Goal: Task Accomplishment & Management: Complete application form

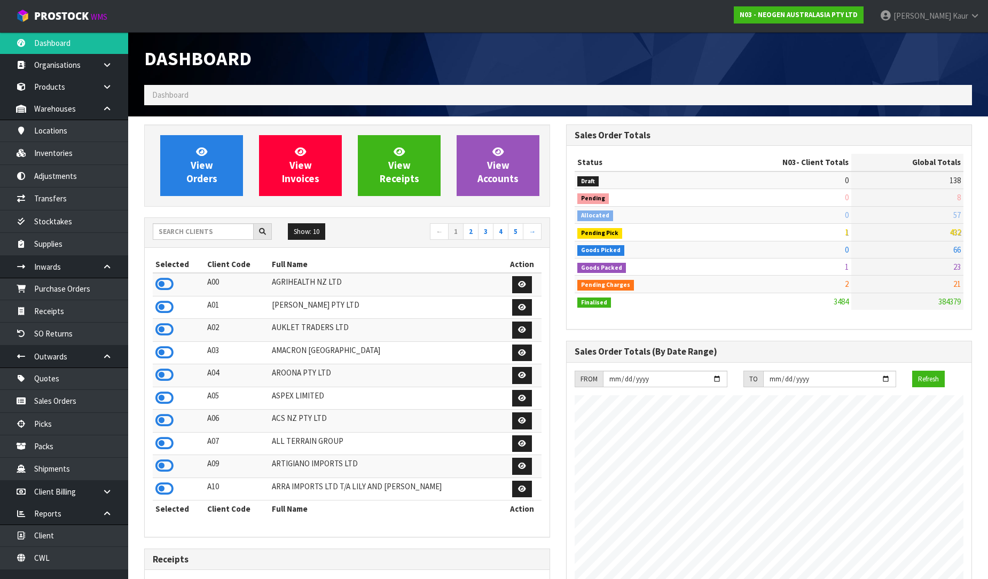
scroll to position [809, 422]
click at [87, 313] on link "Receipts" at bounding box center [64, 311] width 128 height 22
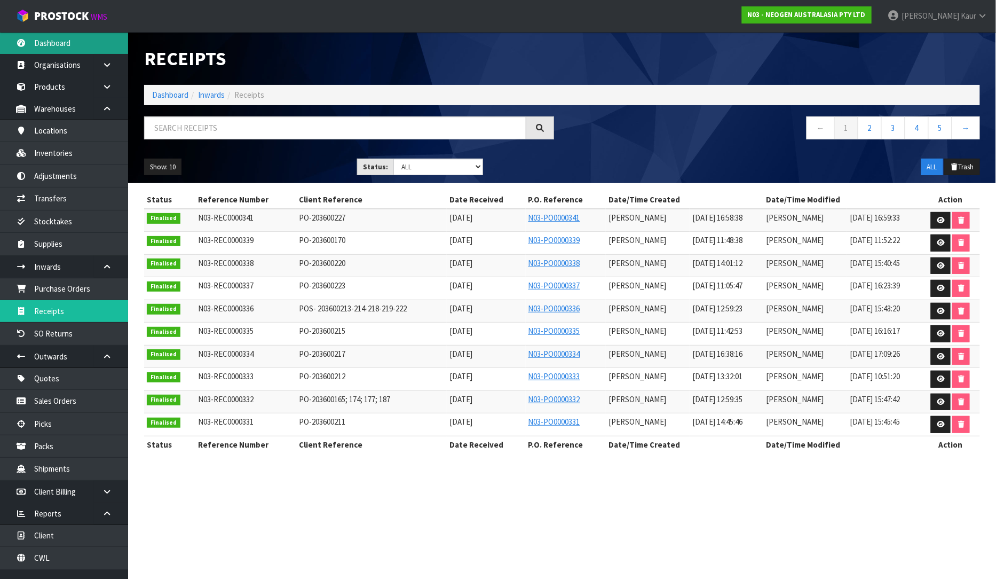
click at [46, 38] on link "Dashboard" at bounding box center [64, 43] width 128 height 22
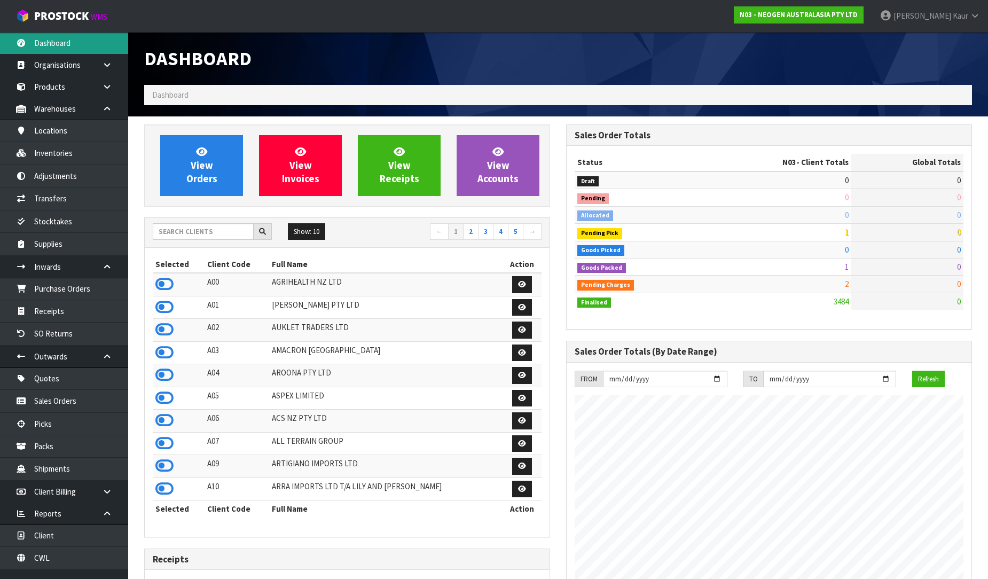
scroll to position [809, 422]
click at [207, 230] on input "text" at bounding box center [203, 231] width 101 height 17
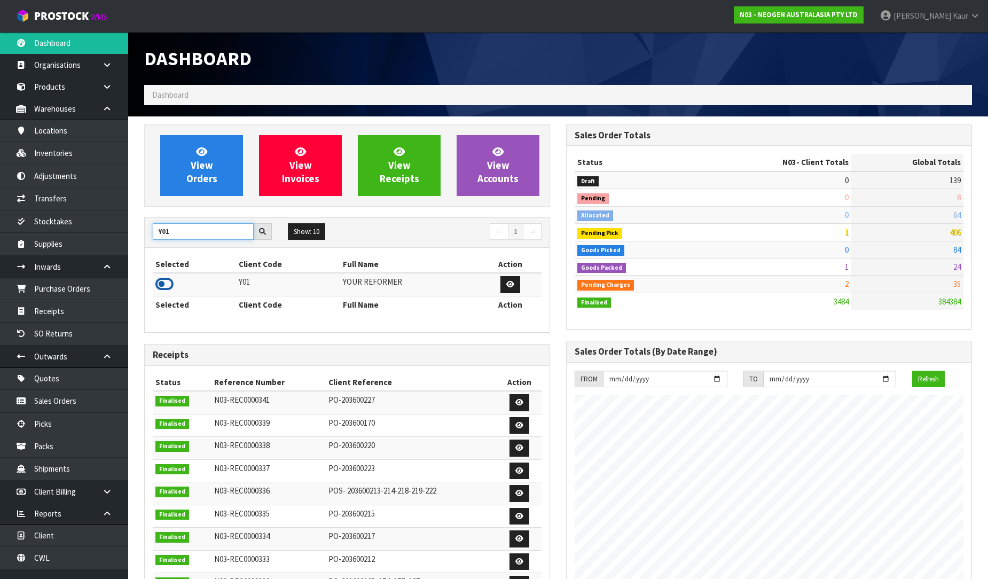
type input "Y01"
click at [166, 285] on icon at bounding box center [164, 284] width 18 height 16
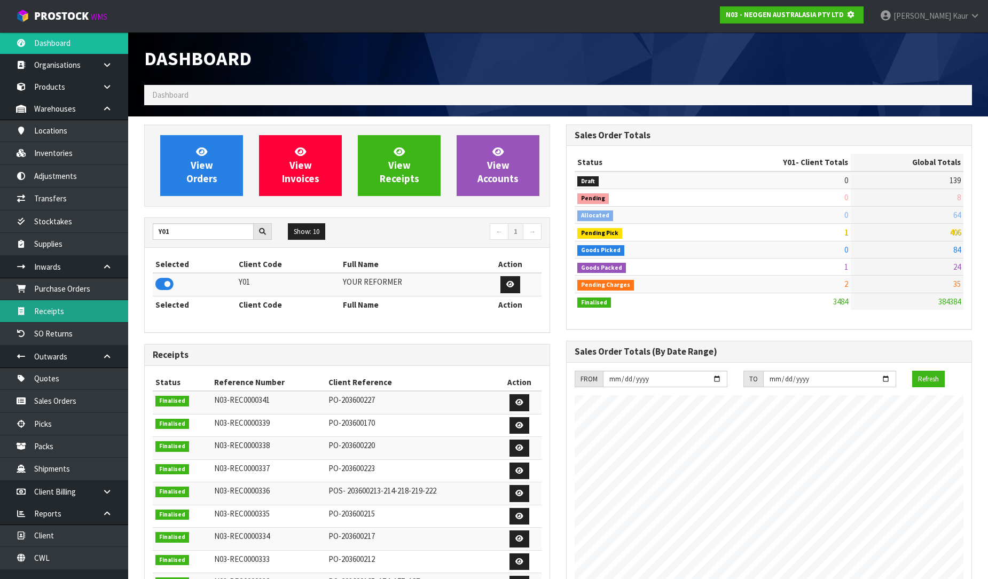
scroll to position [666, 422]
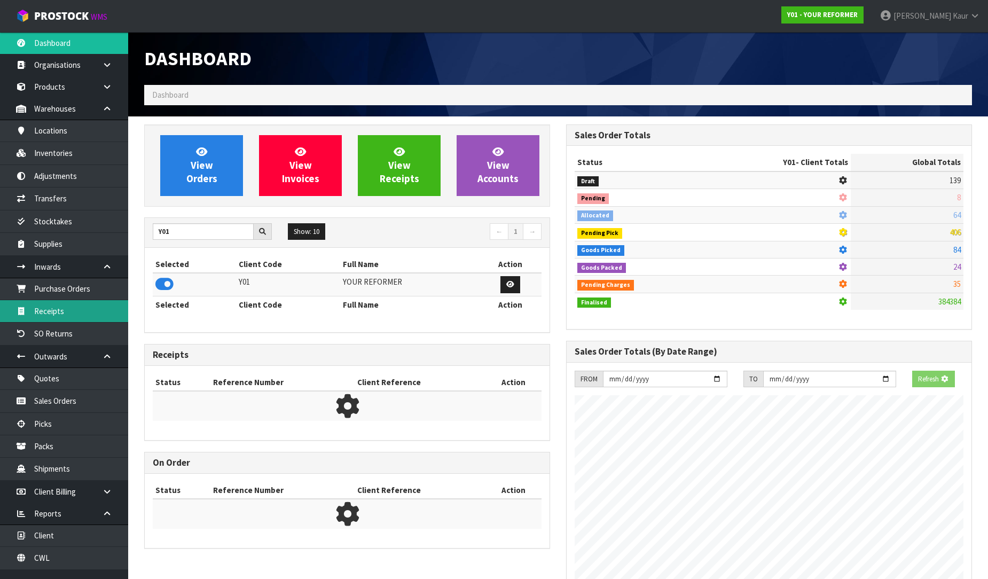
click at [70, 303] on link "Receipts" at bounding box center [64, 311] width 128 height 22
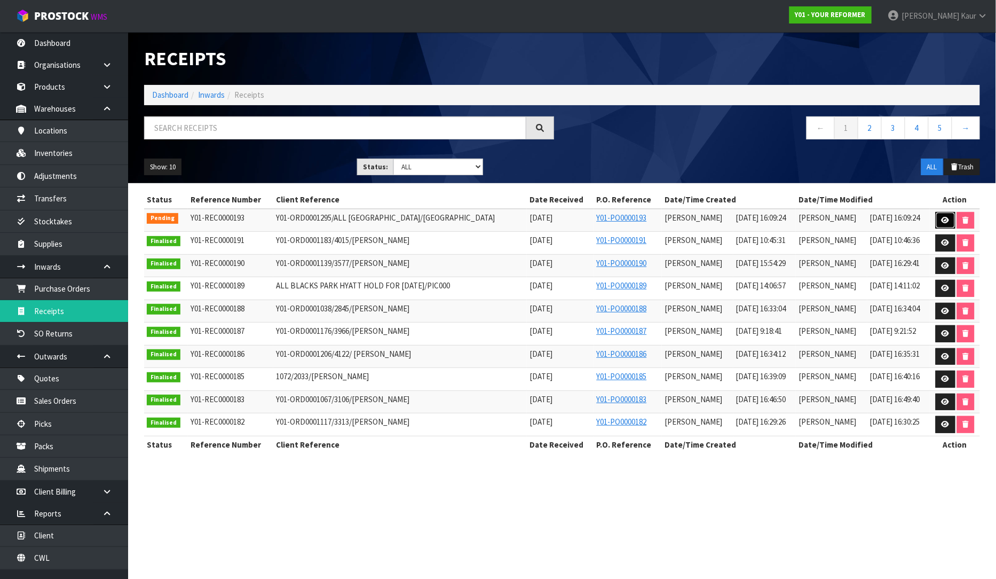
click at [942, 220] on icon at bounding box center [946, 220] width 8 height 7
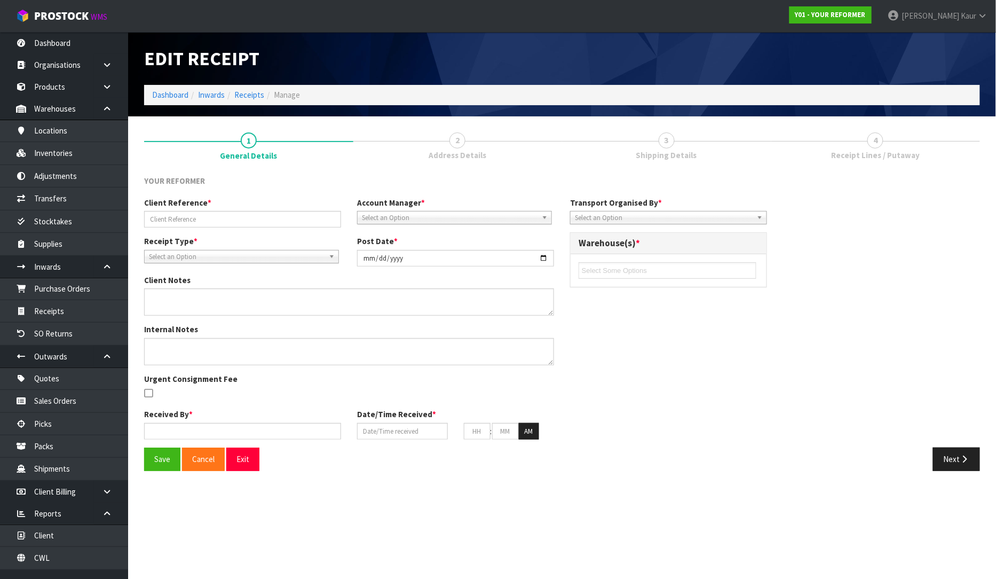
type input "Y01-ORD0001295/ALL [GEOGRAPHIC_DATA]/[GEOGRAPHIC_DATA]"
type input "[DATE]"
type textarea "2 PILATES BED YRENV240012000- MISSING HAND WEIGHTS PUT ON HELS AS FAULTY"
type input "[PERSON_NAME]"
type input "[DATE]"
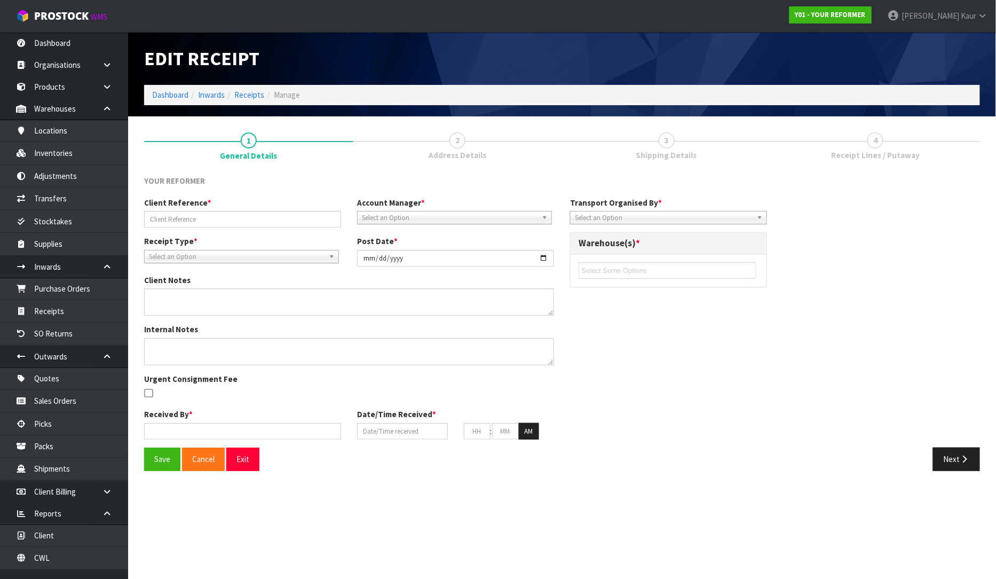
type input "04"
type input "09"
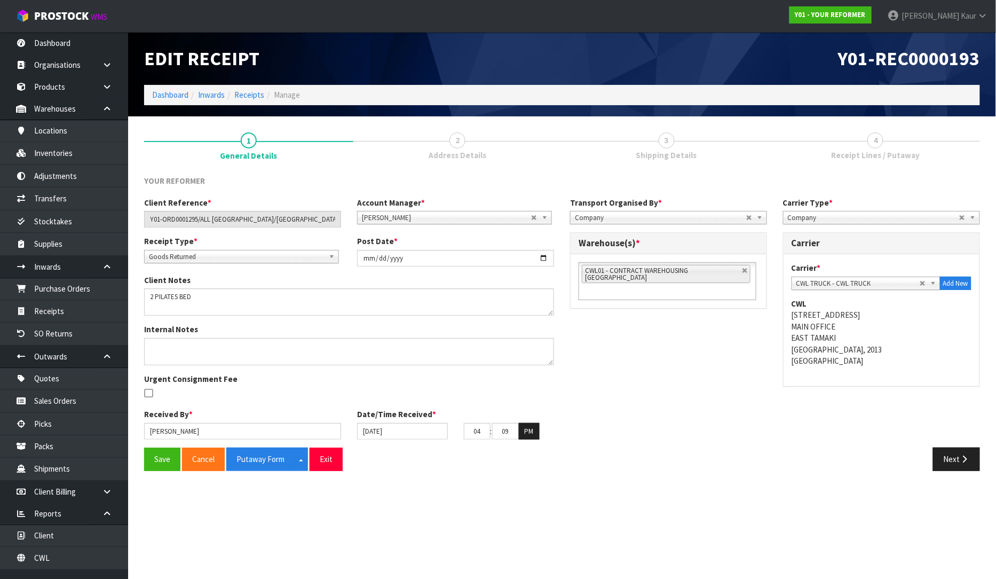
click at [887, 147] on link "4 Receipt Lines / Putaway" at bounding box center [876, 145] width 209 height 42
click at [676, 147] on link "3 Shipping Details" at bounding box center [666, 145] width 209 height 42
click at [946, 466] on button "Next" at bounding box center [956, 458] width 47 height 23
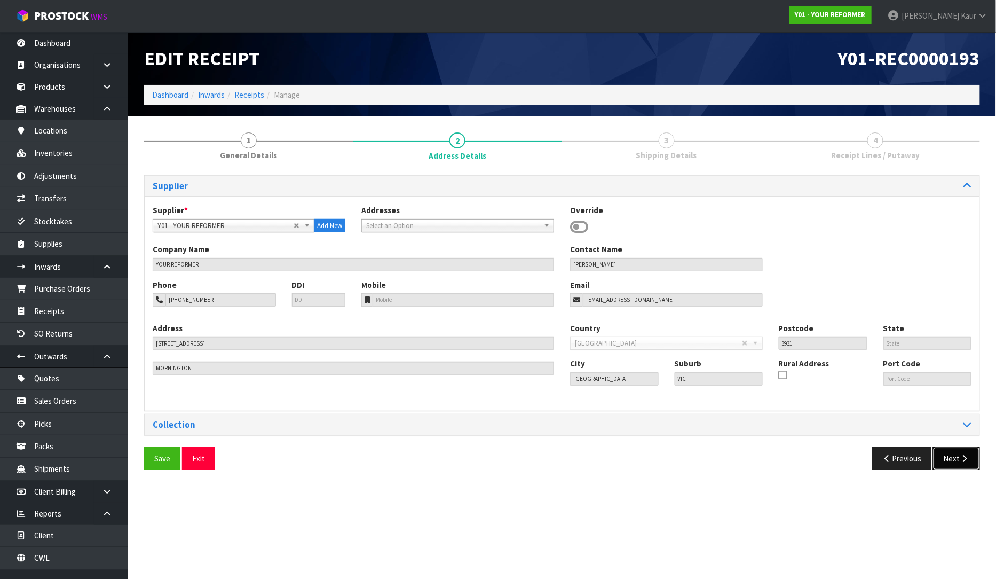
click at [947, 465] on button "Next" at bounding box center [956, 458] width 47 height 23
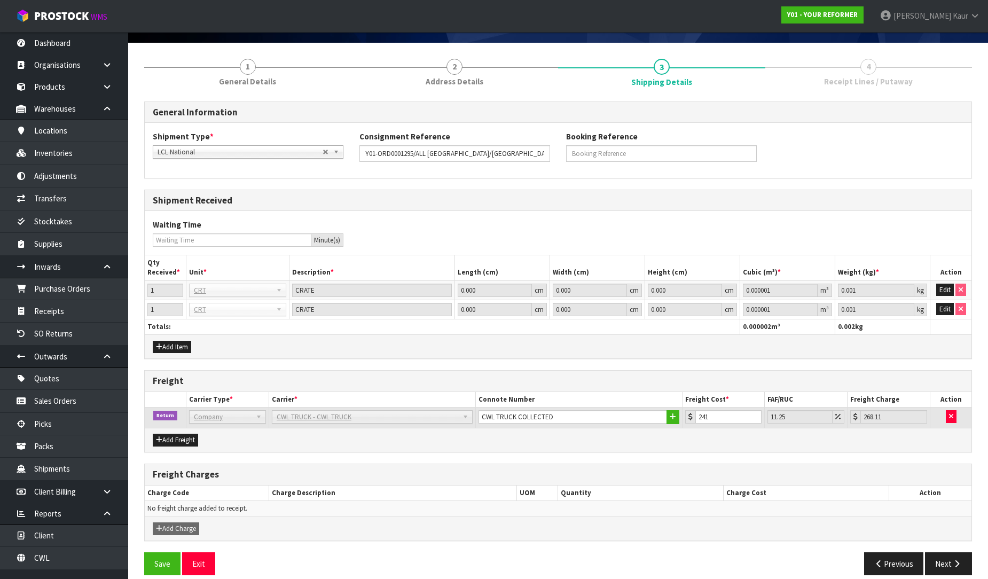
scroll to position [86, 0]
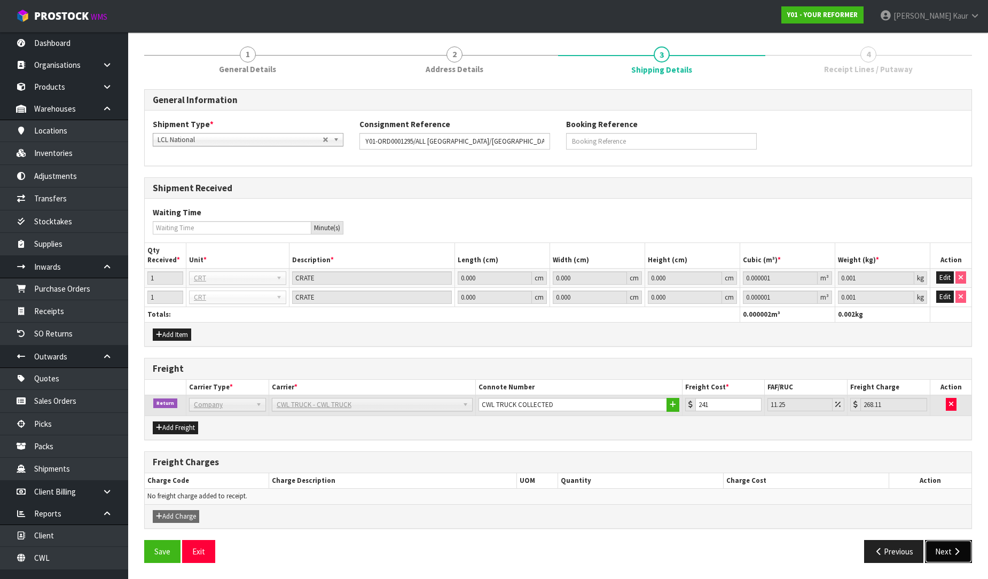
drag, startPoint x: 959, startPoint y: 555, endPoint x: 890, endPoint y: 467, distance: 111.9
click at [958, 554] on icon "button" at bounding box center [957, 551] width 10 height 8
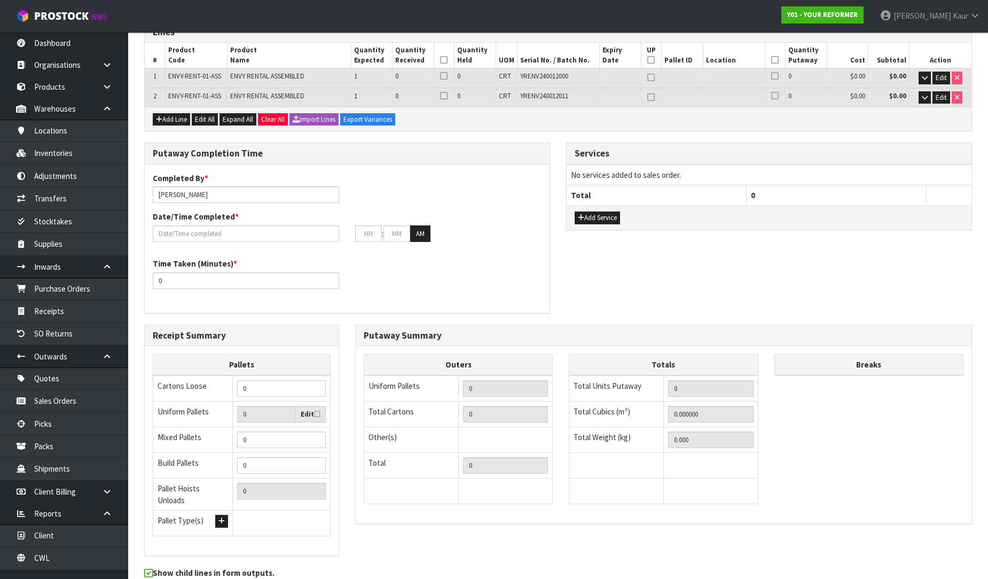
scroll to position [199, 0]
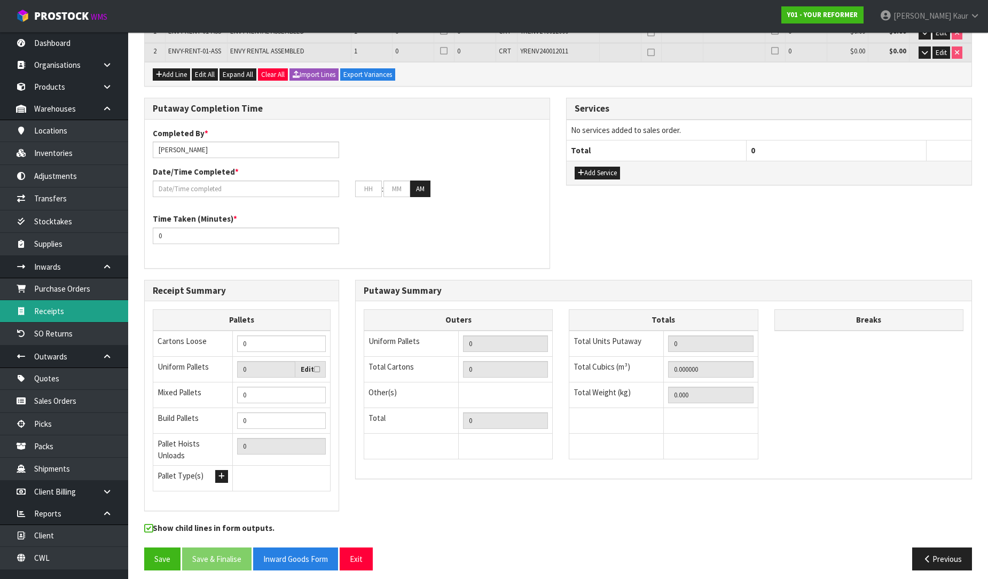
click at [68, 305] on link "Receipts" at bounding box center [64, 311] width 128 height 22
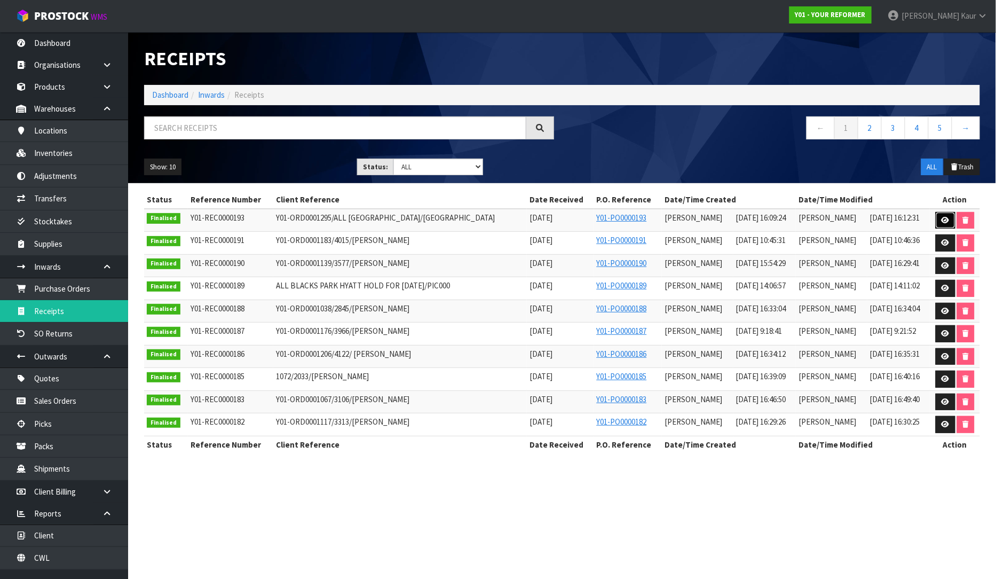
click at [947, 217] on icon at bounding box center [946, 220] width 8 height 7
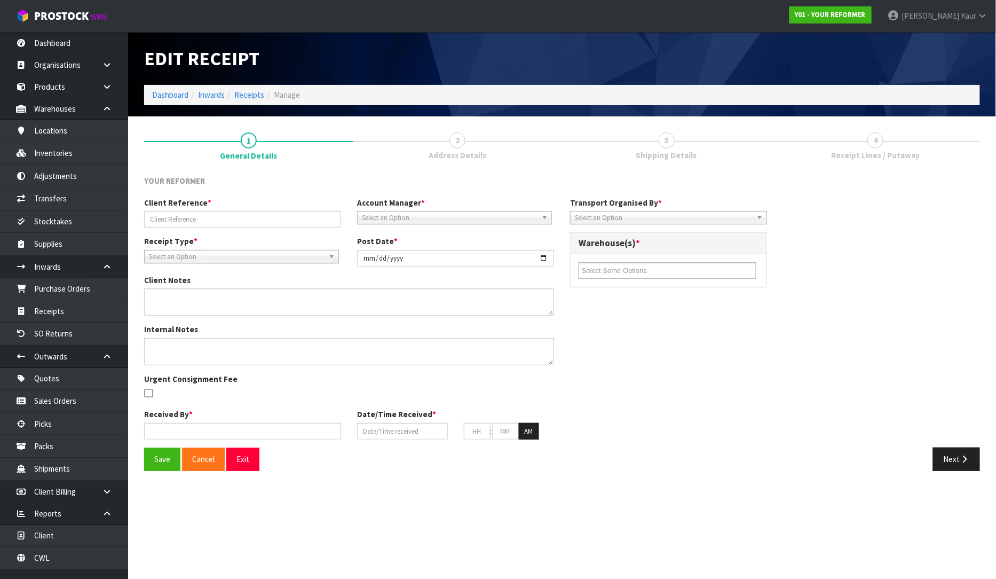
type input "Y01-ORD0001295/ALL [GEOGRAPHIC_DATA]/[GEOGRAPHIC_DATA]"
type input "[DATE]"
type textarea "2 PILATES BED YRENV240012000- MISSING HAND WEIGHTS PUT ON HELD AS FAULTY"
type input "[PERSON_NAME]"
type input "[DATE]"
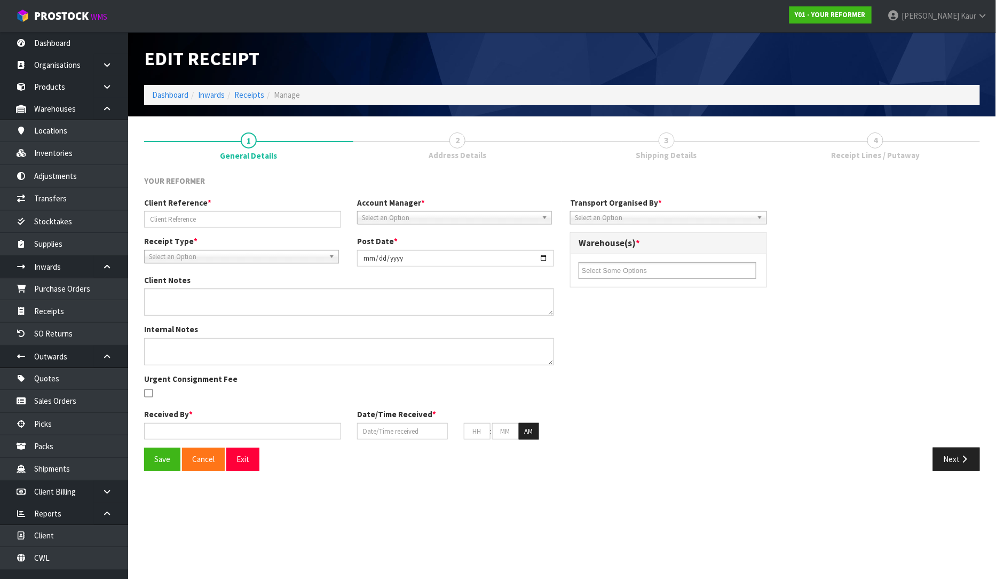
type input "04"
type input "09"
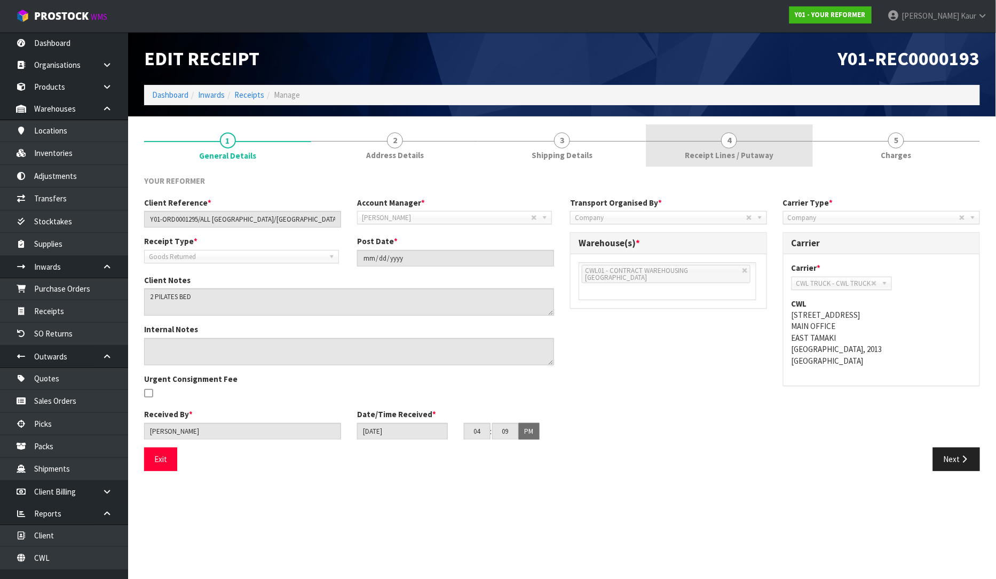
click at [705, 153] on span "Receipt Lines / Putaway" at bounding box center [729, 155] width 89 height 11
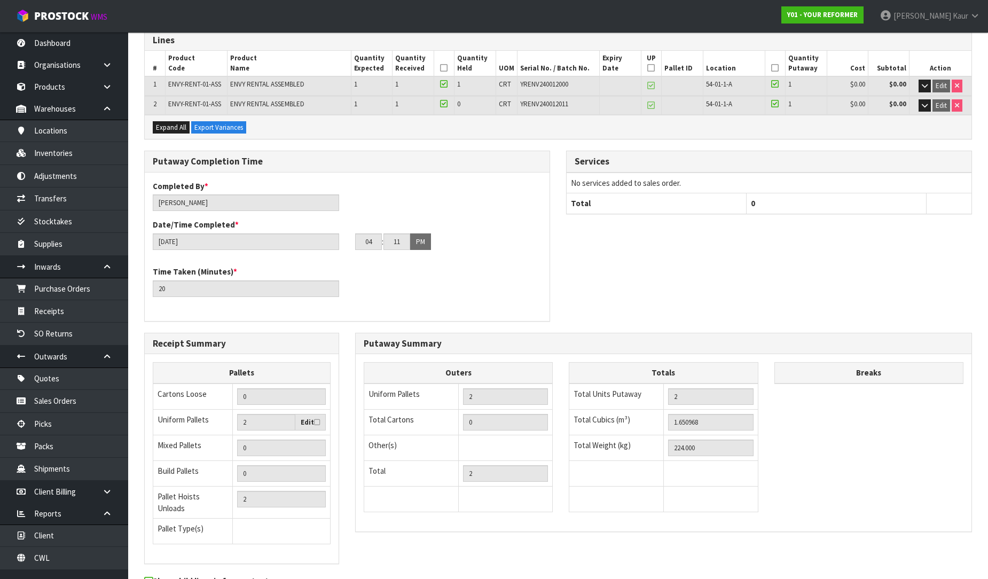
scroll to position [199, 0]
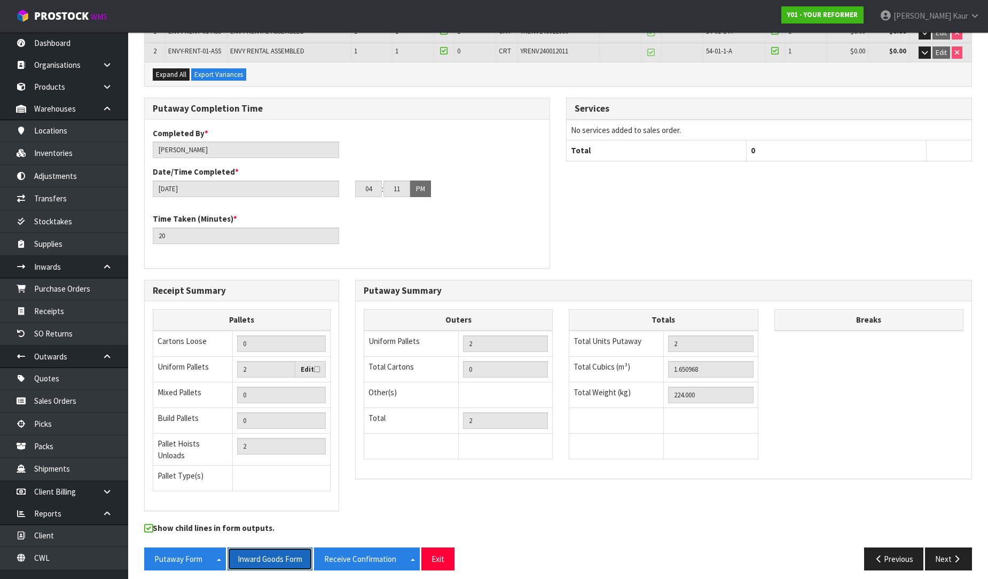
drag, startPoint x: 284, startPoint y: 551, endPoint x: 995, endPoint y: 17, distance: 889.4
click at [284, 550] on button "Inward Goods Form" at bounding box center [269, 558] width 85 height 23
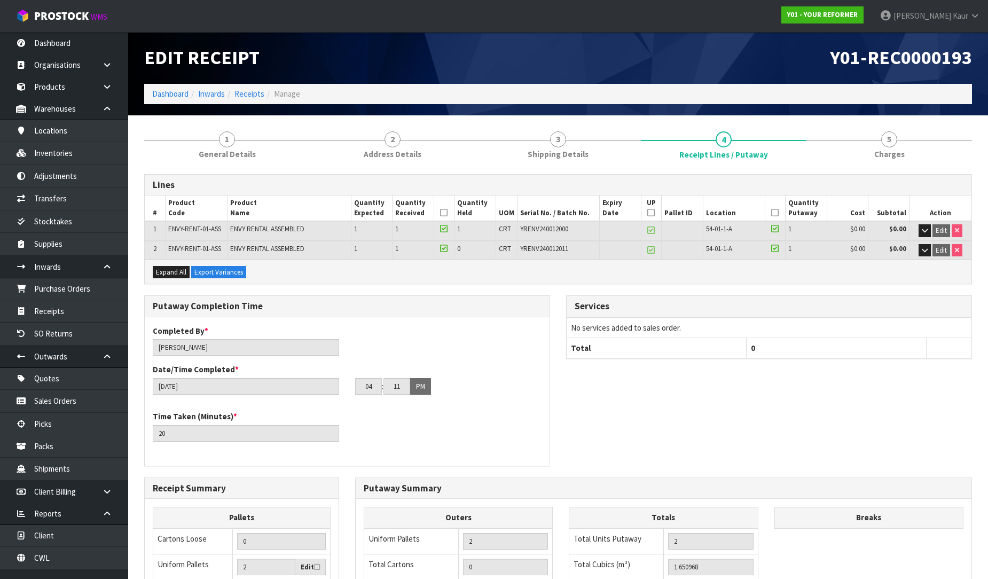
scroll to position [0, 0]
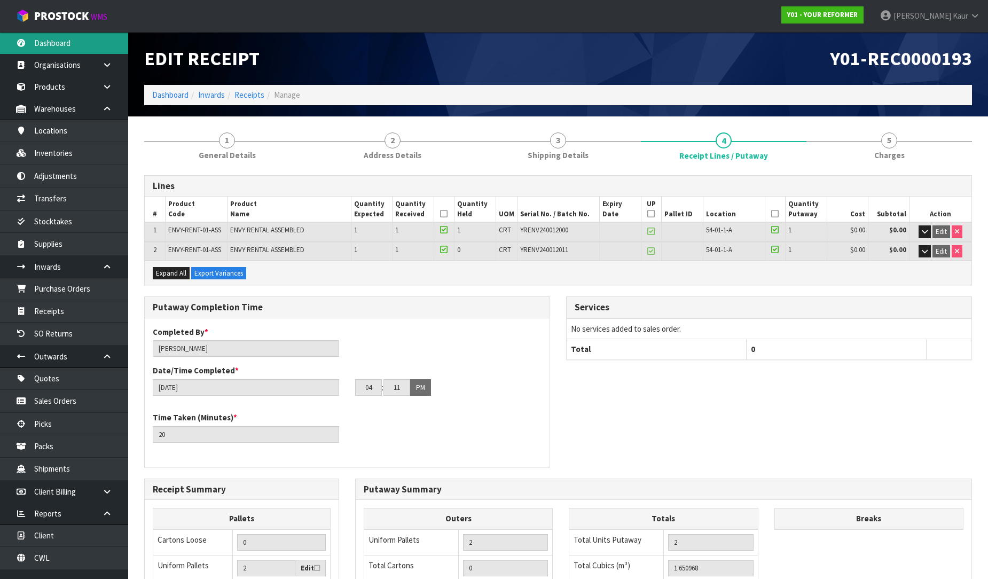
click at [72, 42] on link "Dashboard" at bounding box center [64, 43] width 128 height 22
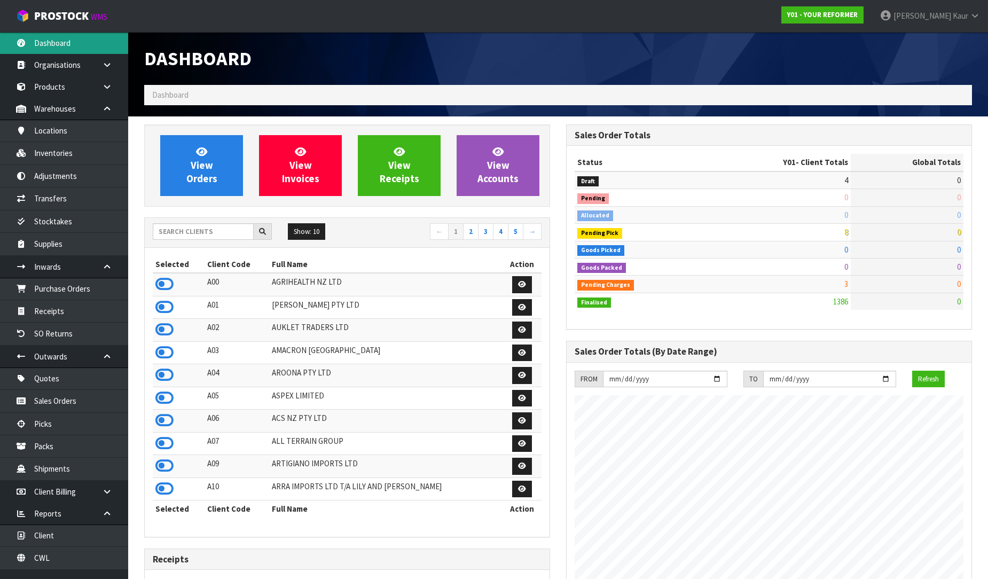
scroll to position [809, 422]
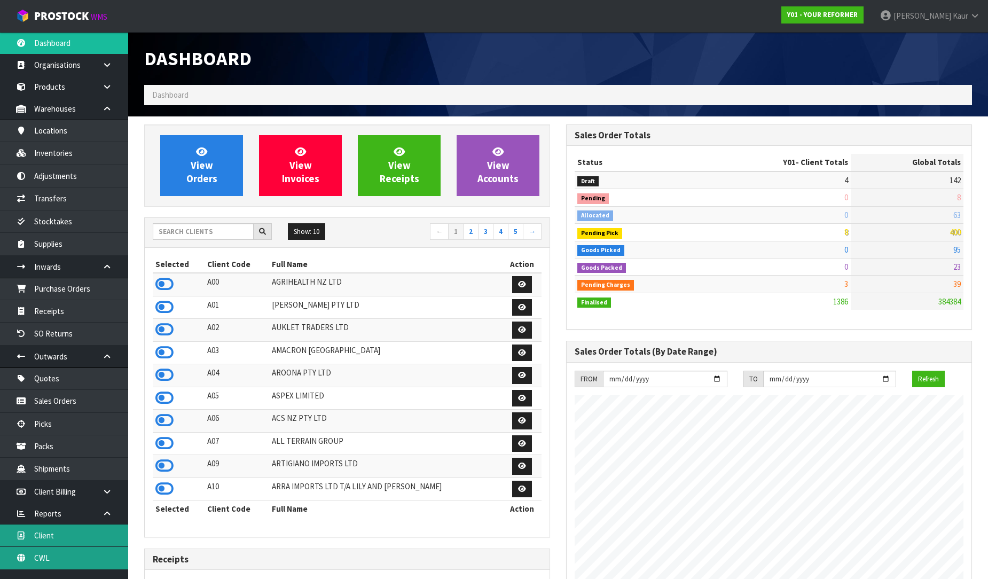
drag, startPoint x: 78, startPoint y: 564, endPoint x: 95, endPoint y: 538, distance: 31.0
click at [78, 563] on link "CWL" at bounding box center [64, 558] width 128 height 22
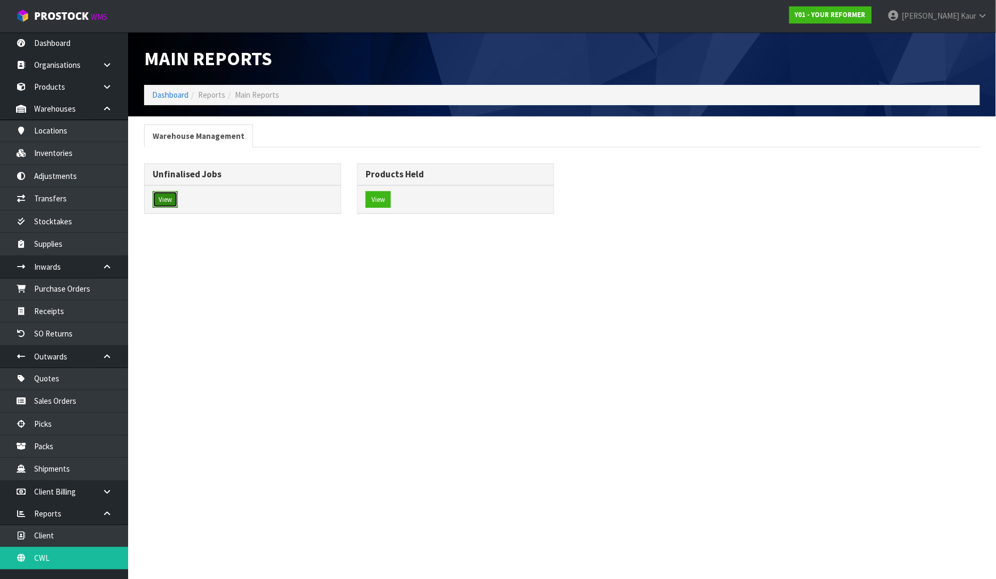
click at [164, 201] on button "View" at bounding box center [165, 199] width 25 height 17
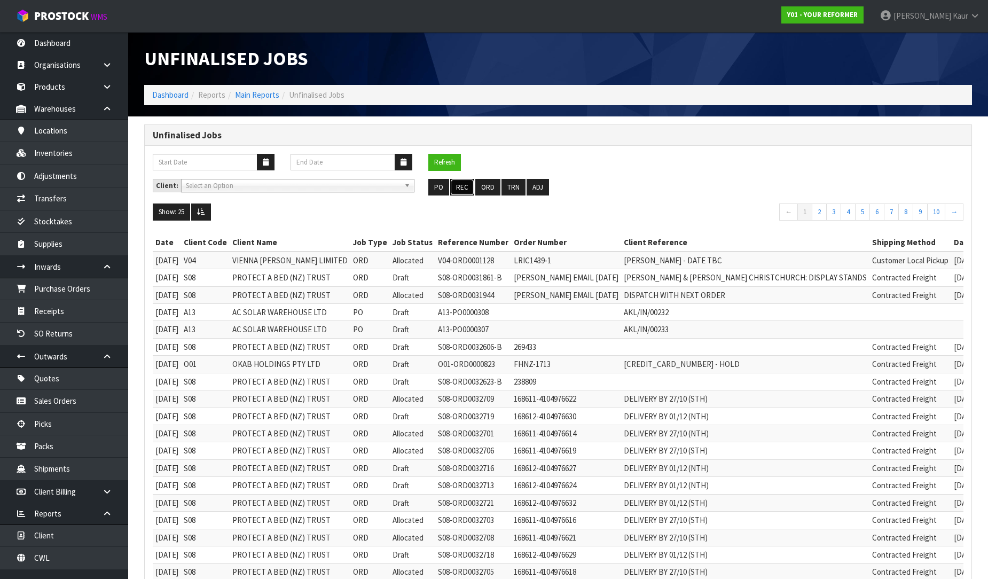
click at [461, 187] on button "REC" at bounding box center [462, 187] width 24 height 17
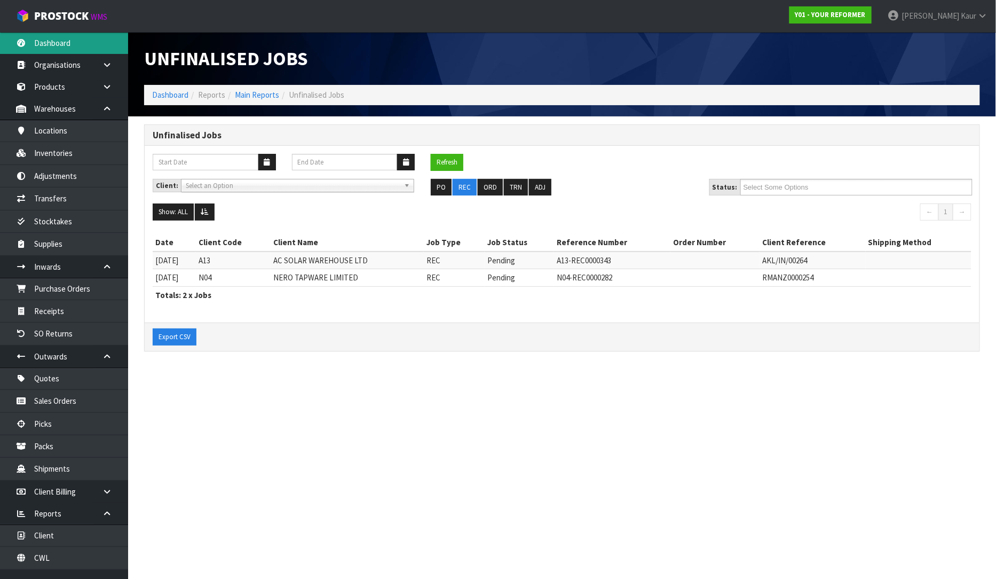
click at [43, 40] on link "Dashboard" at bounding box center [64, 43] width 128 height 22
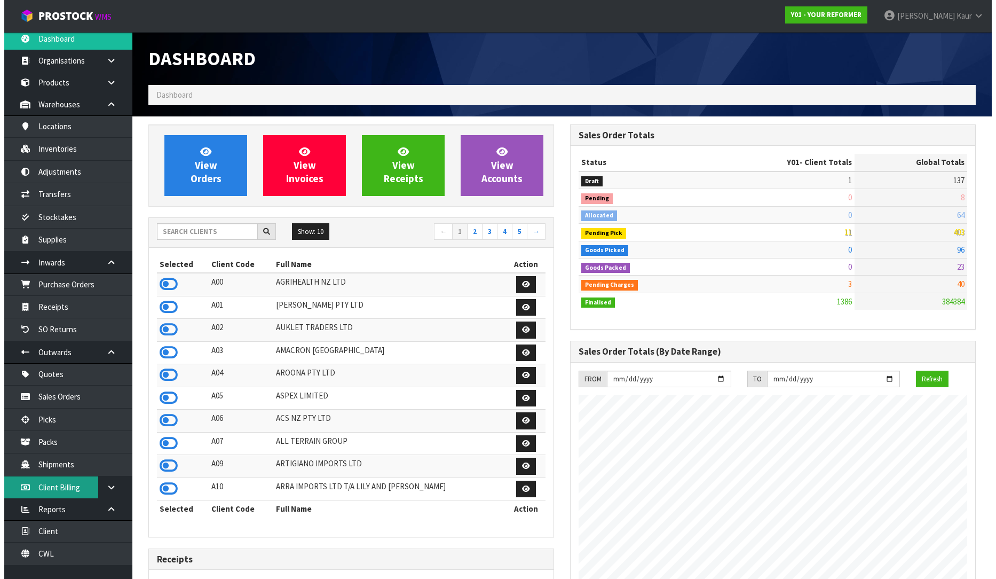
scroll to position [13, 0]
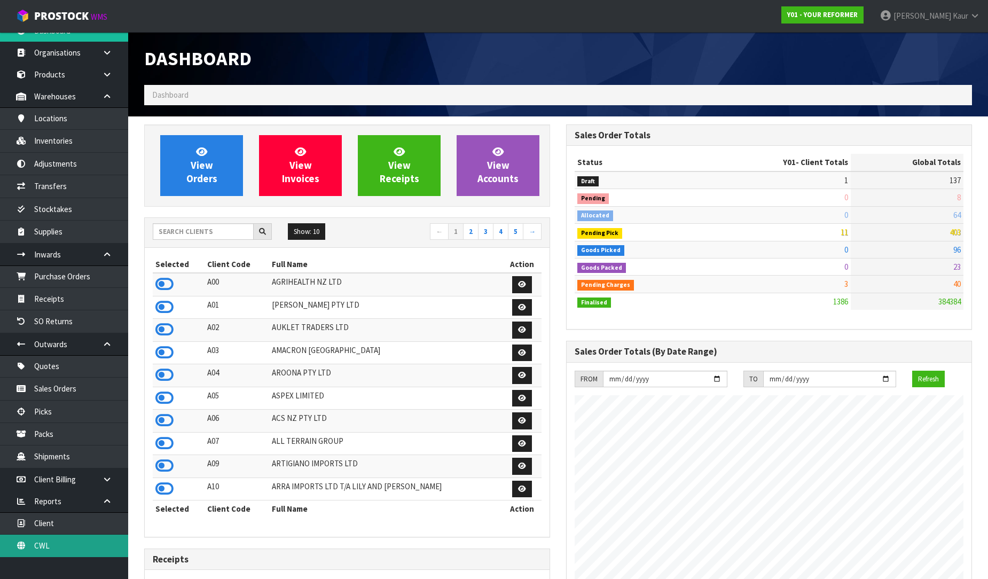
click at [46, 551] on link "CWL" at bounding box center [64, 546] width 128 height 22
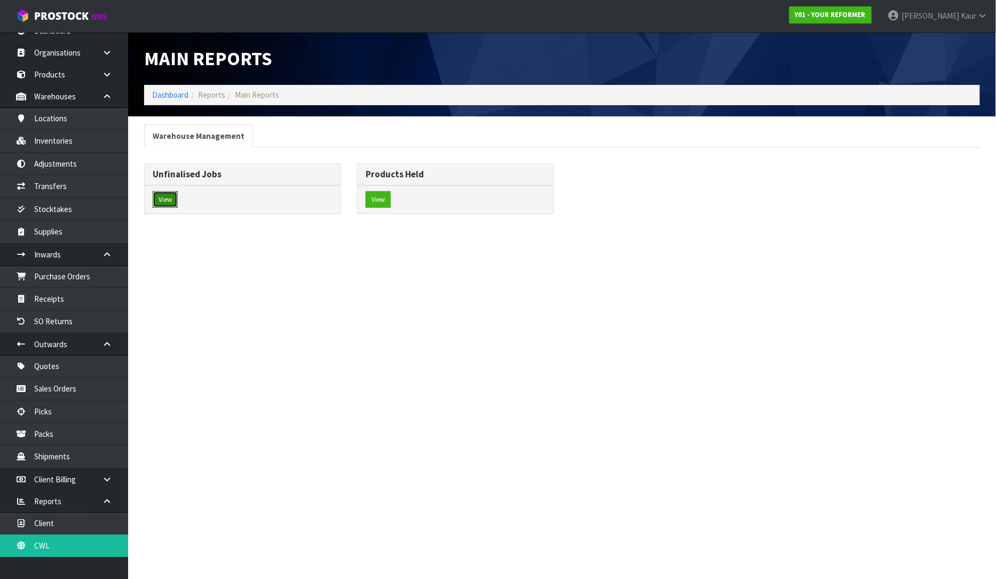
click at [175, 201] on button "View" at bounding box center [165, 199] width 25 height 17
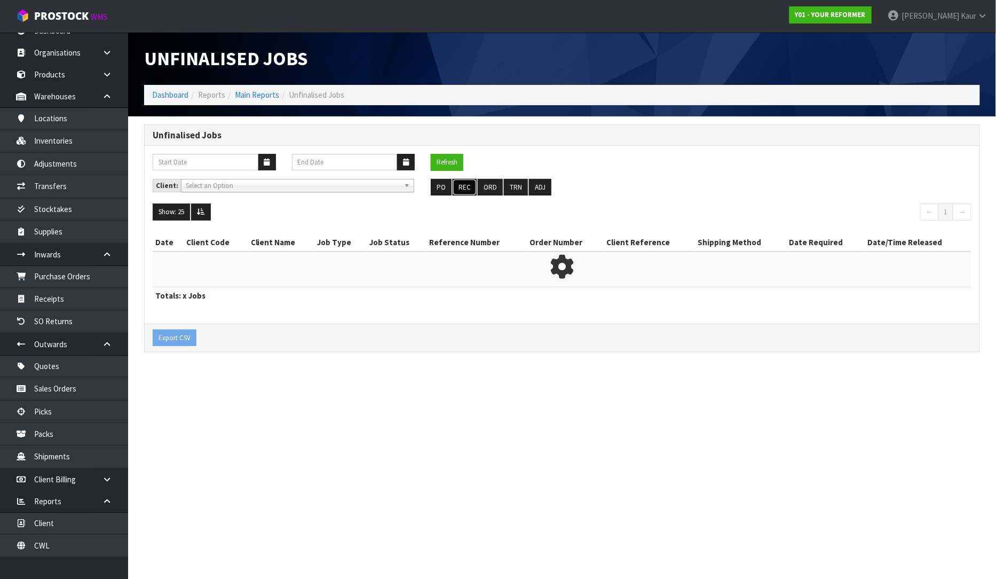
click at [466, 190] on button "REC" at bounding box center [465, 187] width 24 height 17
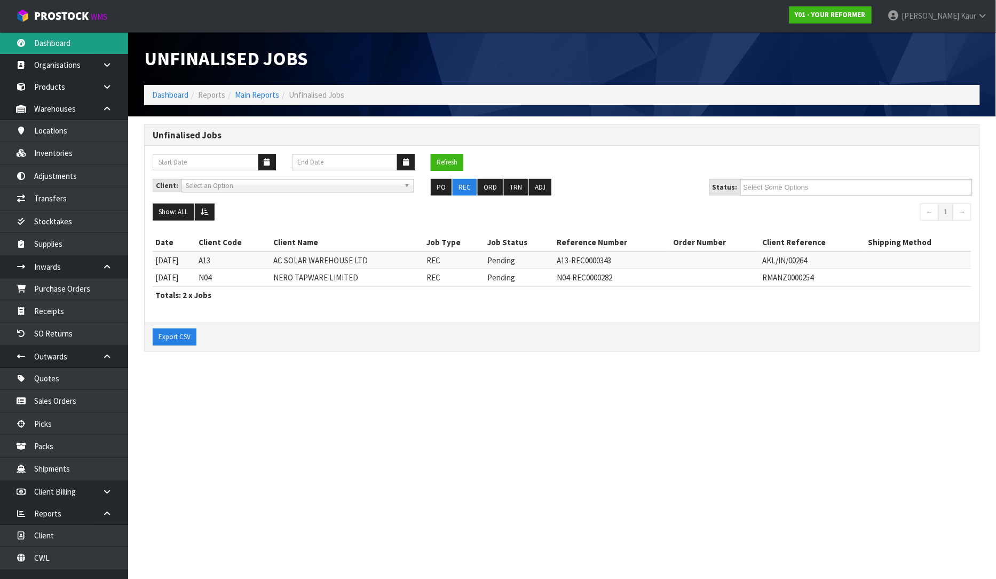
click at [75, 51] on link "Dashboard" at bounding box center [64, 43] width 128 height 22
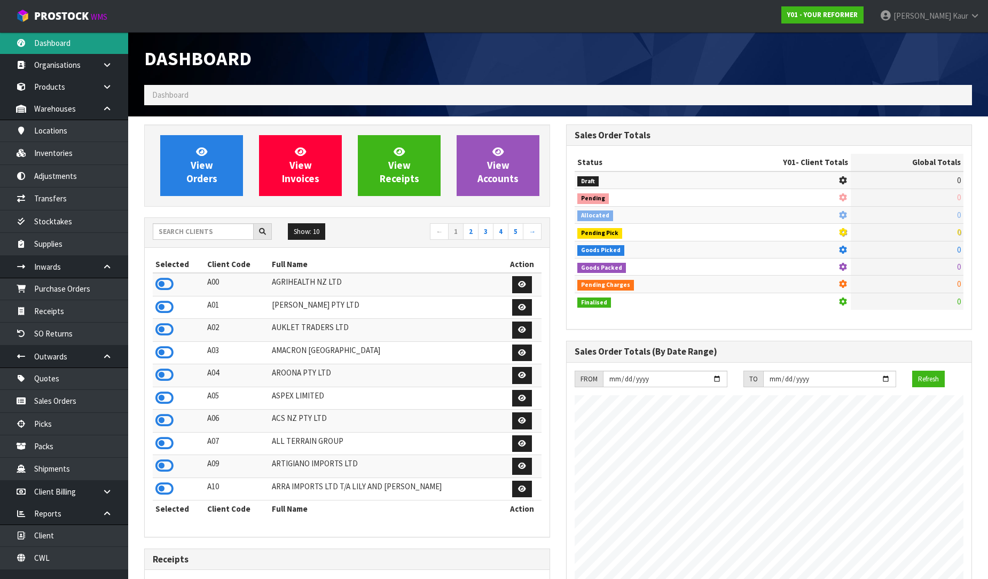
scroll to position [809, 422]
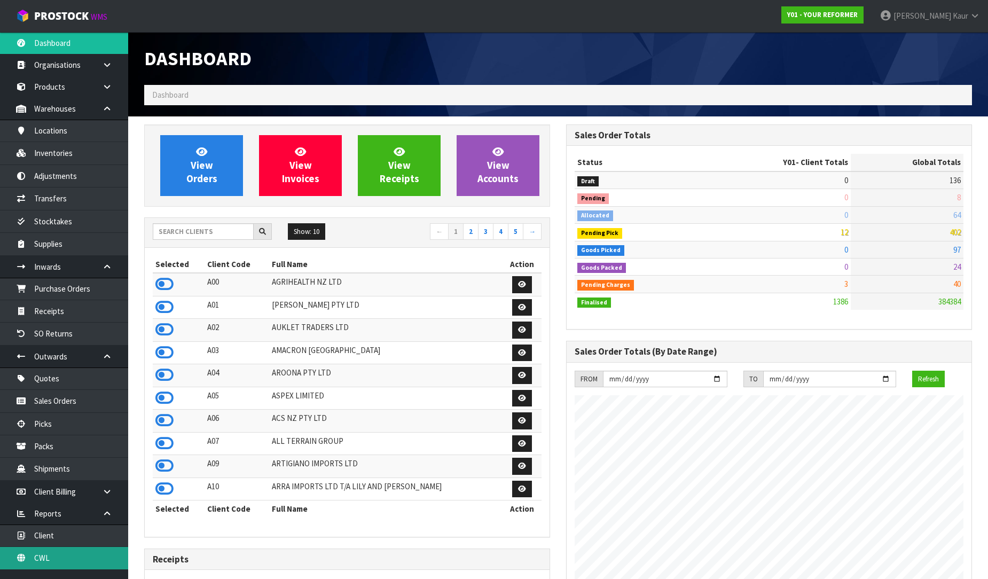
click at [73, 562] on link "CWL" at bounding box center [64, 558] width 128 height 22
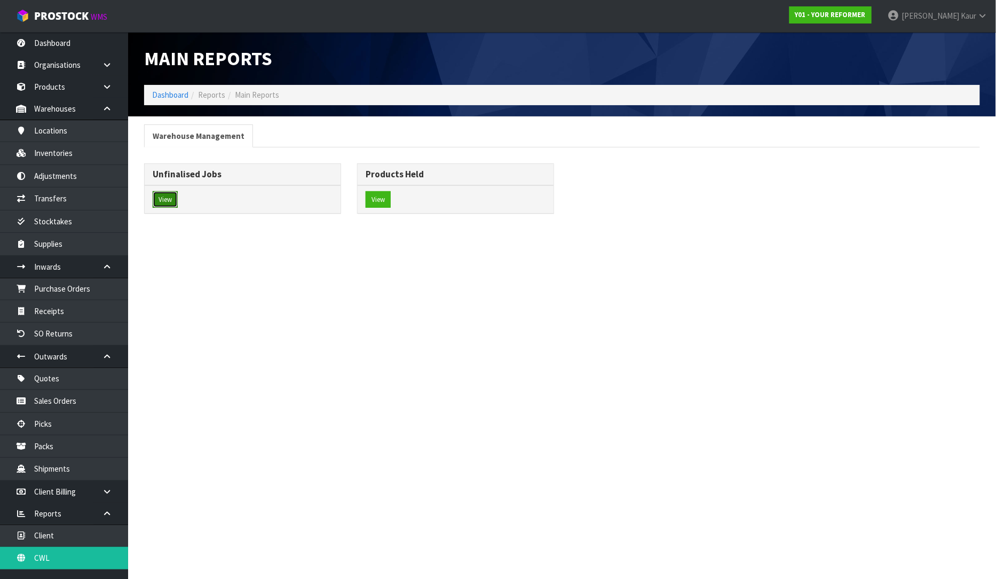
click at [160, 200] on button "View" at bounding box center [165, 199] width 25 height 17
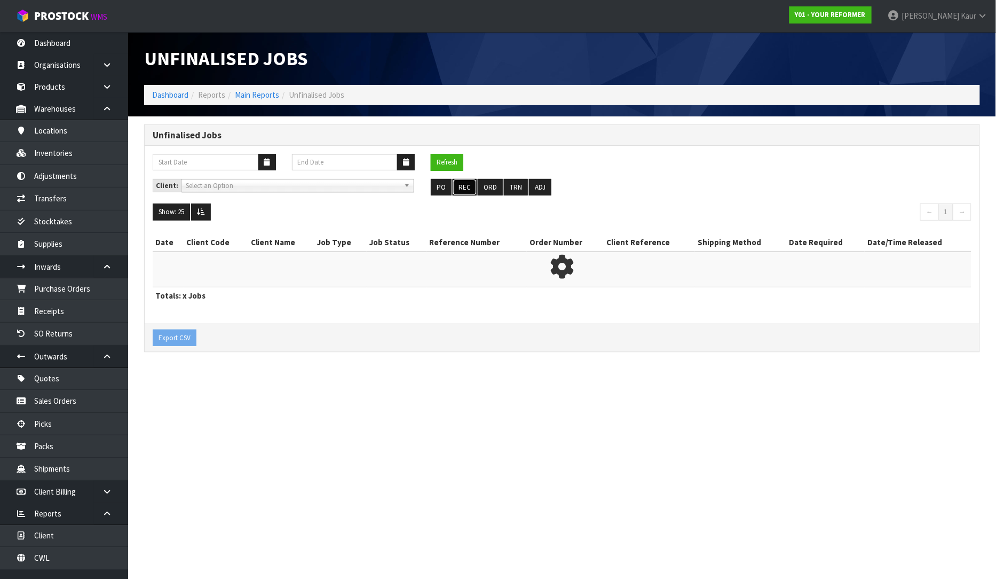
click at [458, 187] on button "REC" at bounding box center [465, 187] width 24 height 17
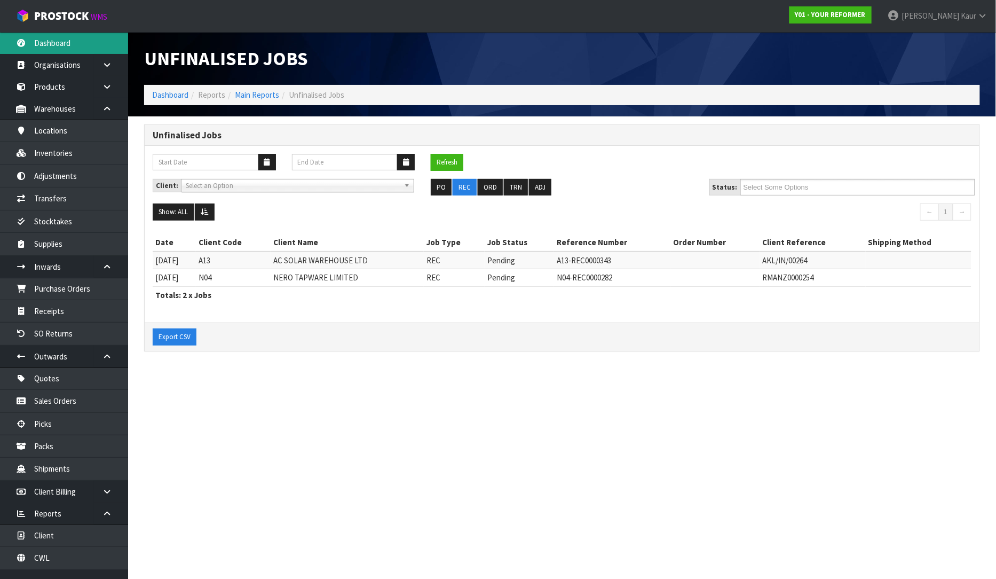
click at [85, 35] on link "Dashboard" at bounding box center [64, 43] width 128 height 22
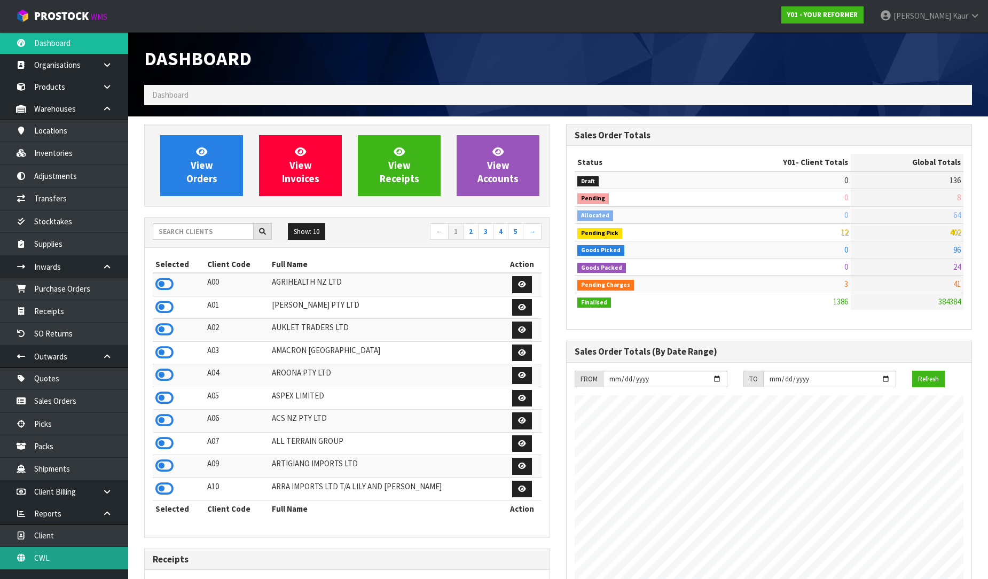
click at [66, 561] on link "CWL" at bounding box center [64, 558] width 128 height 22
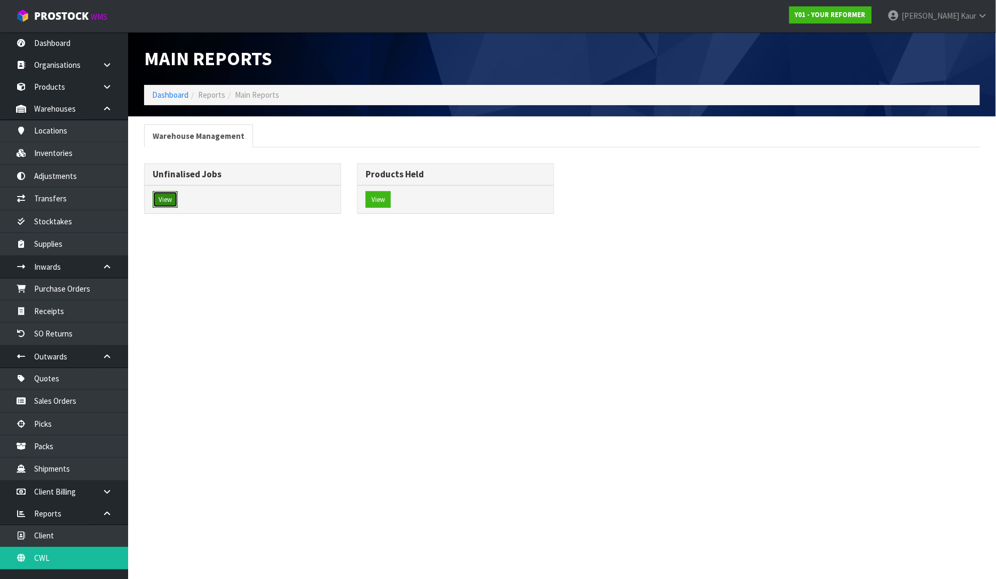
click at [173, 206] on button "View" at bounding box center [165, 199] width 25 height 17
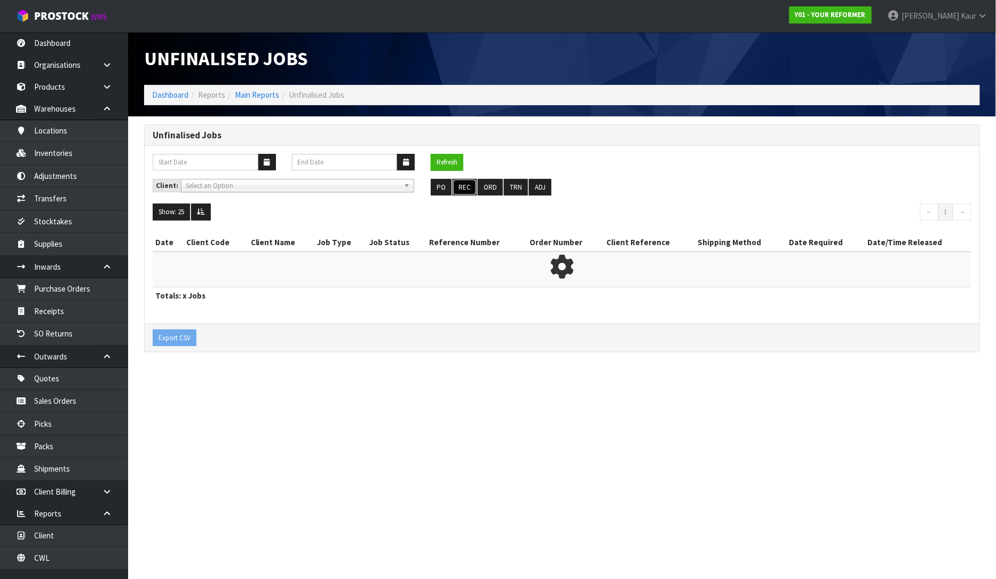
click at [464, 188] on button "REC" at bounding box center [465, 187] width 24 height 17
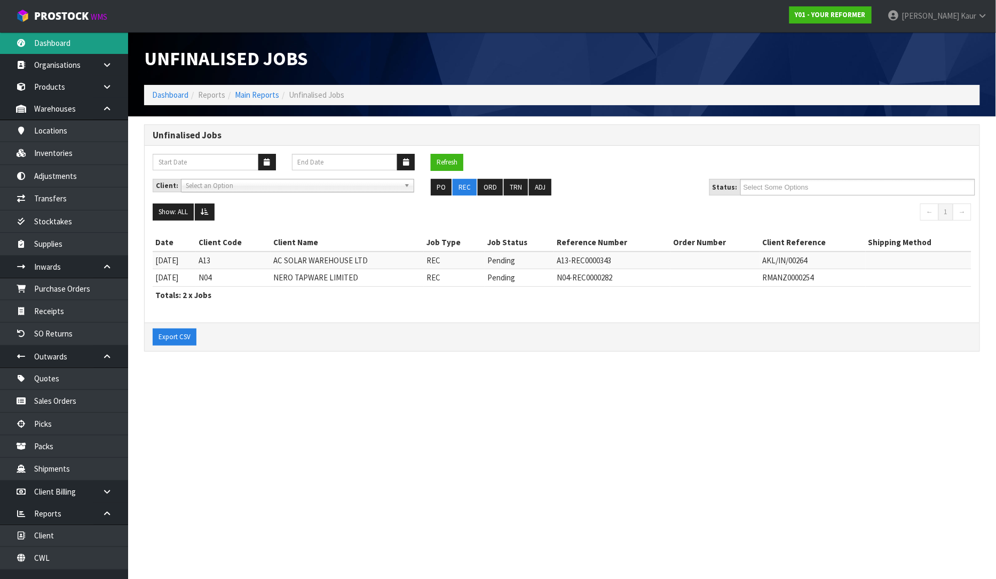
click at [52, 50] on link "Dashboard" at bounding box center [64, 43] width 128 height 22
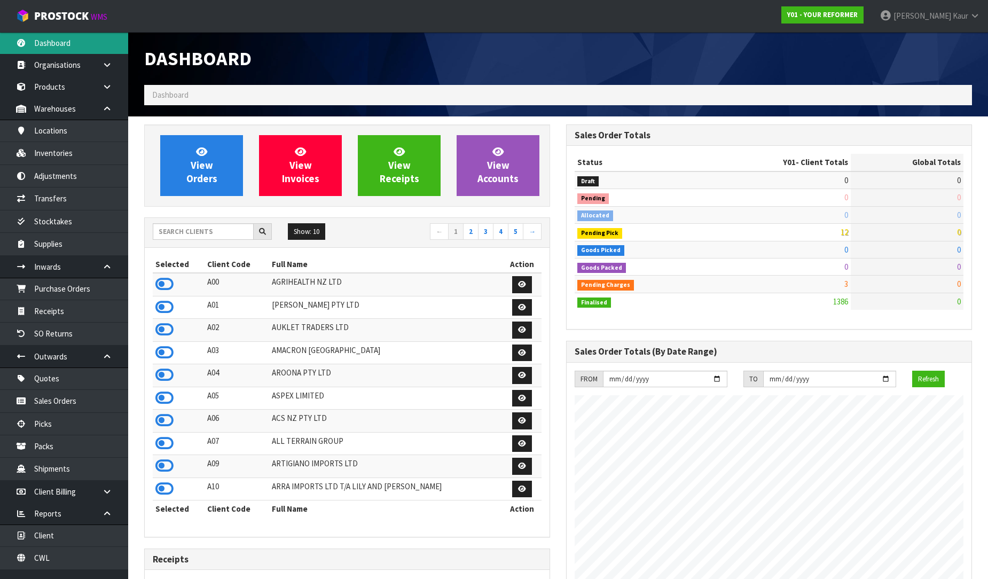
scroll to position [809, 422]
click at [903, 48] on div "Dashboard" at bounding box center [558, 58] width 844 height 53
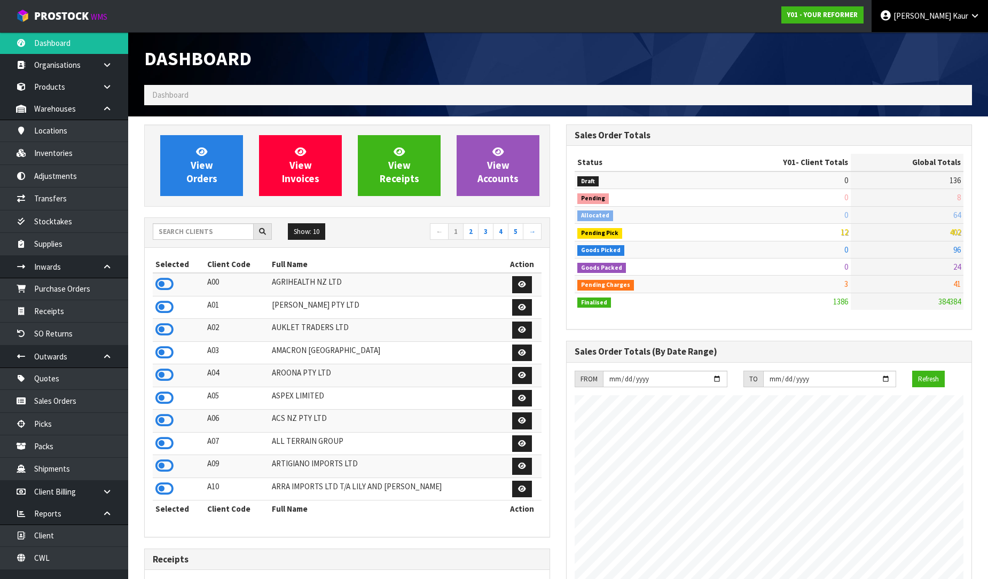
click at [968, 17] on link "Prabhneet Kaur" at bounding box center [929, 16] width 116 height 32
click at [936, 46] on link "Logout" at bounding box center [945, 42] width 84 height 14
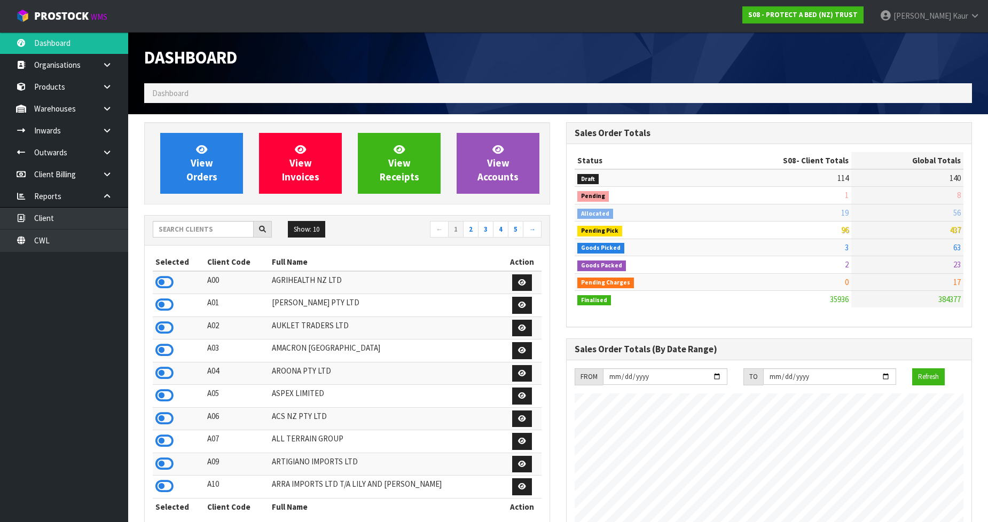
scroll to position [809, 422]
click at [179, 233] on input "text" at bounding box center [203, 229] width 101 height 17
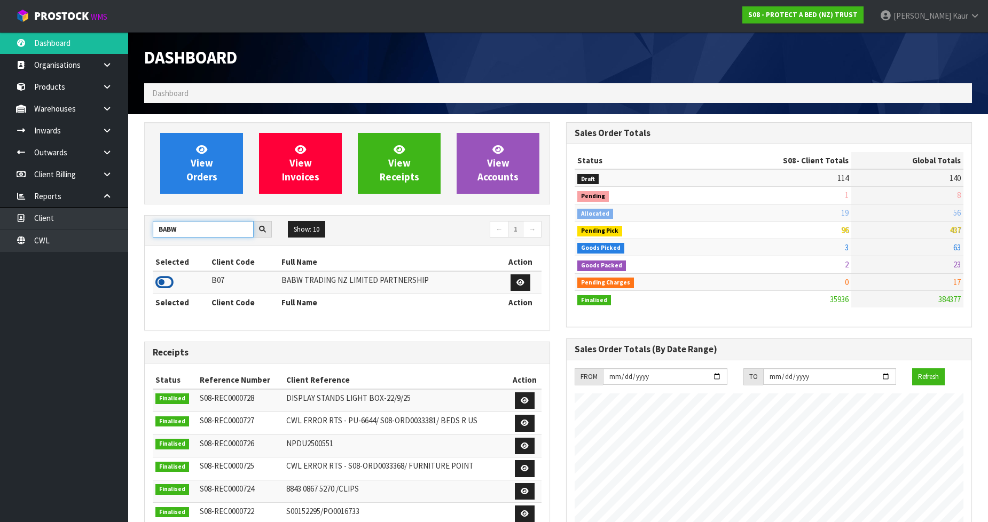
type input "BABW"
click at [167, 286] on icon at bounding box center [164, 282] width 18 height 16
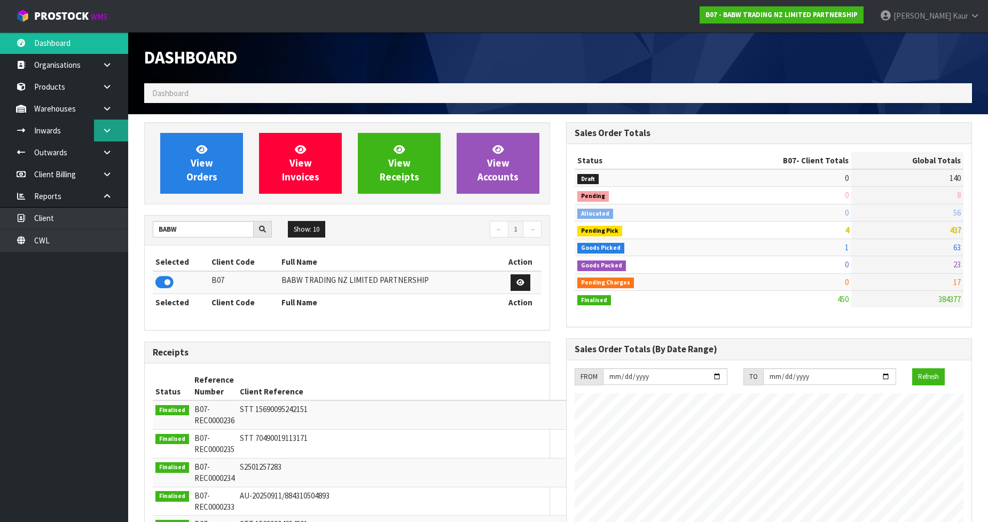
click at [107, 123] on link at bounding box center [111, 131] width 34 height 22
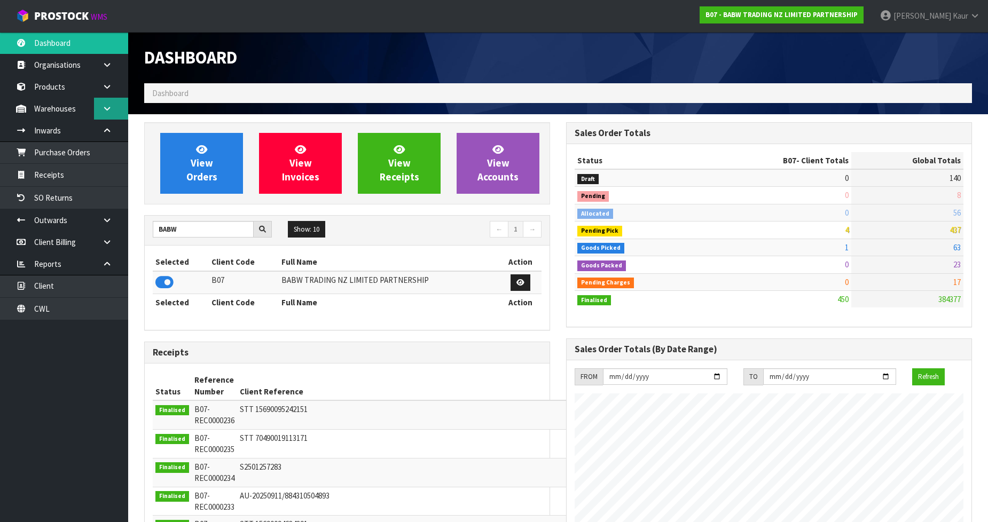
click at [99, 113] on link at bounding box center [111, 109] width 34 height 22
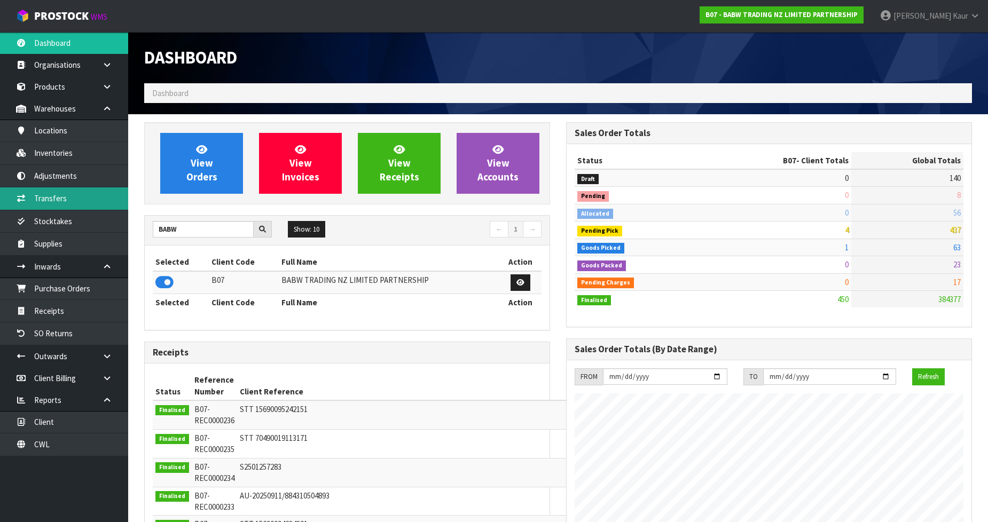
click at [69, 200] on link "Transfers" at bounding box center [64, 198] width 128 height 22
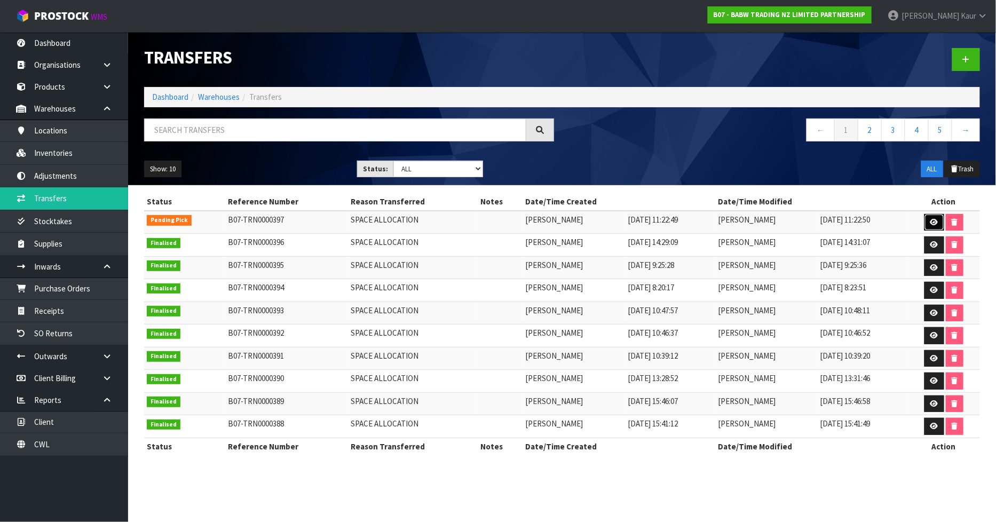
click at [935, 222] on icon at bounding box center [935, 222] width 8 height 7
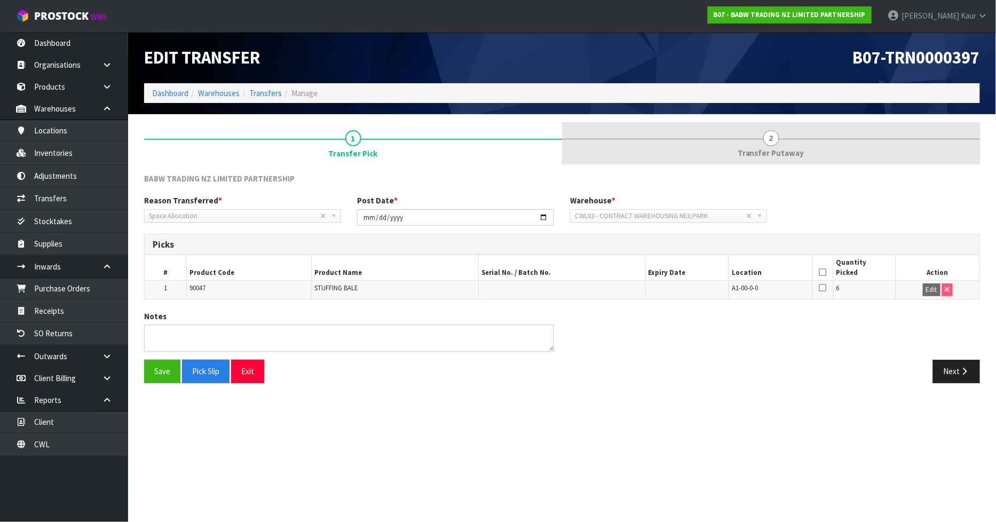
click at [756, 152] on span "Transfer Putaway" at bounding box center [771, 152] width 67 height 11
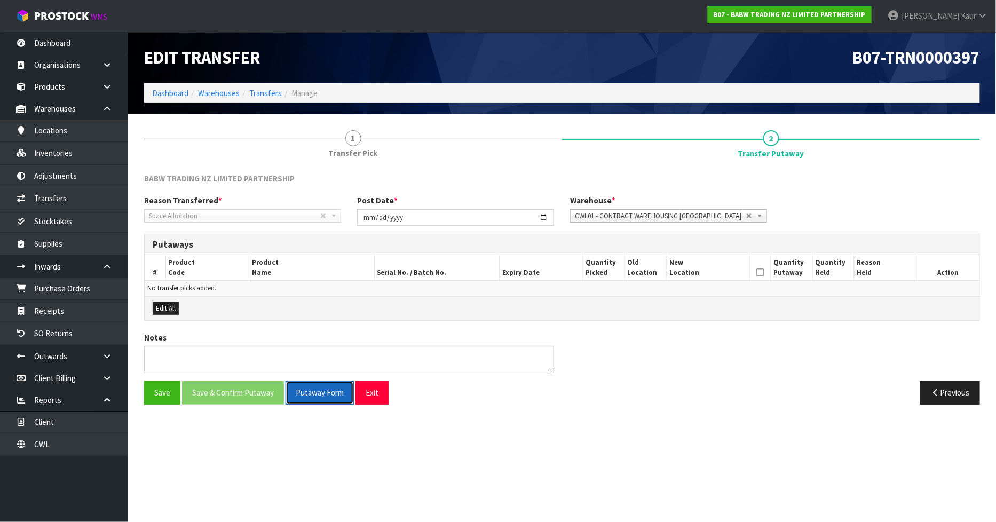
click at [319, 395] on span "Putaway Form" at bounding box center [320, 393] width 48 height 10
click at [75, 445] on link "CWL" at bounding box center [64, 445] width 128 height 22
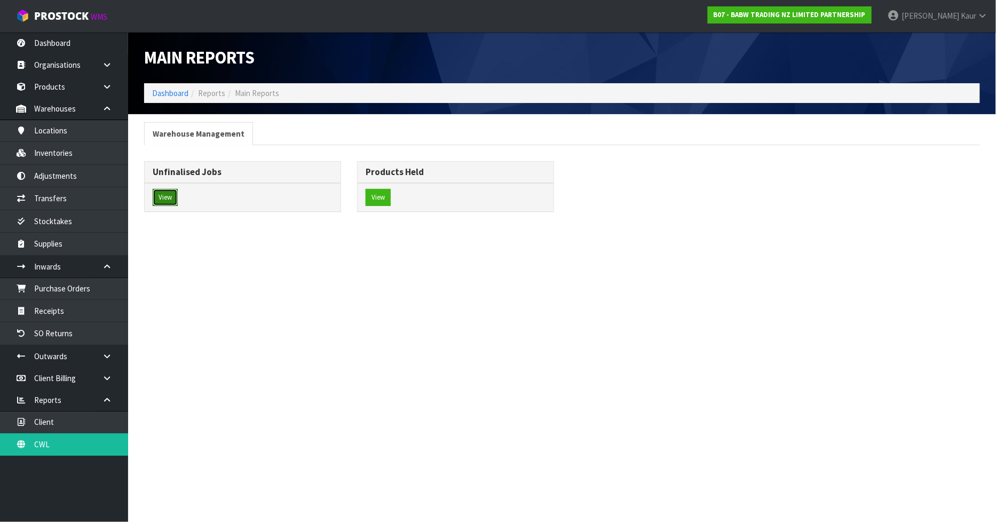
click at [172, 205] on button "View" at bounding box center [165, 197] width 25 height 17
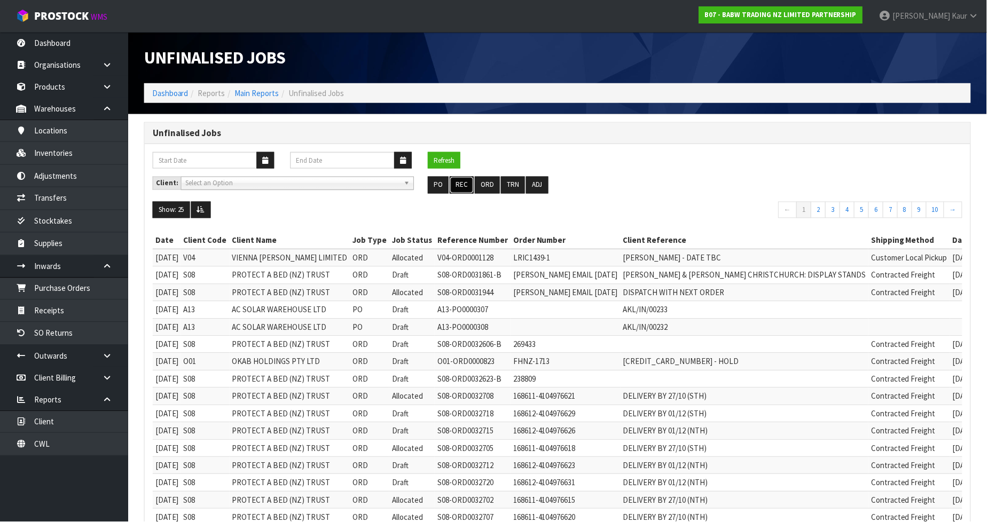
click at [468, 184] on button "REC" at bounding box center [462, 185] width 24 height 17
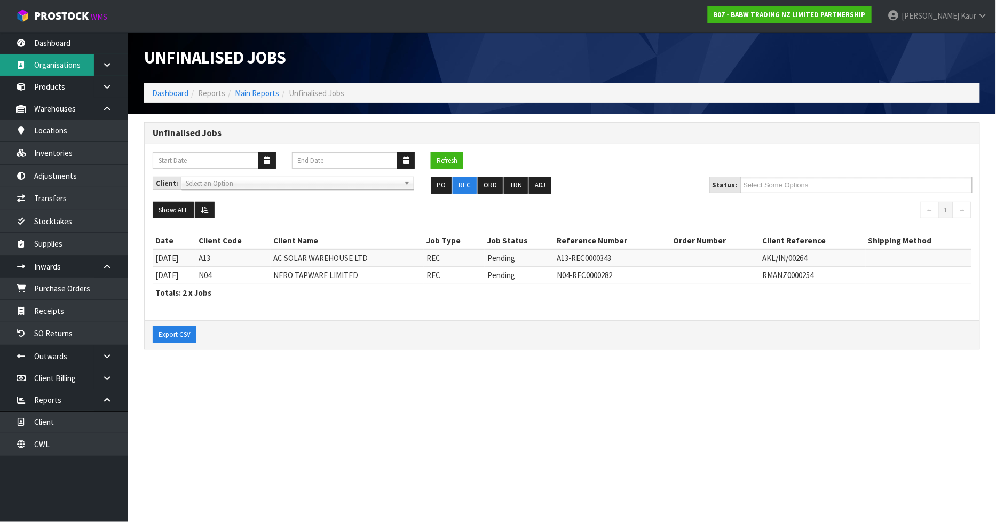
click at [47, 54] on link "Organisations" at bounding box center [64, 65] width 128 height 22
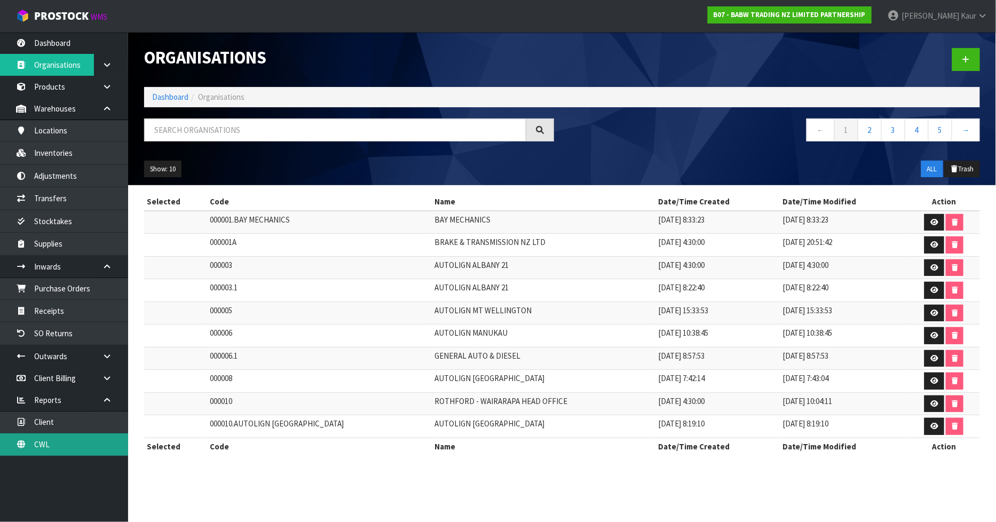
click at [64, 443] on link "CWL" at bounding box center [64, 445] width 128 height 22
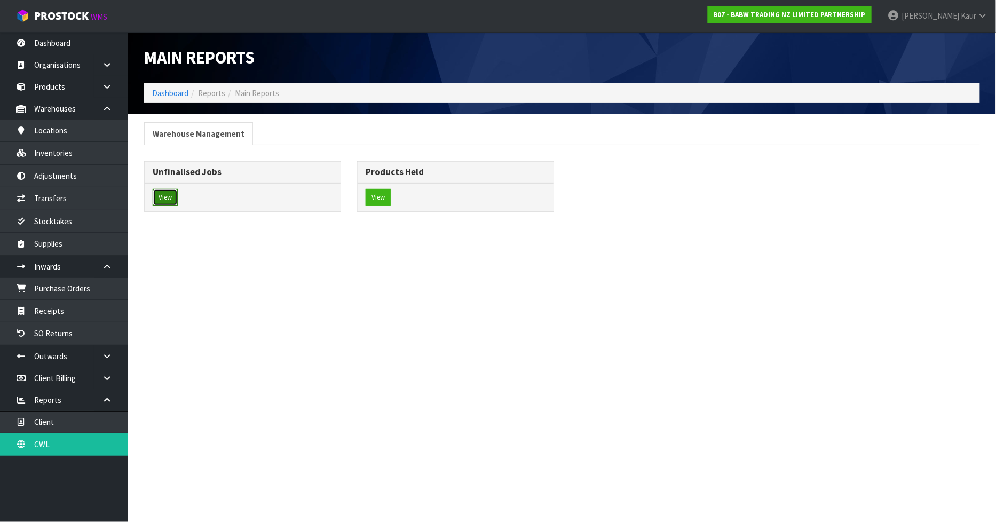
click at [155, 193] on button "View" at bounding box center [165, 197] width 25 height 17
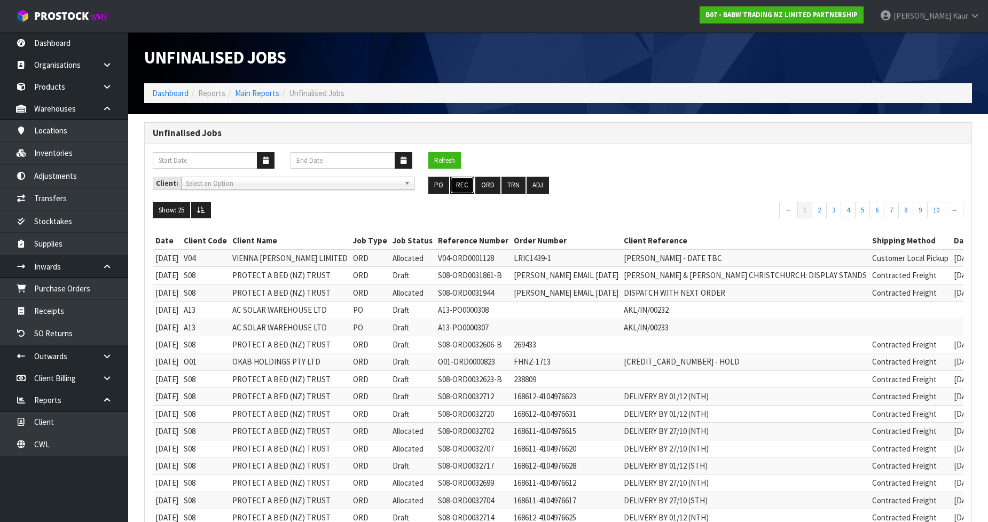
click at [454, 190] on button "REC" at bounding box center [462, 185] width 24 height 17
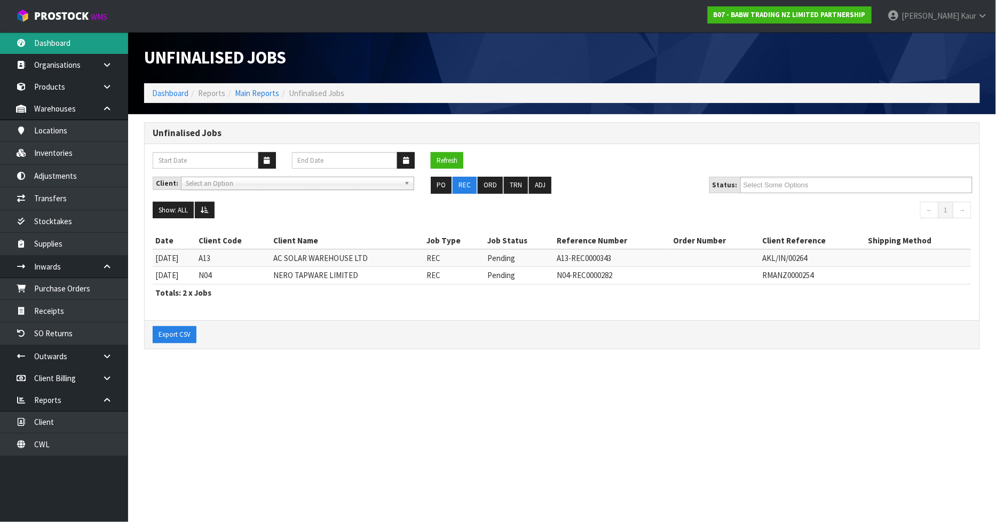
click at [84, 40] on link "Dashboard" at bounding box center [64, 43] width 128 height 22
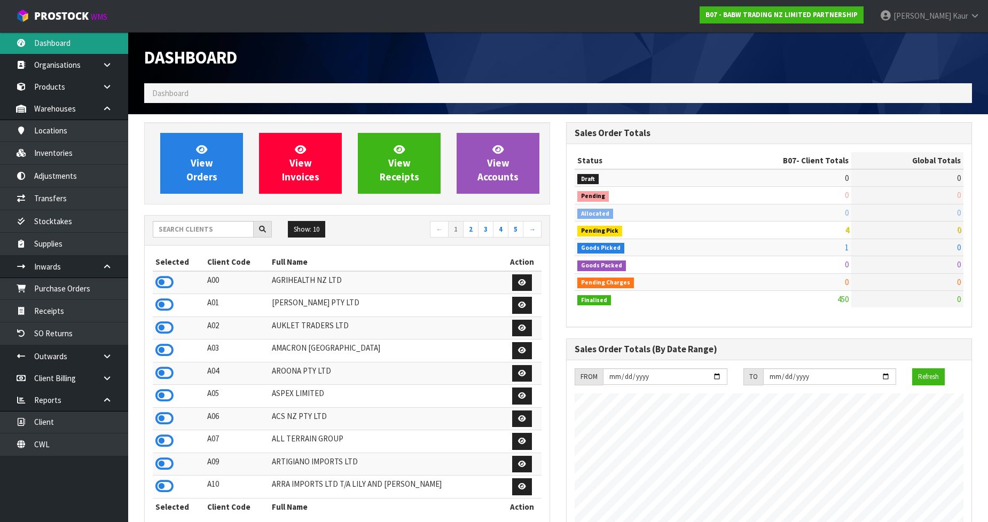
scroll to position [809, 422]
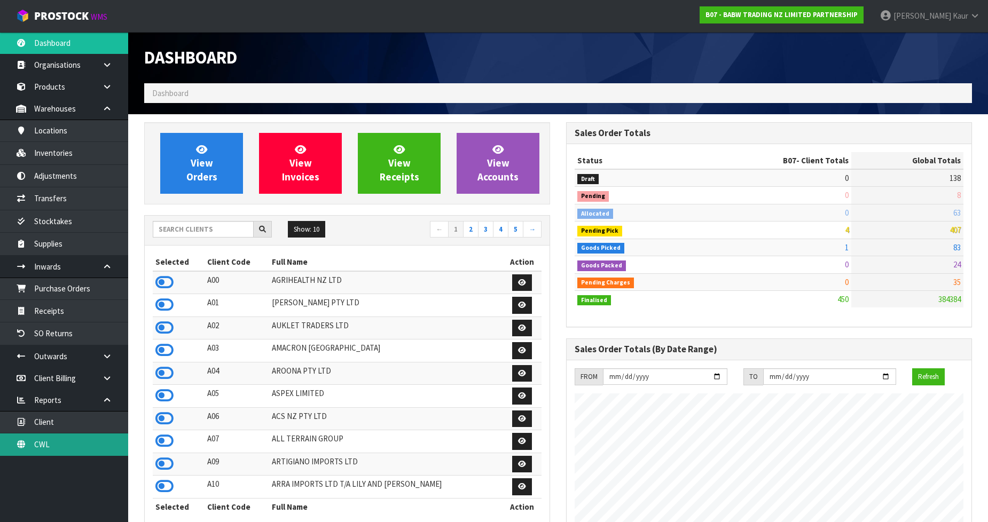
click at [65, 452] on link "CWL" at bounding box center [64, 445] width 128 height 22
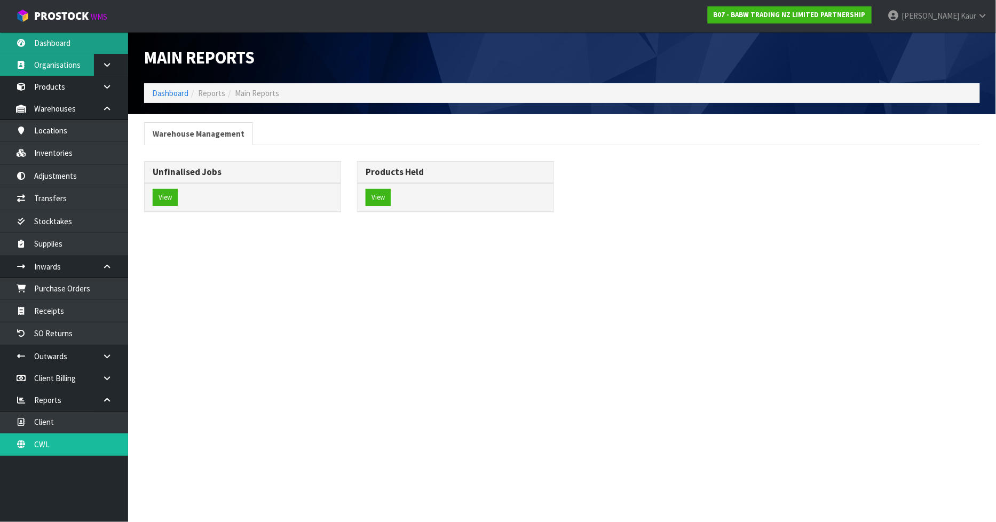
drag, startPoint x: 66, startPoint y: 40, endPoint x: 91, endPoint y: 68, distance: 37.4
click at [66, 41] on link "Dashboard" at bounding box center [64, 43] width 128 height 22
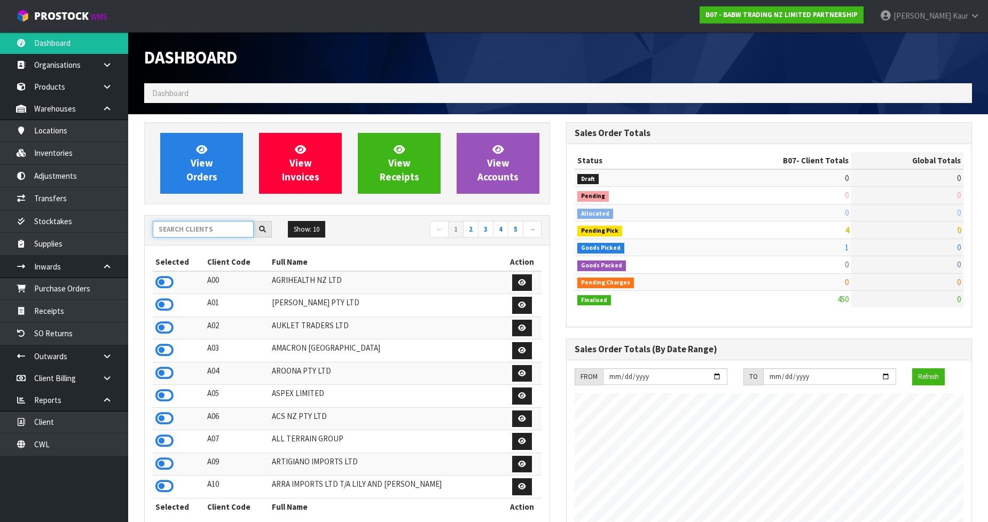
click at [217, 231] on input "text" at bounding box center [203, 229] width 101 height 17
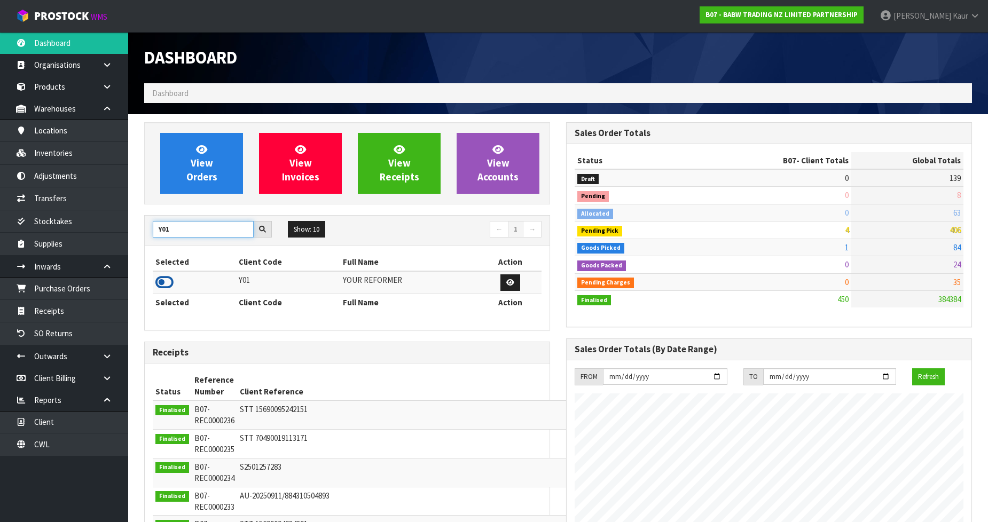
type input "Y01"
click at [158, 287] on icon at bounding box center [164, 282] width 18 height 16
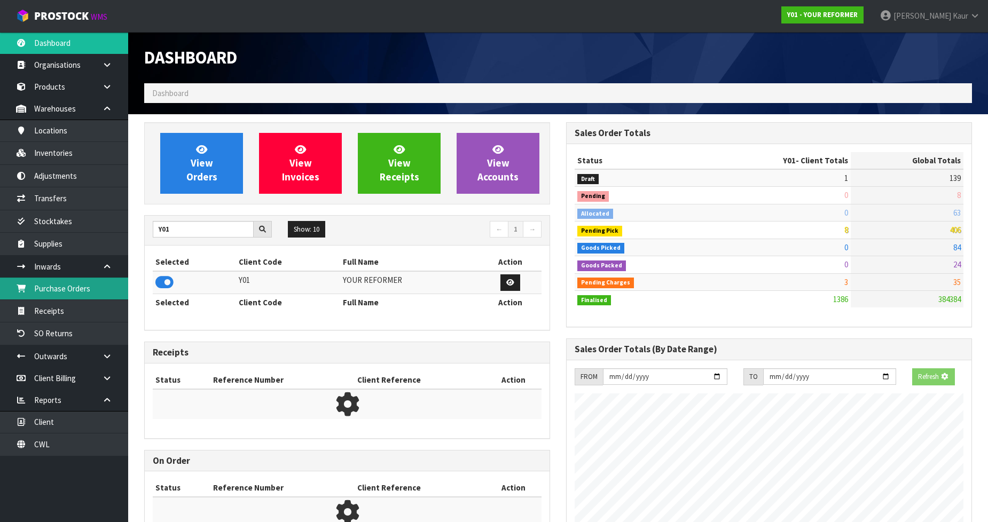
click at [66, 297] on link "Purchase Orders" at bounding box center [64, 289] width 128 height 22
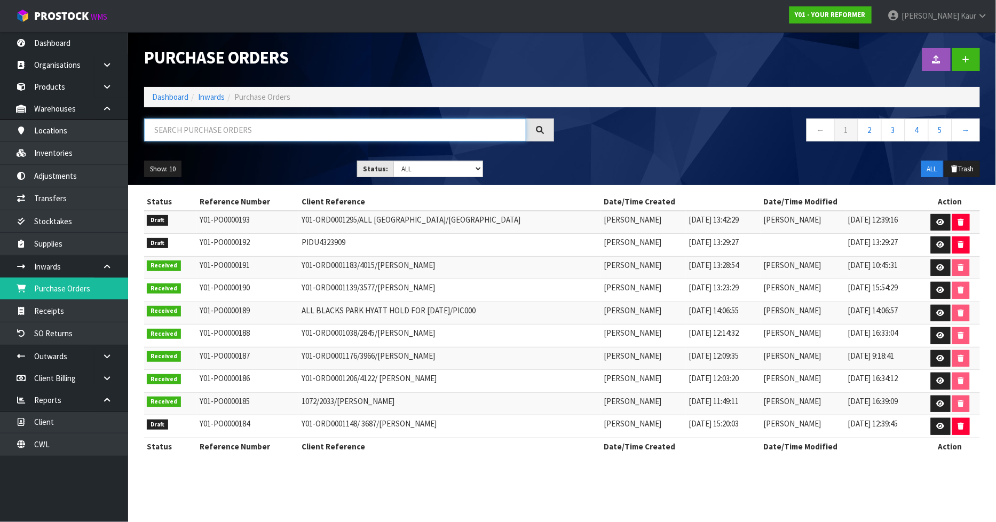
click at [163, 130] on input "text" at bounding box center [335, 130] width 382 height 23
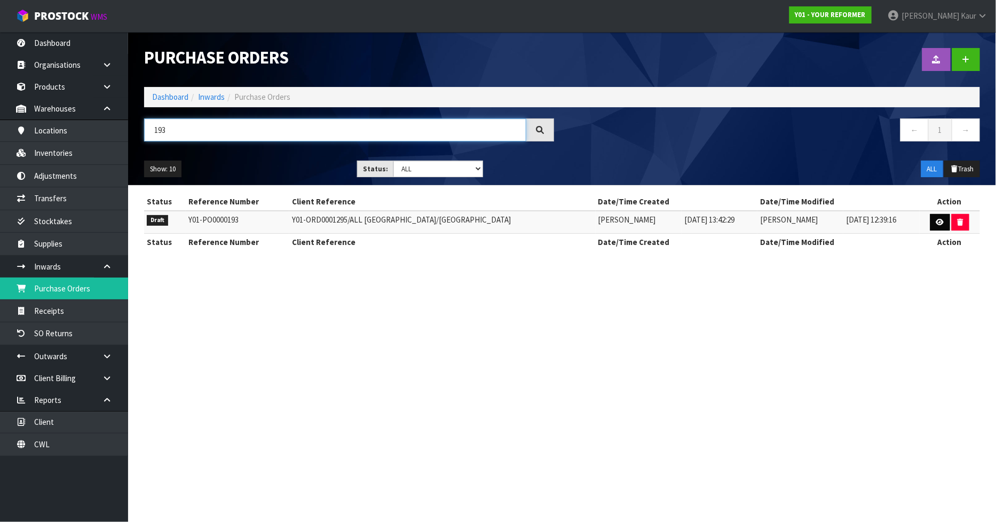
type input "193"
click at [942, 224] on link at bounding box center [941, 222] width 20 height 17
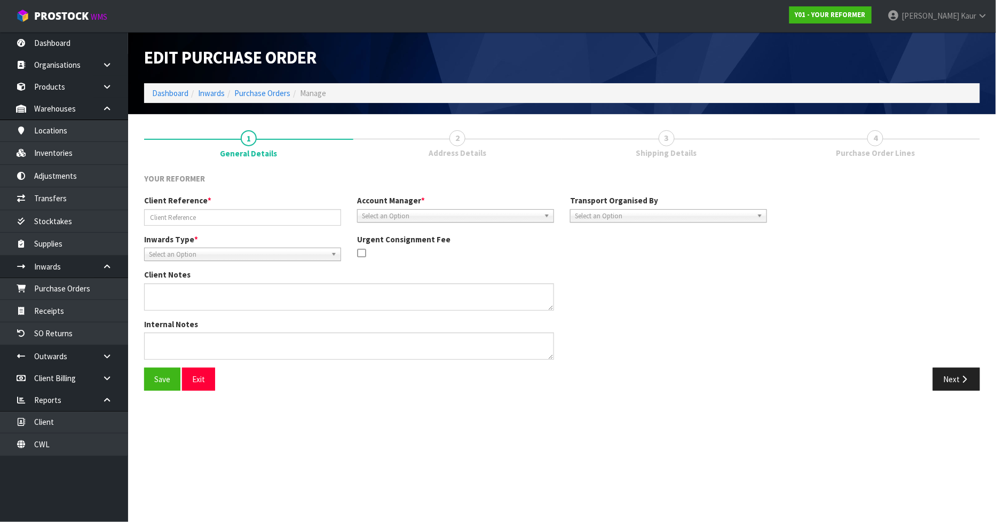
type input "Y01-ORD0001295/ALL [GEOGRAPHIC_DATA]/[GEOGRAPHIC_DATA]"
type textarea "2 PILATES BED"
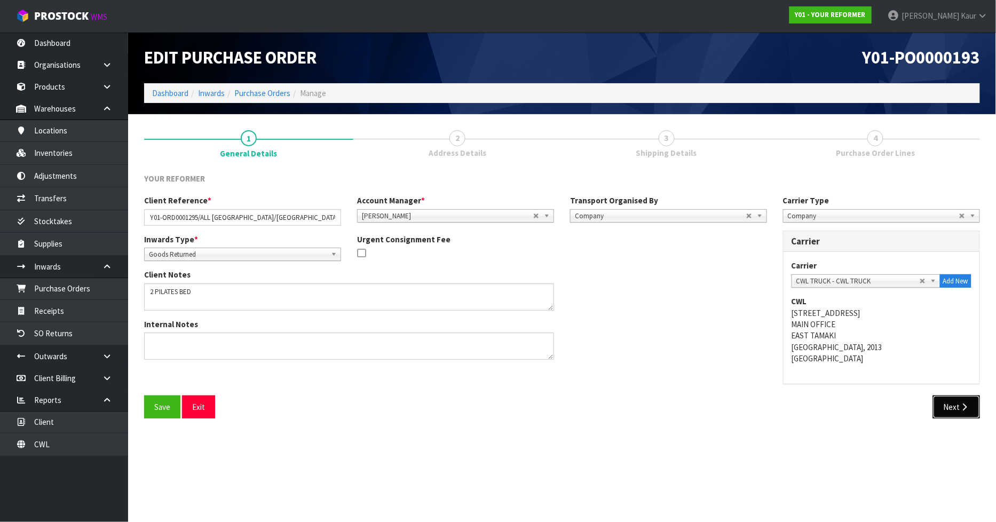
click at [939, 404] on button "Next" at bounding box center [956, 407] width 47 height 23
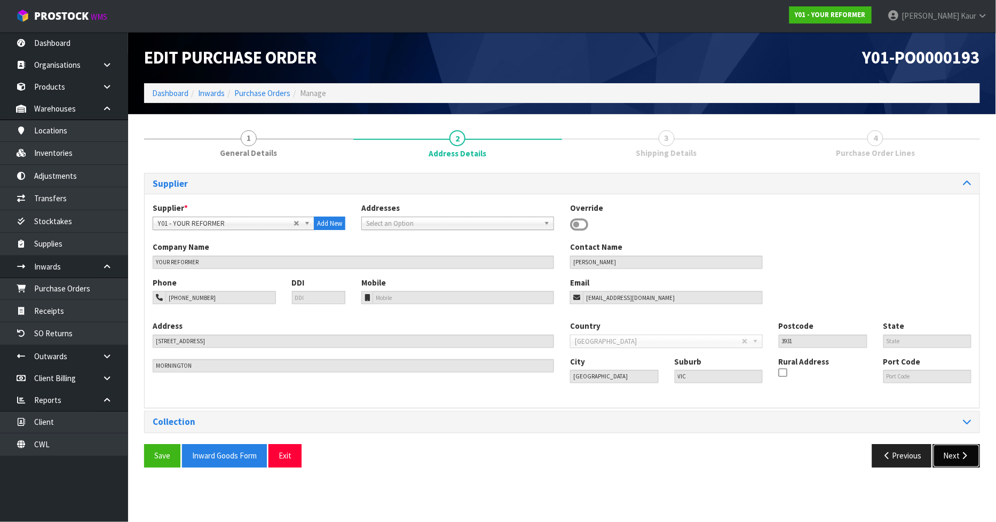
click at [949, 452] on button "Next" at bounding box center [956, 455] width 47 height 23
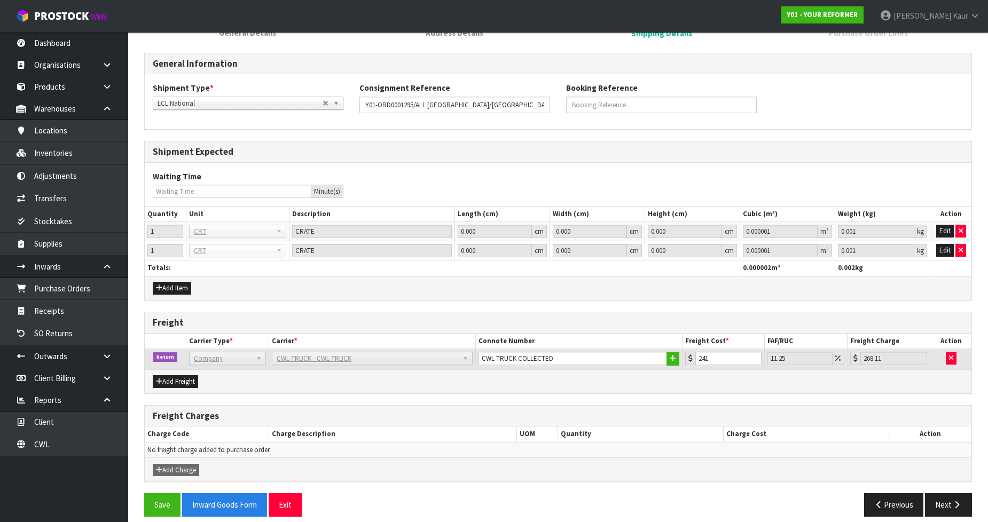
scroll to position [130, 0]
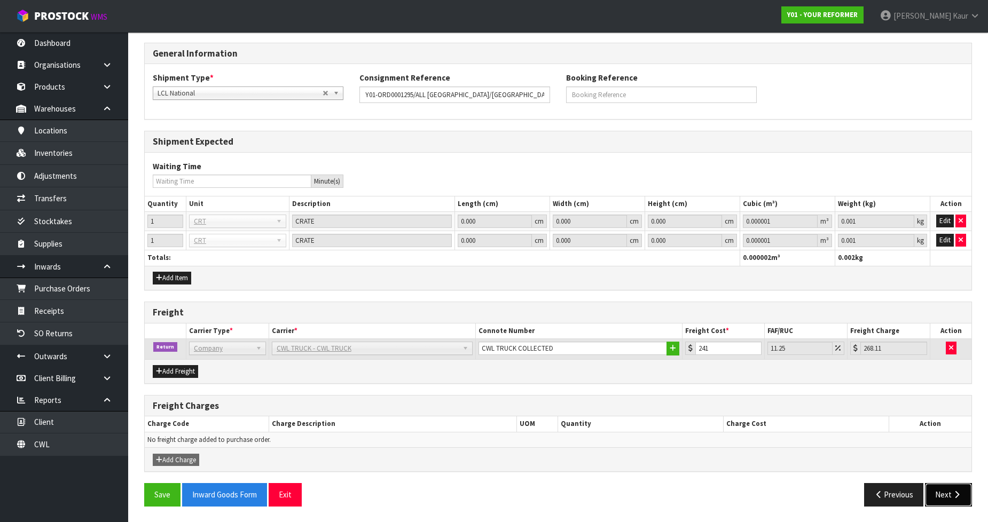
click at [948, 486] on button "Next" at bounding box center [948, 494] width 47 height 23
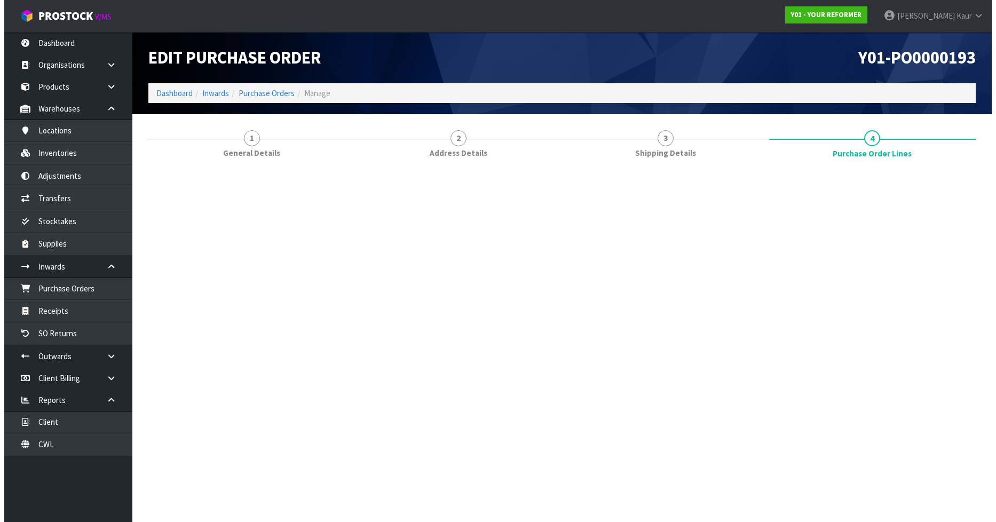
scroll to position [0, 0]
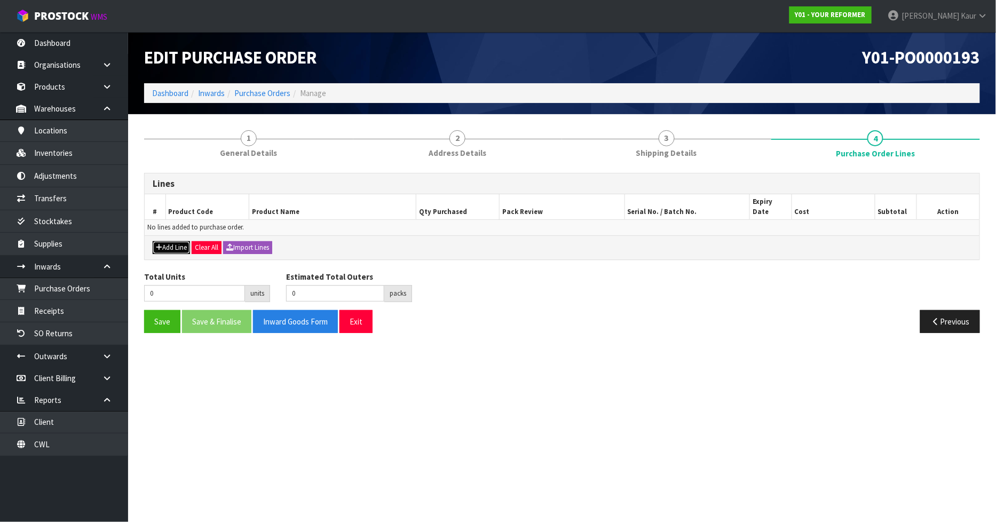
click at [173, 241] on button "Add Line" at bounding box center [171, 247] width 37 height 13
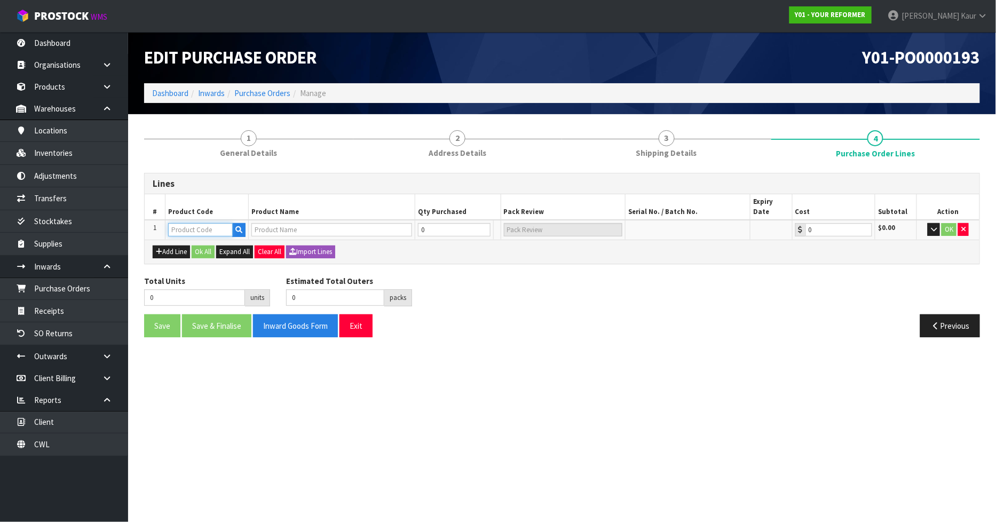
click at [194, 223] on input "text" at bounding box center [200, 229] width 65 height 13
type input "ENVY"
click at [201, 260] on link "ENVY -RENT-01-ASS" at bounding box center [212, 267] width 87 height 14
type input "ENVY-RENT-01-ASS"
type input "ENVY RENTAL ASSEMBLED"
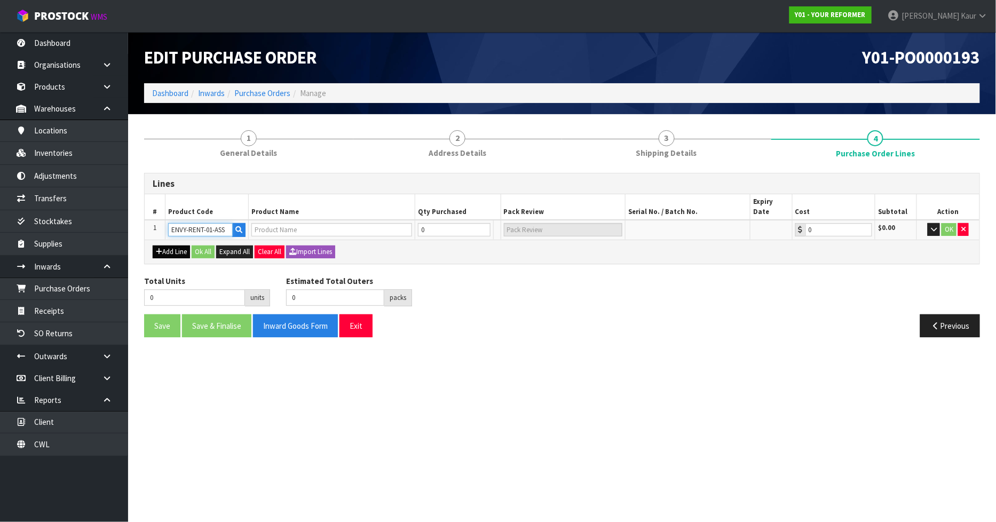
type input "0.00"
click at [177, 246] on button "Add Line" at bounding box center [171, 252] width 37 height 13
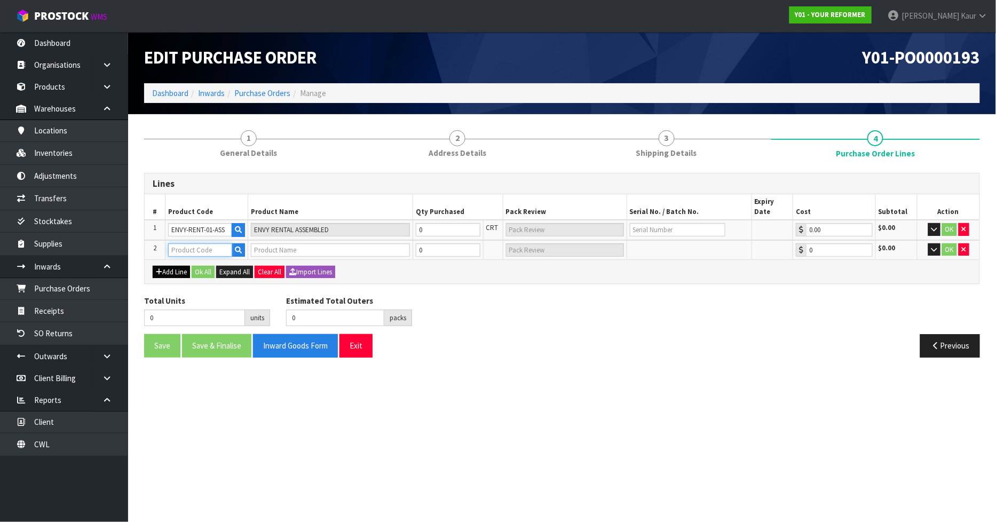
click at [177, 244] on input "text" at bounding box center [200, 250] width 64 height 13
type input "ENVY"
click at [179, 294] on link "ENVY -RENT-01-ASS" at bounding box center [212, 286] width 87 height 14
type input "ENVY-RENT-01-ASS"
type input "ENVY RENTAL ASSEMBLED"
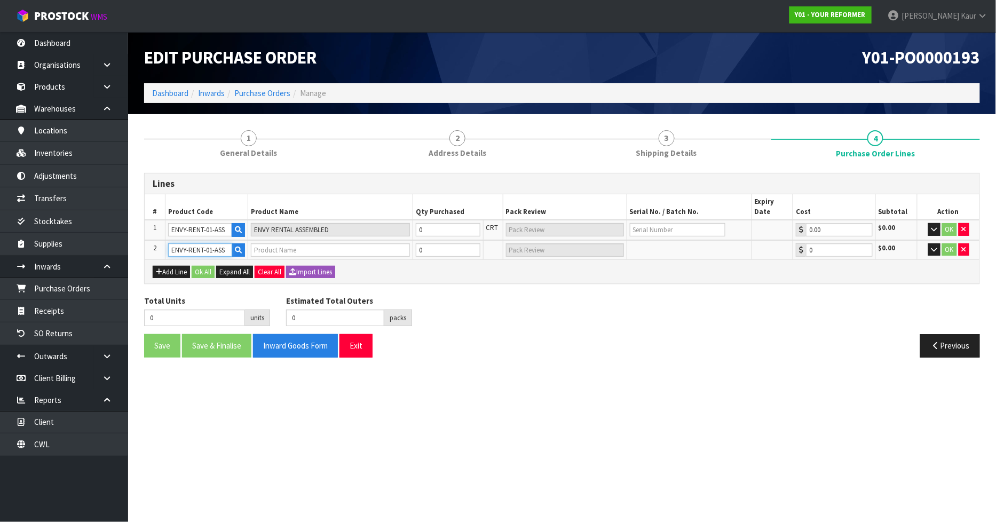
type input "0.00"
click at [442, 223] on input "0" at bounding box center [448, 229] width 64 height 13
type input "1"
type input "1 PLT"
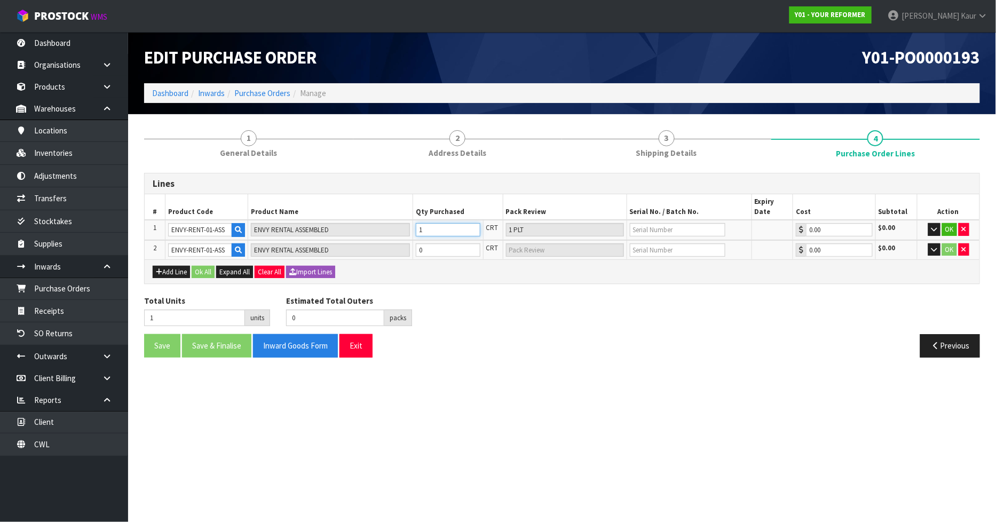
type input "1"
click at [445, 244] on input "0" at bounding box center [448, 250] width 64 height 13
type input "2"
type input "1"
type input "1 PLT"
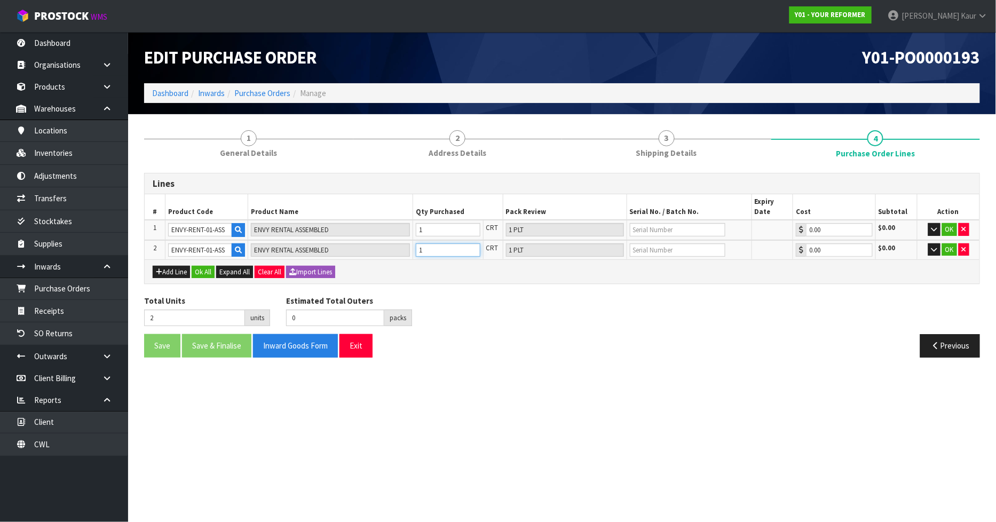
type input "1"
click at [633, 223] on input "text" at bounding box center [678, 229] width 96 height 13
type input "YRENV240012000"
click at [643, 244] on input "text" at bounding box center [678, 250] width 96 height 13
type input "YRENV240012011"
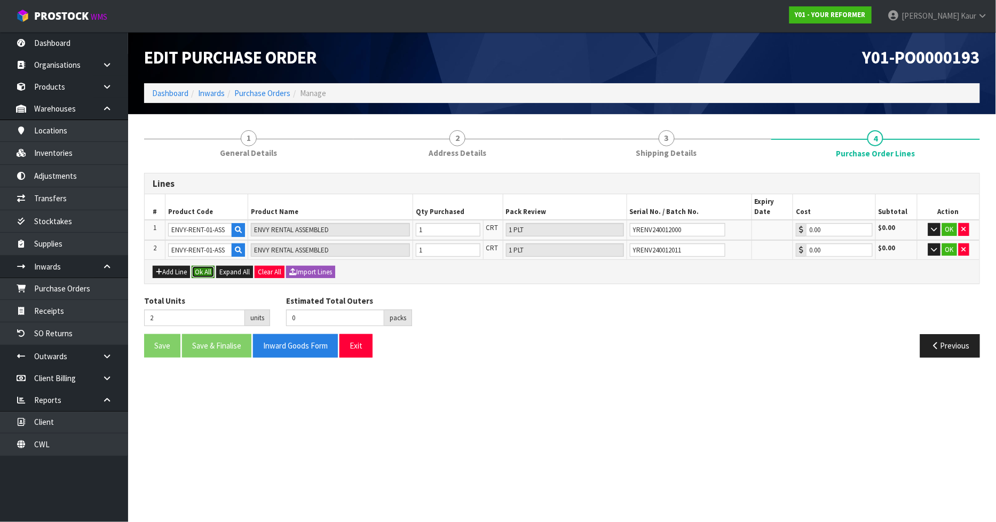
click at [207, 266] on button "Ok All" at bounding box center [203, 272] width 23 height 13
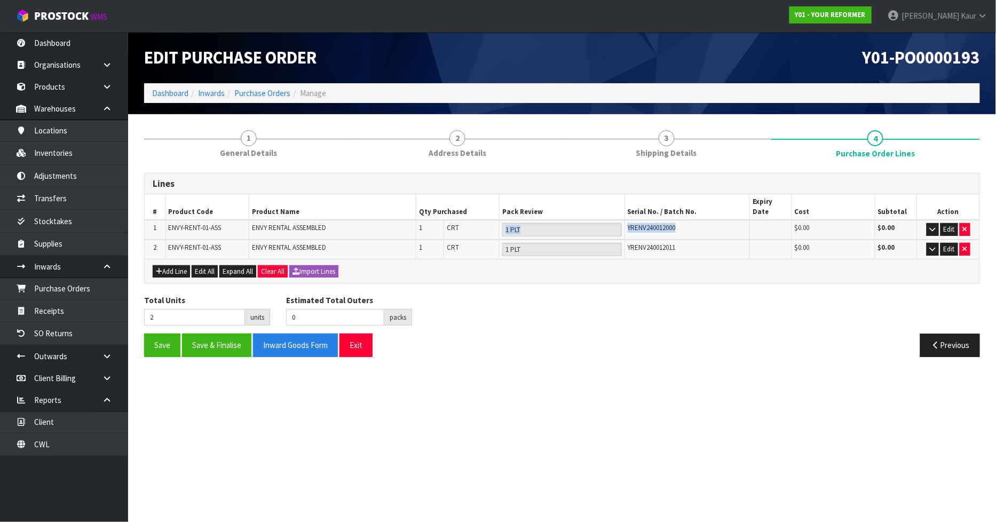
drag, startPoint x: 687, startPoint y: 217, endPoint x: 623, endPoint y: 216, distance: 64.1
click at [623, 220] on tr "1 ENVY-RENT-01-ASS ENVY RENTAL ASSEMBLED 1 CRT 1 PLT YRENV240012000 $0.00 $0.00…" at bounding box center [562, 230] width 835 height 20
copy tr "YRENV240012000"
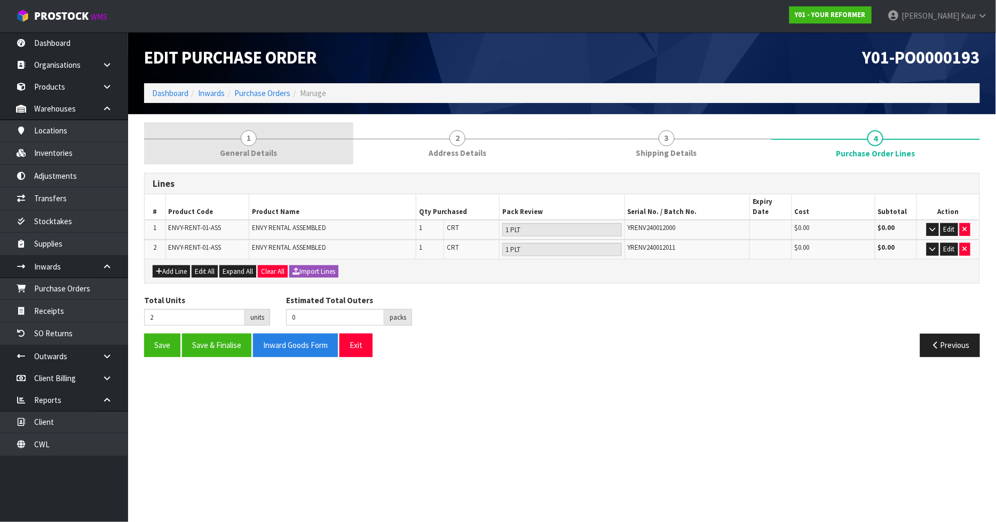
click at [253, 143] on span "1" at bounding box center [249, 138] width 16 height 16
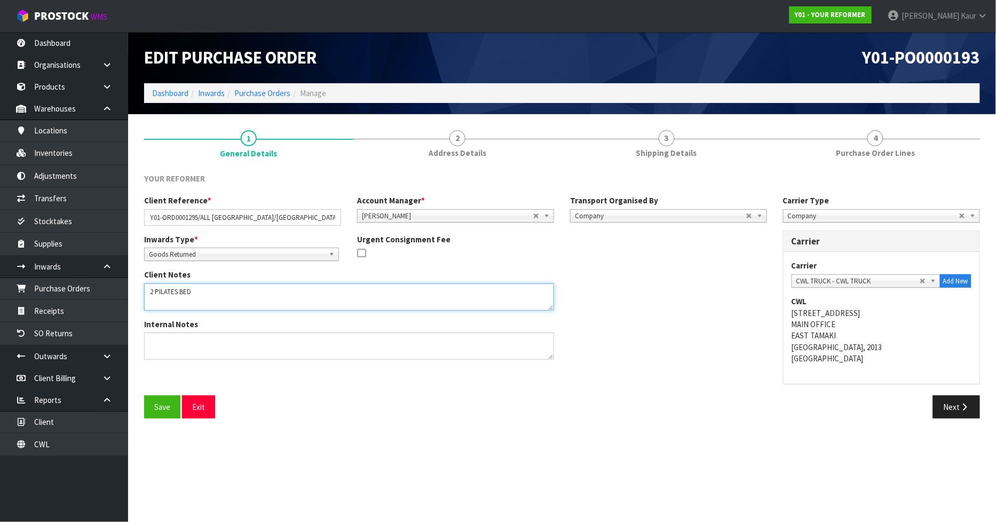
click at [202, 295] on textarea at bounding box center [349, 297] width 410 height 27
paste textarea "YRENV240012000"
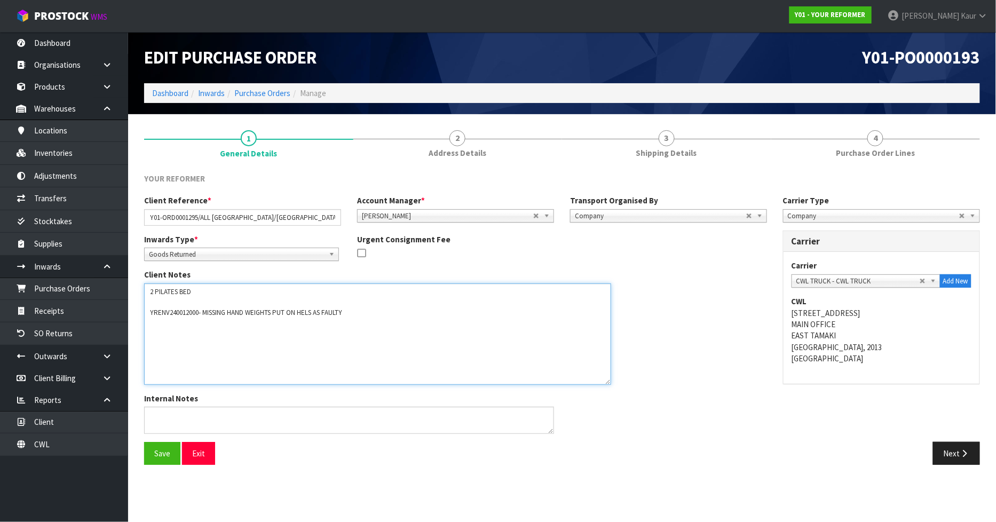
drag, startPoint x: 547, startPoint y: 306, endPoint x: 605, endPoint y: 381, distance: 95.2
click at [605, 381] on textarea at bounding box center [377, 334] width 467 height 101
click at [171, 299] on textarea at bounding box center [378, 335] width 468 height 103
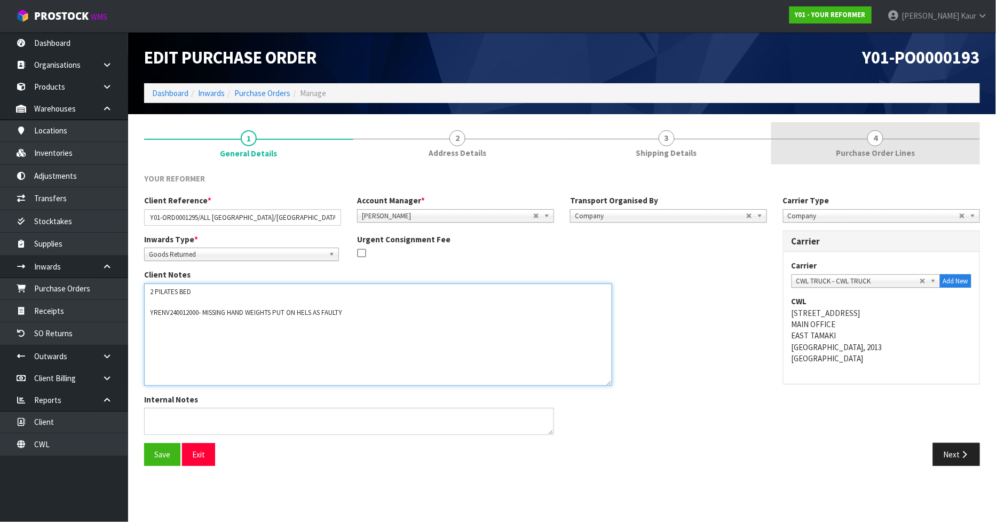
type textarea "2 PILATES BED YRENV240012000- MISSING HAND WEIGHTS PUT ON HELS AS FAULTY"
click at [882, 142] on span "4" at bounding box center [876, 138] width 16 height 16
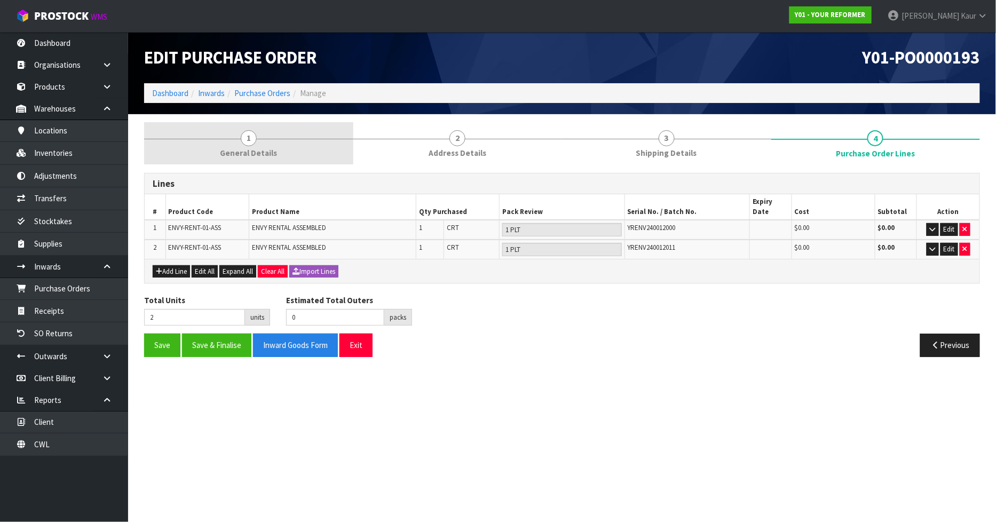
click at [261, 152] on span "General Details" at bounding box center [248, 152] width 57 height 11
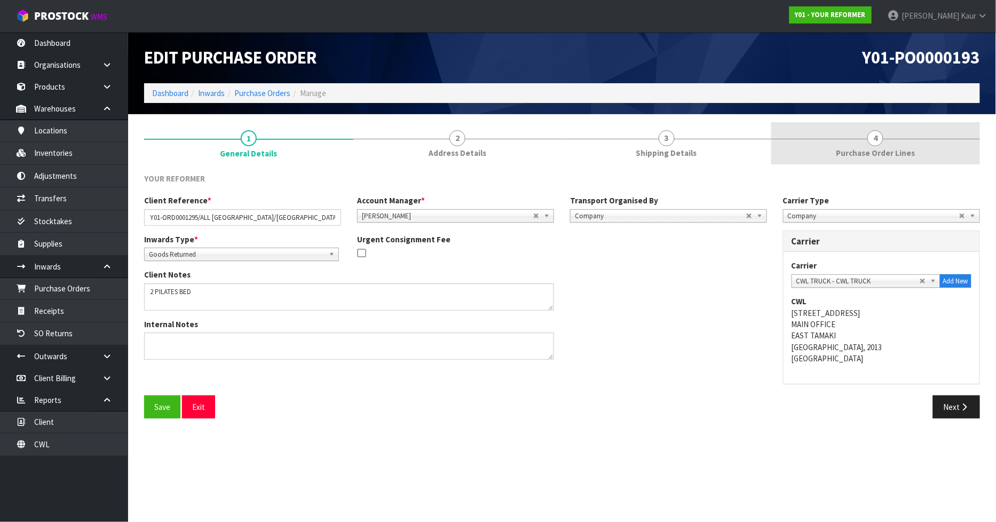
click at [876, 151] on span "Purchase Order Lines" at bounding box center [875, 152] width 79 height 11
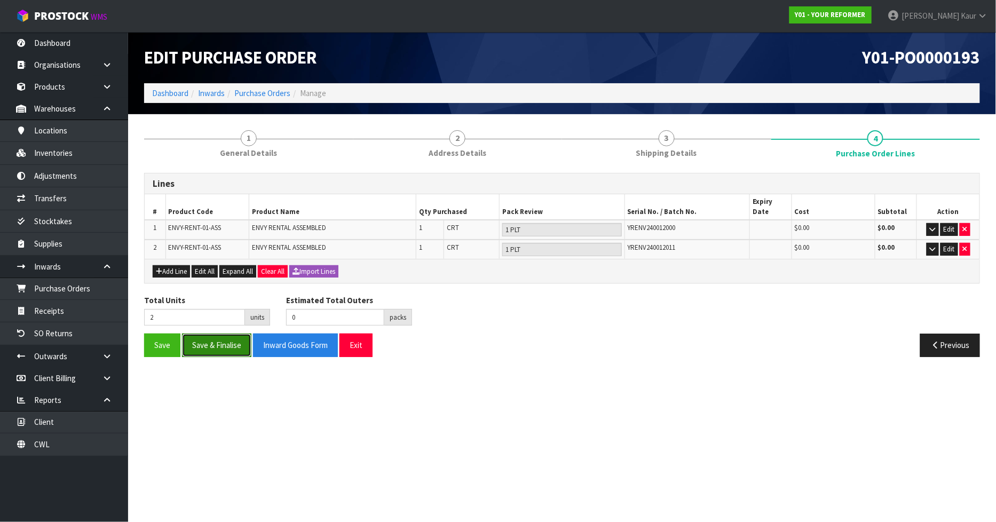
click at [234, 339] on button "Save & Finalise" at bounding box center [216, 345] width 69 height 23
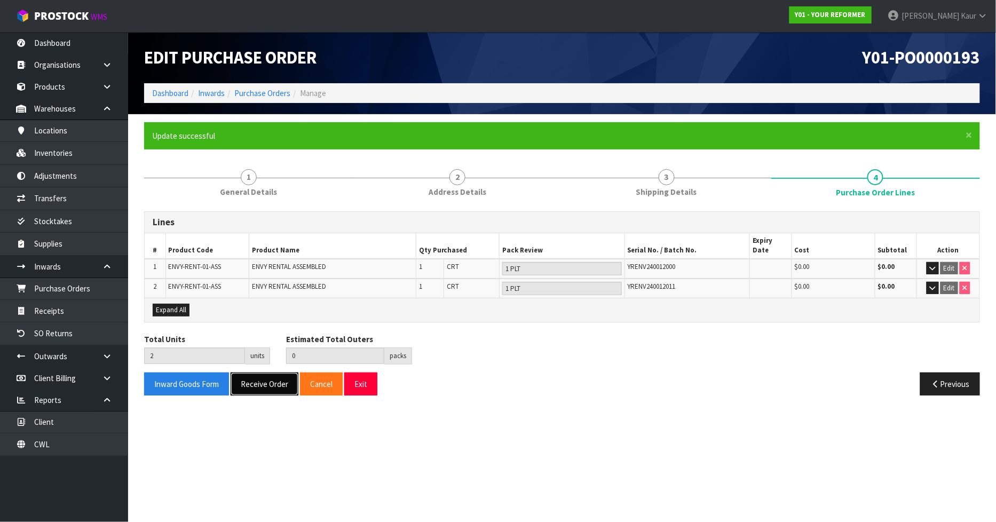
drag, startPoint x: 246, startPoint y: 371, endPoint x: 295, endPoint y: 407, distance: 61.1
click at [248, 373] on button "Receive Order" at bounding box center [265, 384] width 68 height 23
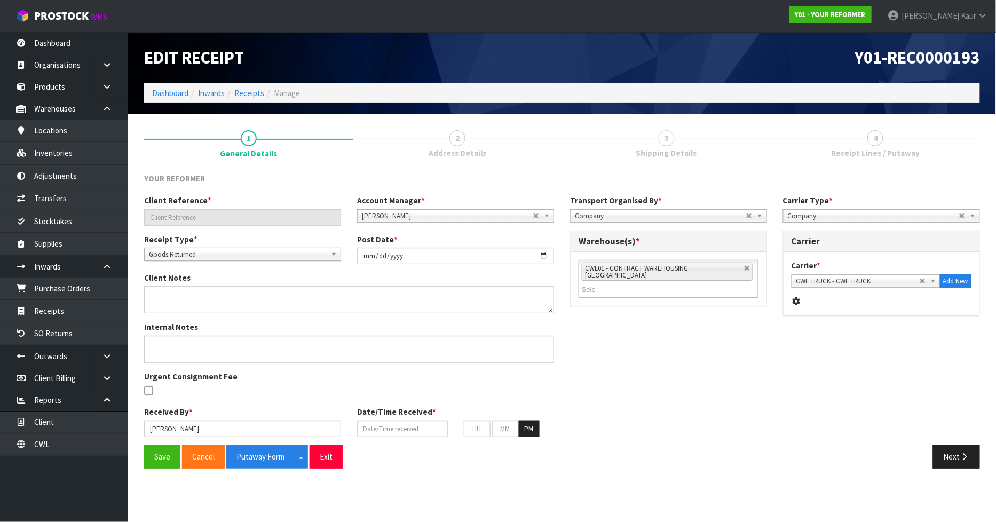
type input "Y01-ORD0001295/ALL [GEOGRAPHIC_DATA]/[GEOGRAPHIC_DATA]"
type input "[DATE]"
type textarea "2 PILATES BED YRENV240012000- MISSING HAND WEIGHTS PUT ON HELS AS FAULTY"
type input "[PERSON_NAME]"
type input "[DATE]"
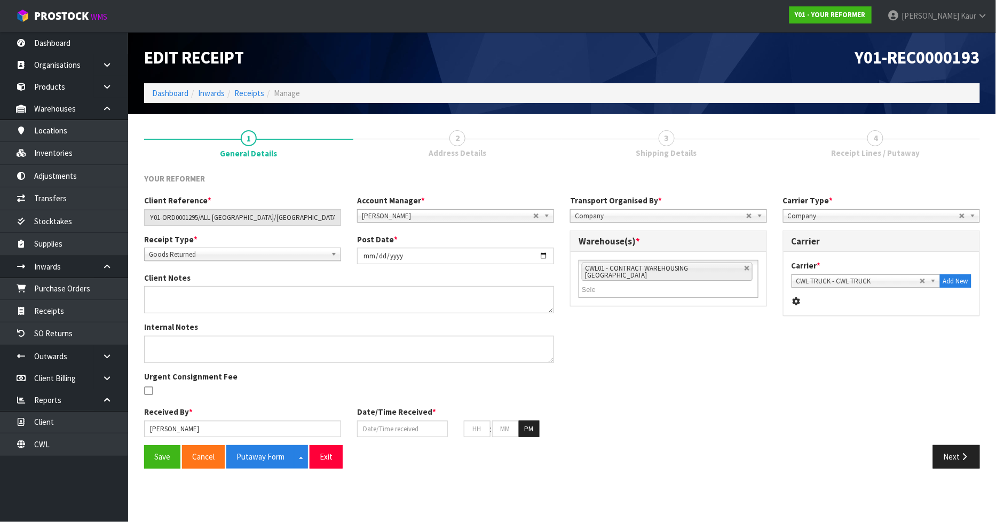
type input "04"
type input "09"
click at [366, 430] on input "[DATE]" at bounding box center [402, 429] width 91 height 17
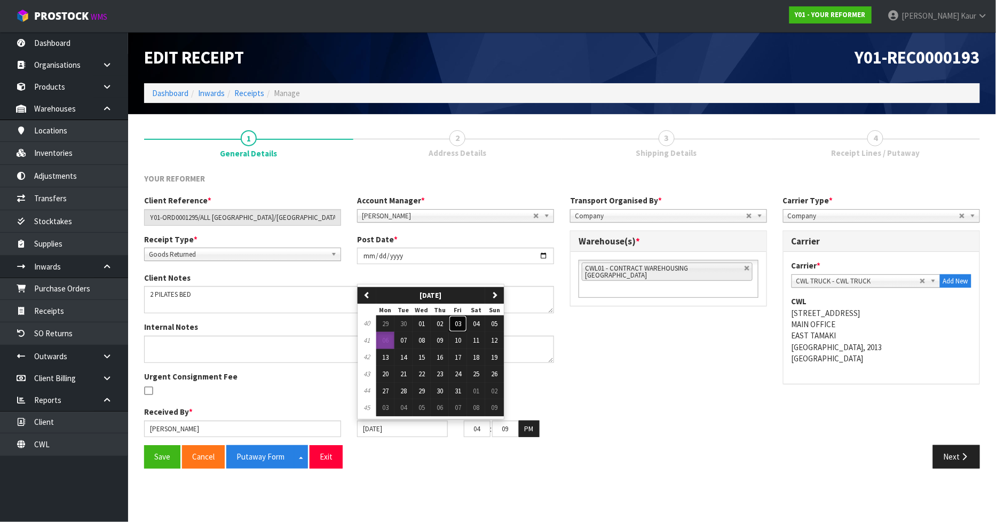
click at [452, 327] on button "03" at bounding box center [458, 324] width 18 height 17
type input "[DATE]"
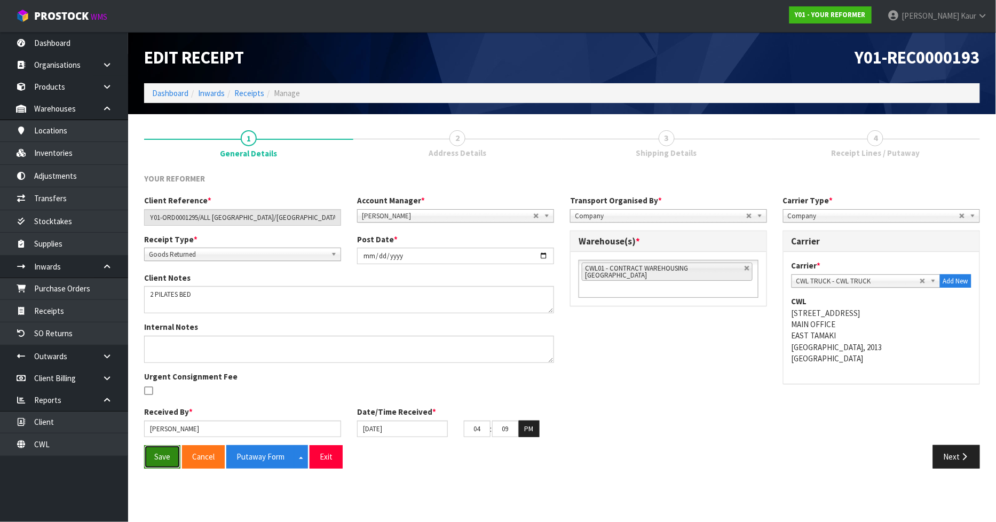
click at [159, 457] on button "Save" at bounding box center [162, 456] width 36 height 23
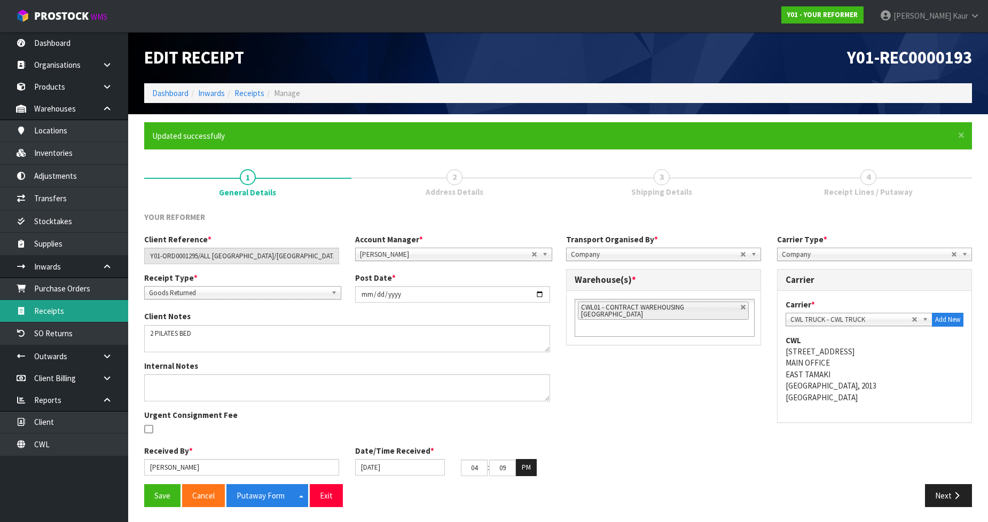
drag, startPoint x: 68, startPoint y: 312, endPoint x: 76, endPoint y: 311, distance: 8.0
click at [68, 312] on link "Receipts" at bounding box center [64, 311] width 128 height 22
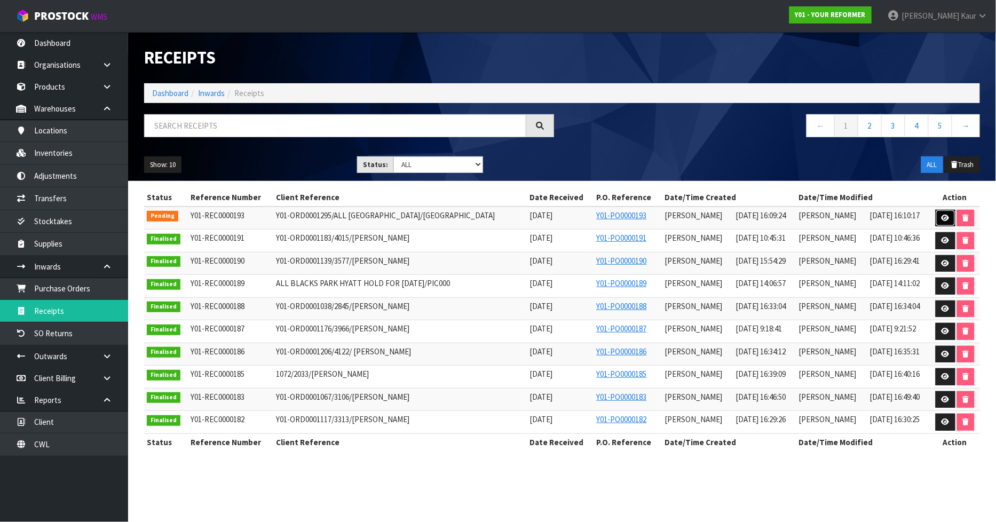
click at [940, 216] on link at bounding box center [946, 218] width 20 height 17
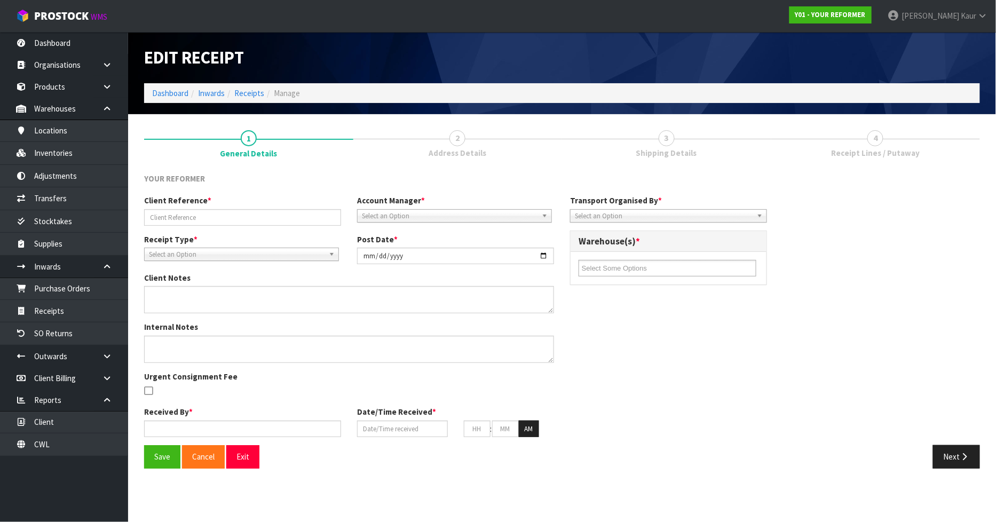
type input "Y01-ORD0001295/ALL [GEOGRAPHIC_DATA]/[GEOGRAPHIC_DATA]"
type input "[DATE]"
type textarea "2 PILATES BED YRENV240012000- MISSING HAND WEIGHTS PUT ON HELS AS FAULTY"
type input "[PERSON_NAME]"
type input "[DATE]"
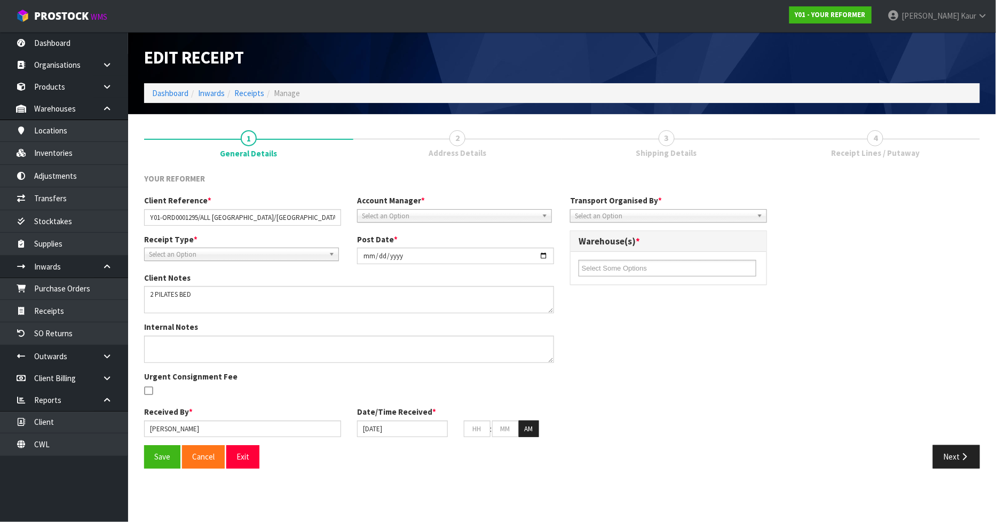
type input "04"
type input "09"
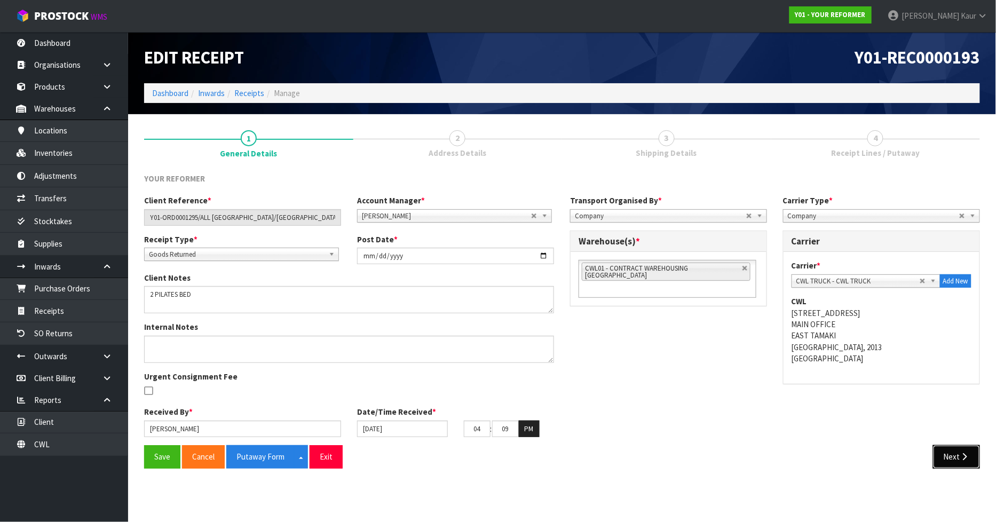
click at [956, 462] on button "Next" at bounding box center [956, 456] width 47 height 23
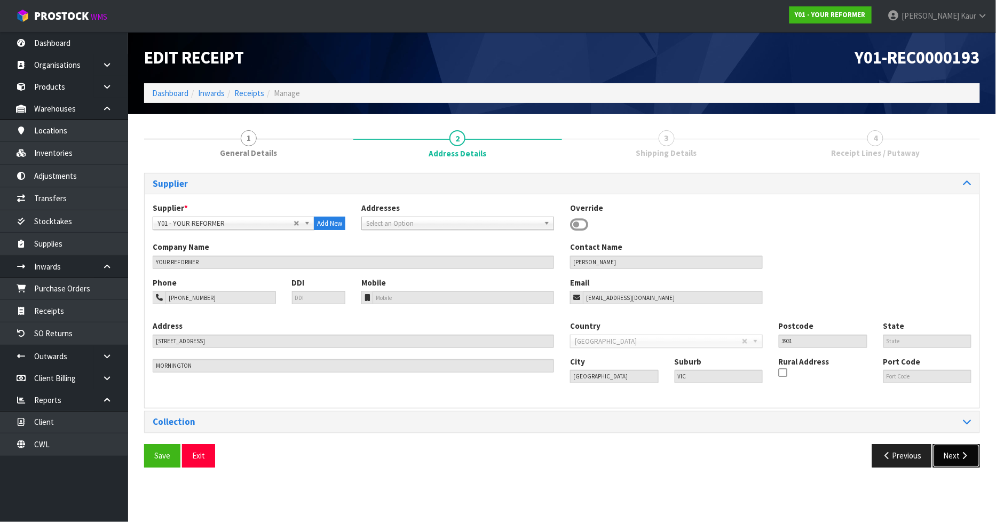
click at [953, 449] on button "Next" at bounding box center [956, 455] width 47 height 23
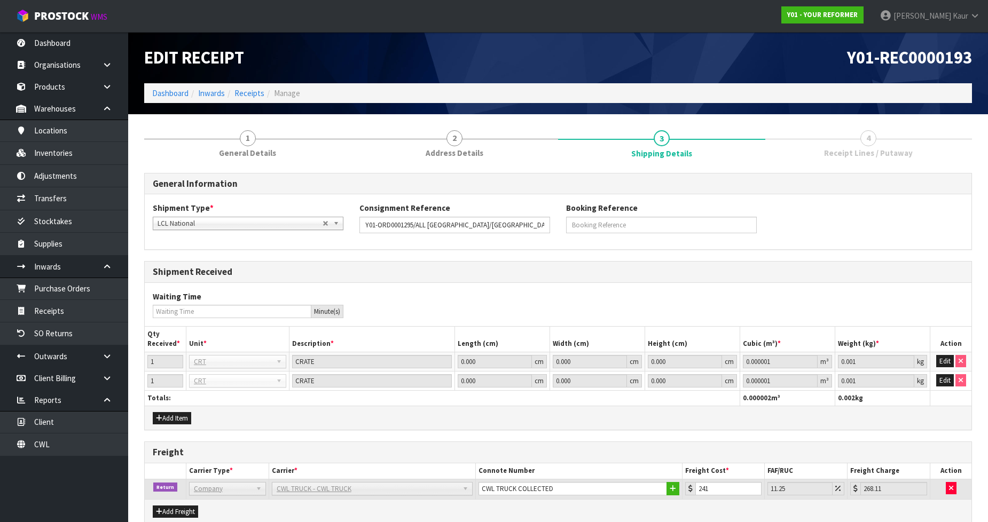
scroll to position [140, 0]
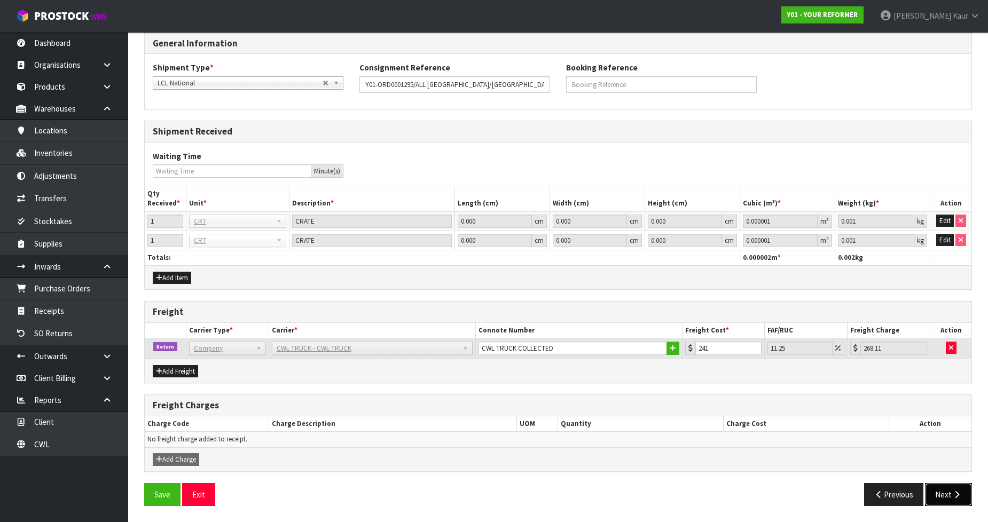
click at [943, 492] on button "Next" at bounding box center [948, 494] width 47 height 23
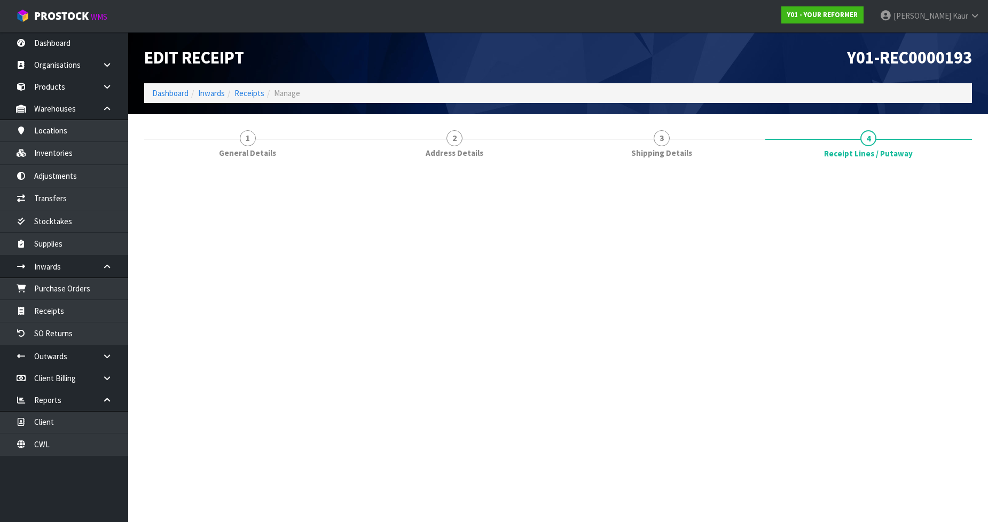
scroll to position [0, 0]
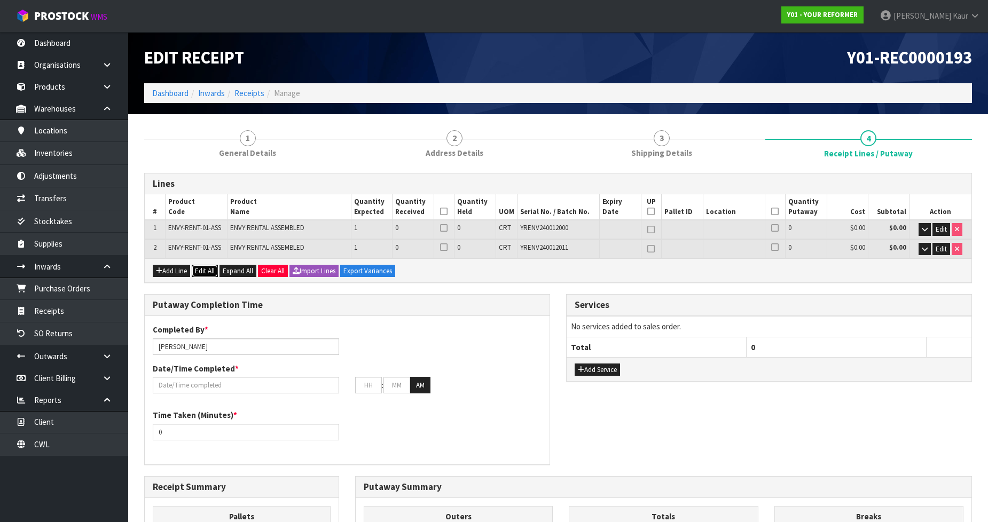
click at [205, 274] on button "Edit All" at bounding box center [205, 271] width 26 height 13
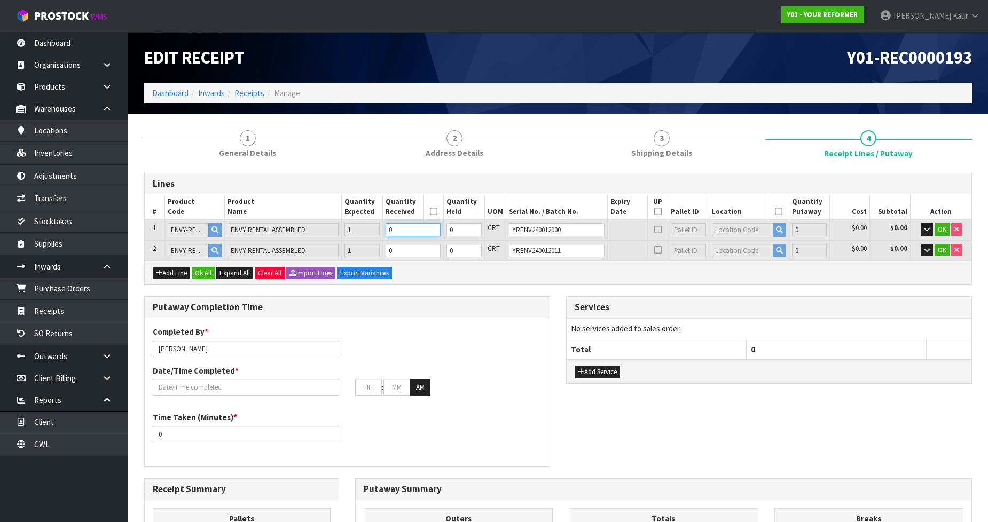
click at [406, 233] on input "0" at bounding box center [413, 229] width 55 height 13
type input "1"
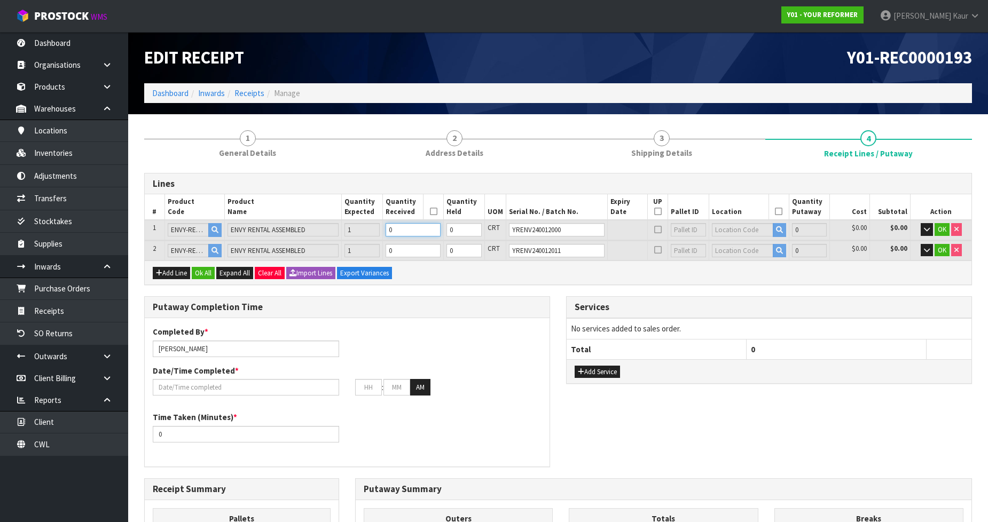
type input "0.825484"
type input "112"
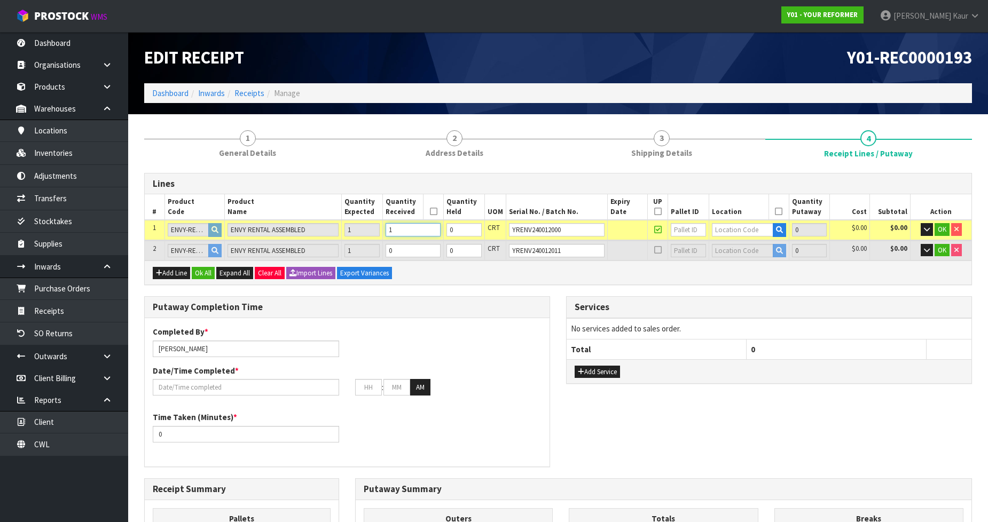
type input "1"
click at [407, 247] on input "0" at bounding box center [413, 250] width 55 height 13
type input "2"
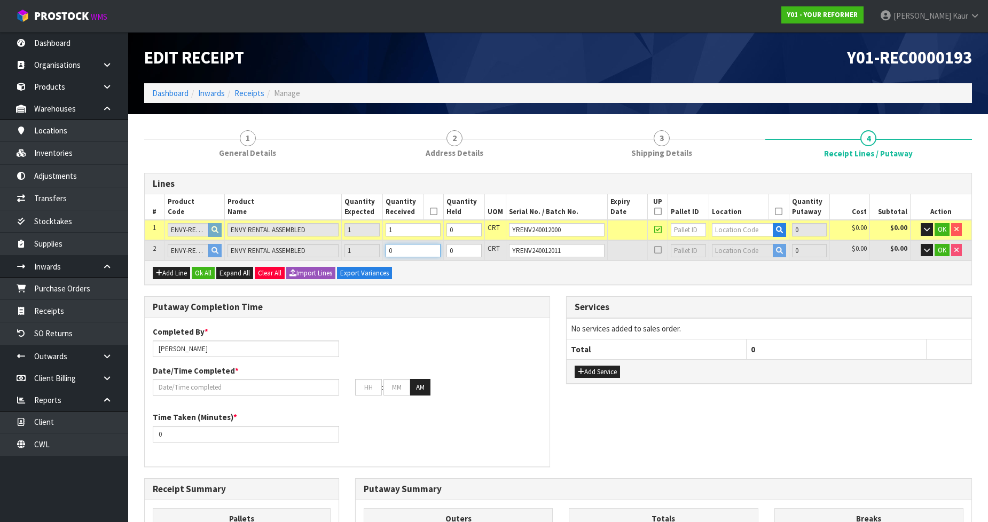
type input "2"
type input "1.650968"
type input "224"
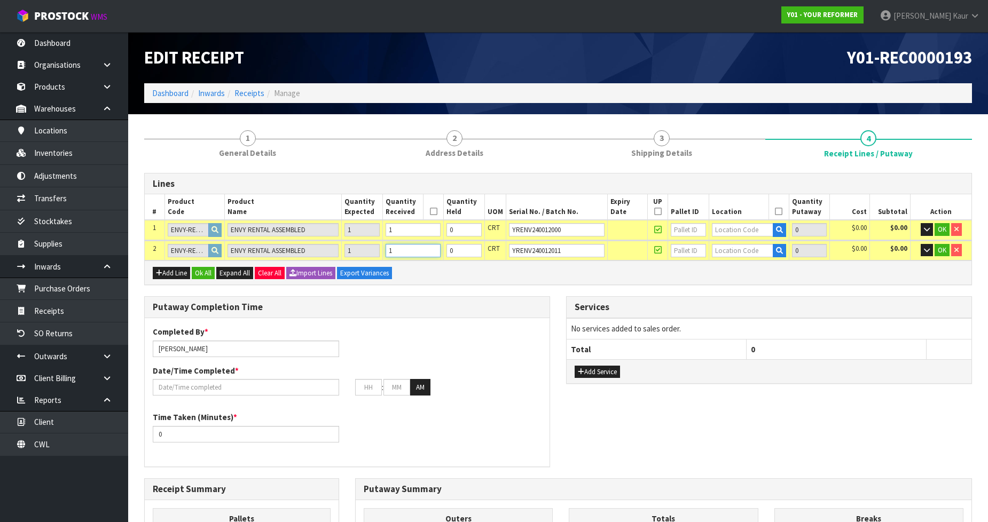
type input "1"
click at [473, 228] on input "0" at bounding box center [463, 229] width 35 height 13
type input "1"
click at [753, 232] on input "text" at bounding box center [742, 229] width 61 height 13
type input "54"
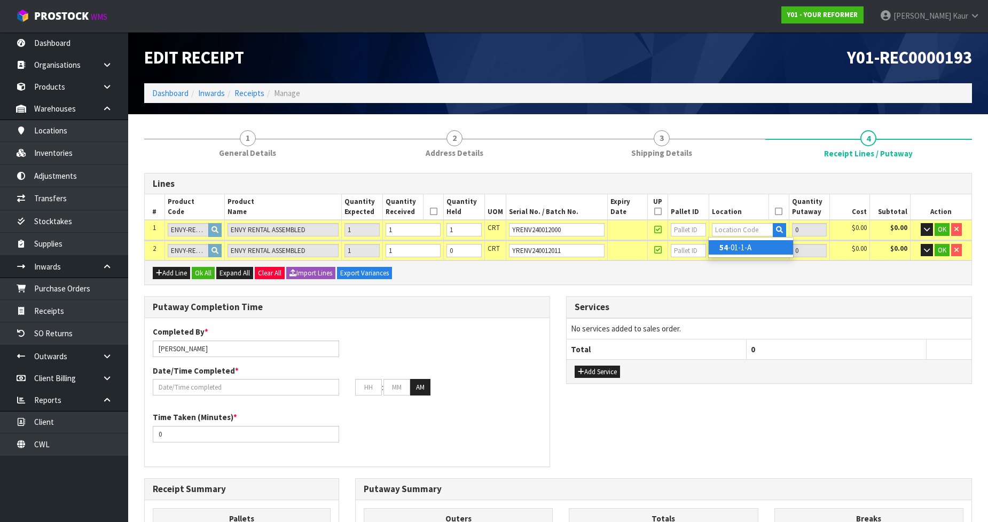
click at [746, 249] on link "54 -01-1-A" at bounding box center [751, 247] width 84 height 14
type input "1"
type input "54-01-1-A"
type input "1"
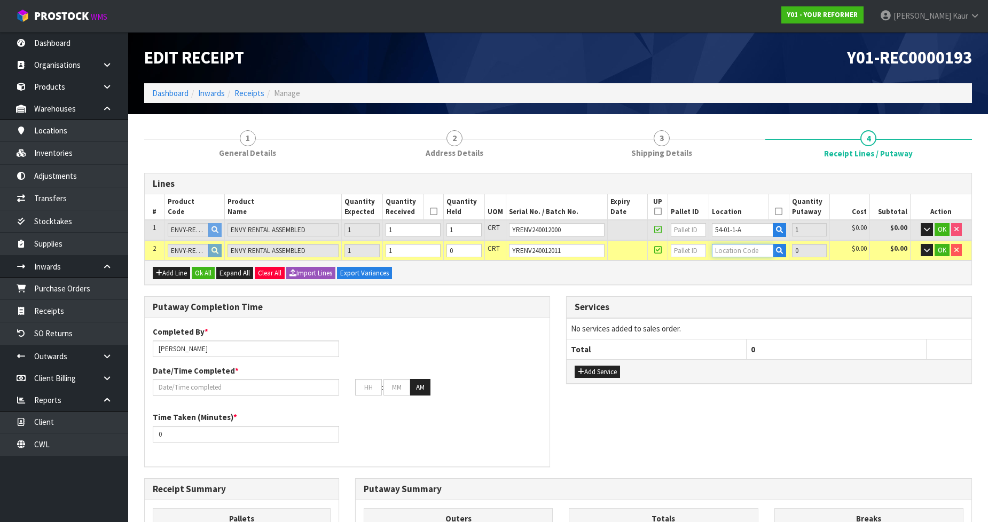
click at [745, 249] on input "text" at bounding box center [742, 250] width 61 height 13
type input "54"
click at [742, 271] on link "54 -01-1-A" at bounding box center [751, 268] width 84 height 14
type input "2"
type input "54-01-1-A"
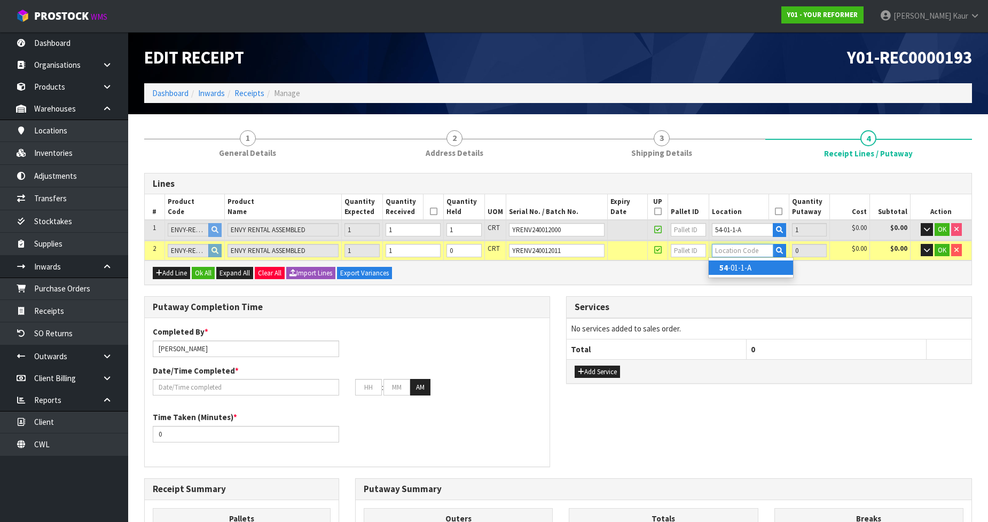
type input "1"
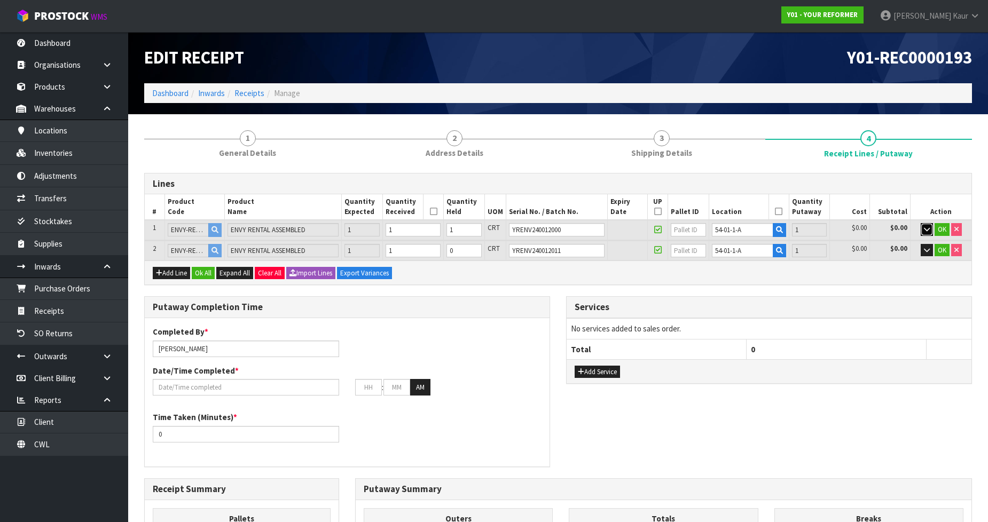
click at [927, 226] on icon "button" at bounding box center [927, 229] width 6 height 7
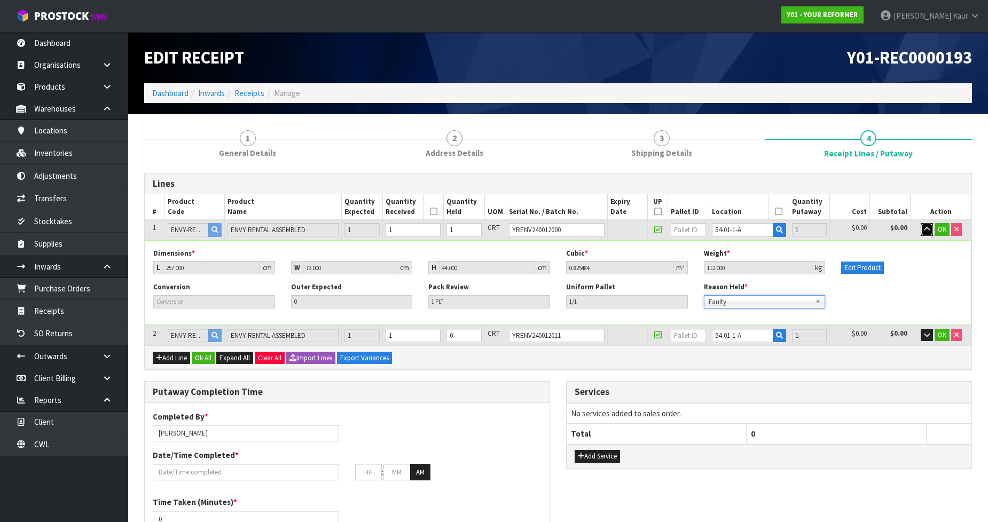
click at [928, 232] on icon "button" at bounding box center [927, 229] width 6 height 7
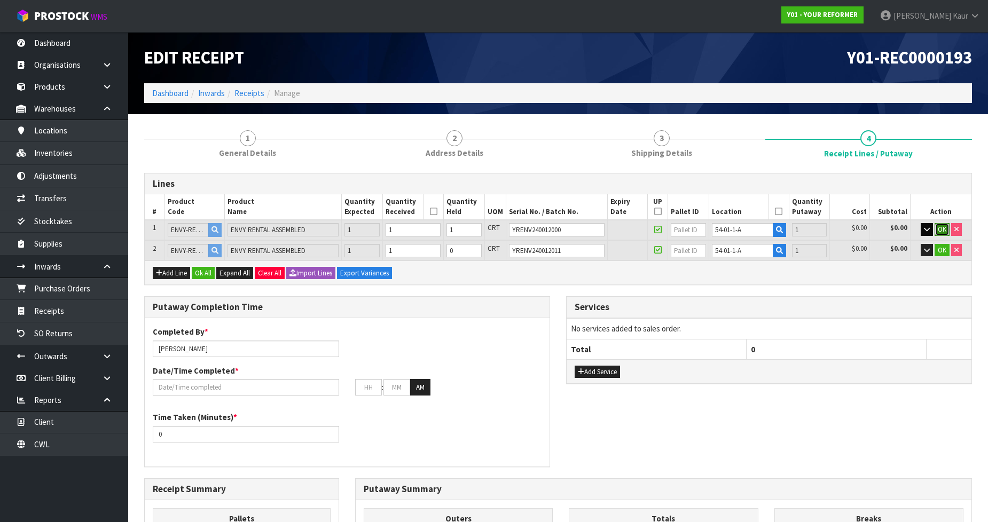
click at [941, 230] on span "OK" at bounding box center [942, 229] width 9 height 9
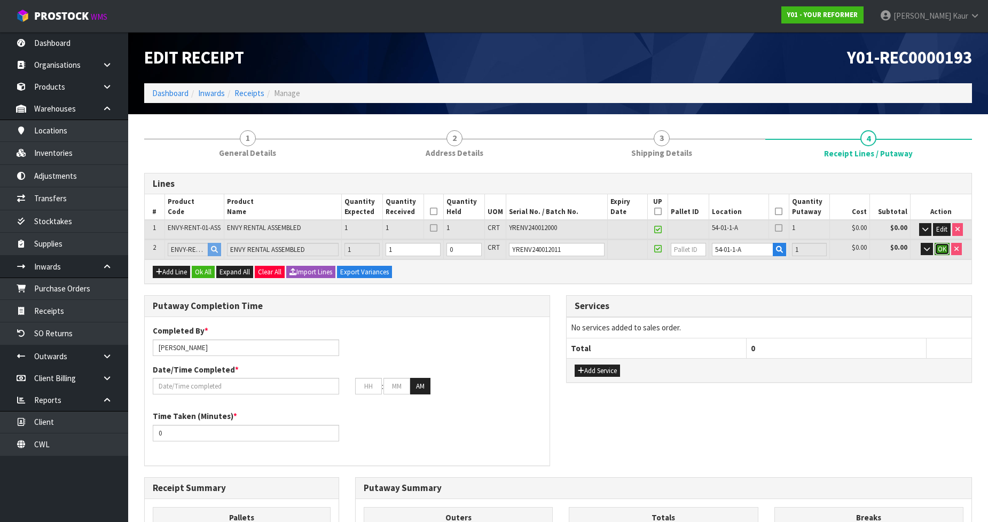
click at [938, 249] on span "OK" at bounding box center [942, 249] width 9 height 9
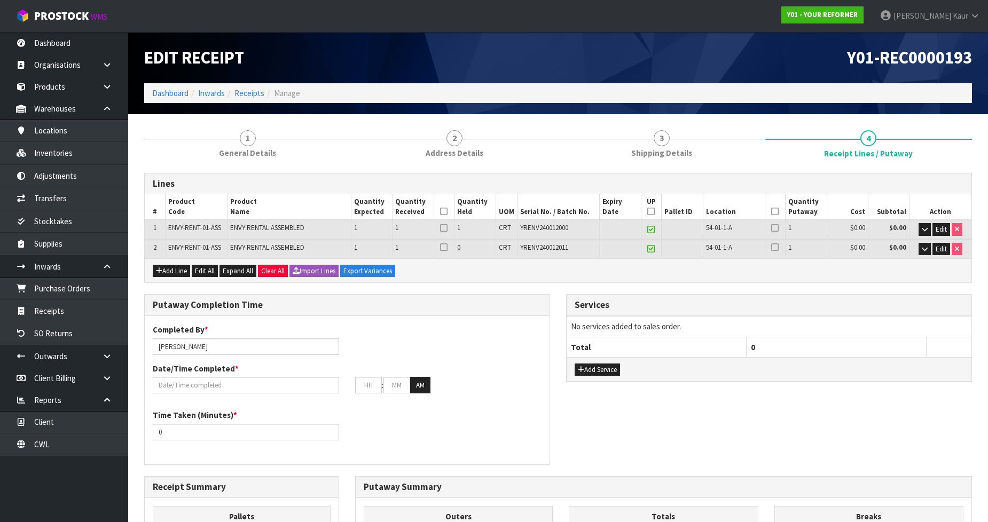
click at [445, 211] on icon at bounding box center [443, 211] width 7 height 1
click at [778, 210] on th at bounding box center [775, 207] width 21 height 26
click at [774, 212] on icon at bounding box center [774, 211] width 7 height 1
click at [930, 227] on button "button" at bounding box center [924, 229] width 12 height 13
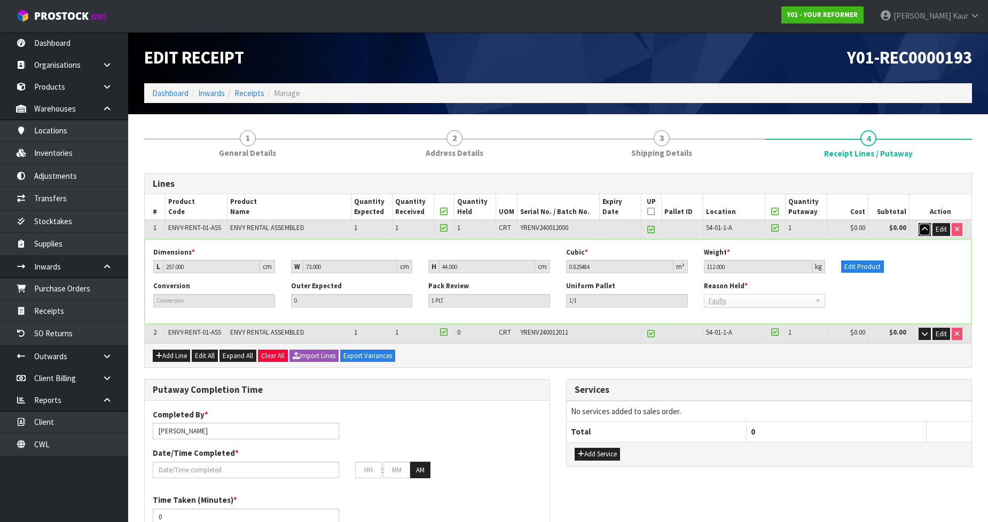
click at [924, 231] on icon "button" at bounding box center [925, 229] width 6 height 7
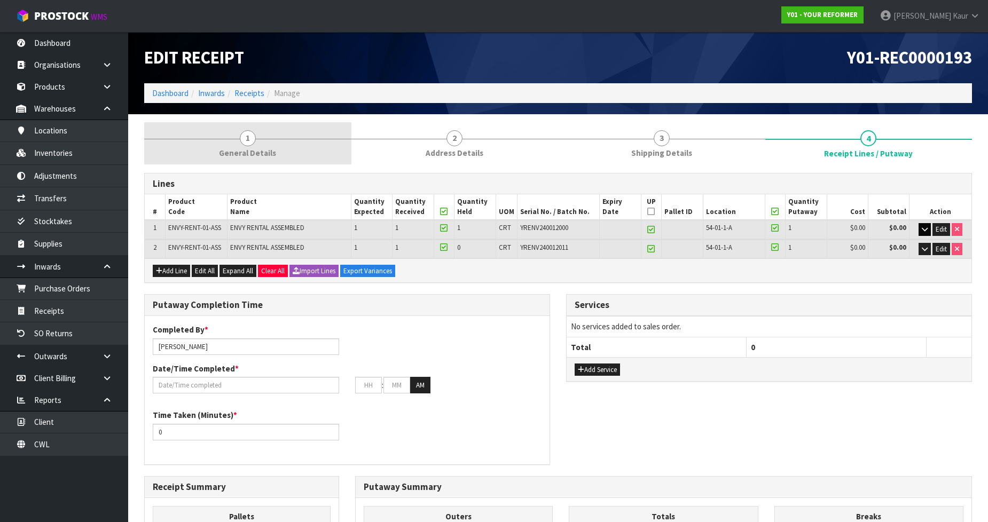
click at [245, 140] on span "1" at bounding box center [248, 138] width 16 height 16
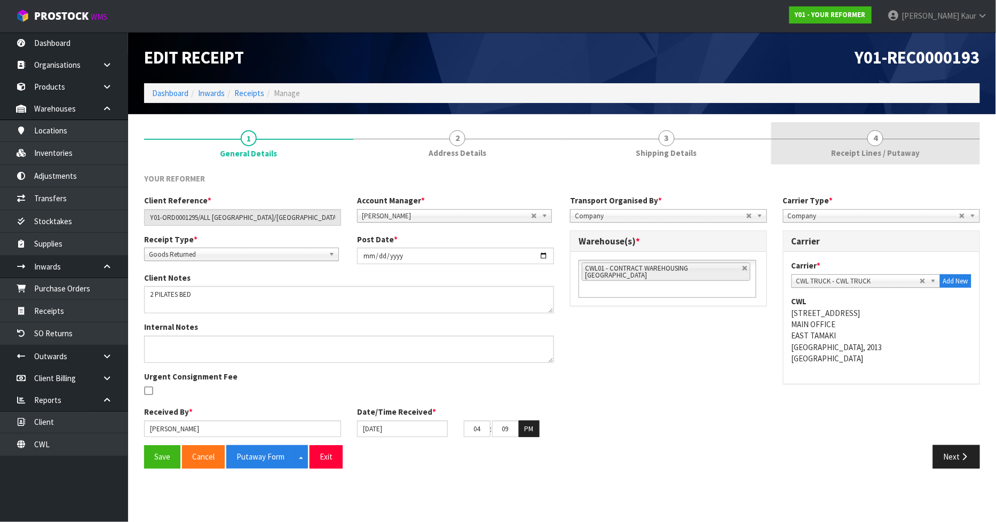
click at [889, 146] on link "4 Receipt Lines / Putaway" at bounding box center [876, 143] width 209 height 42
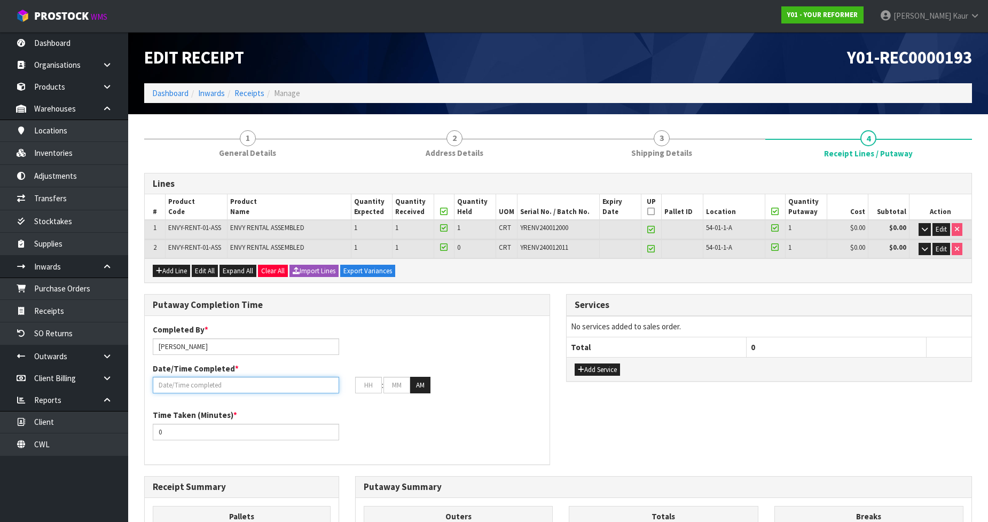
click at [201, 381] on input "text" at bounding box center [246, 385] width 186 height 17
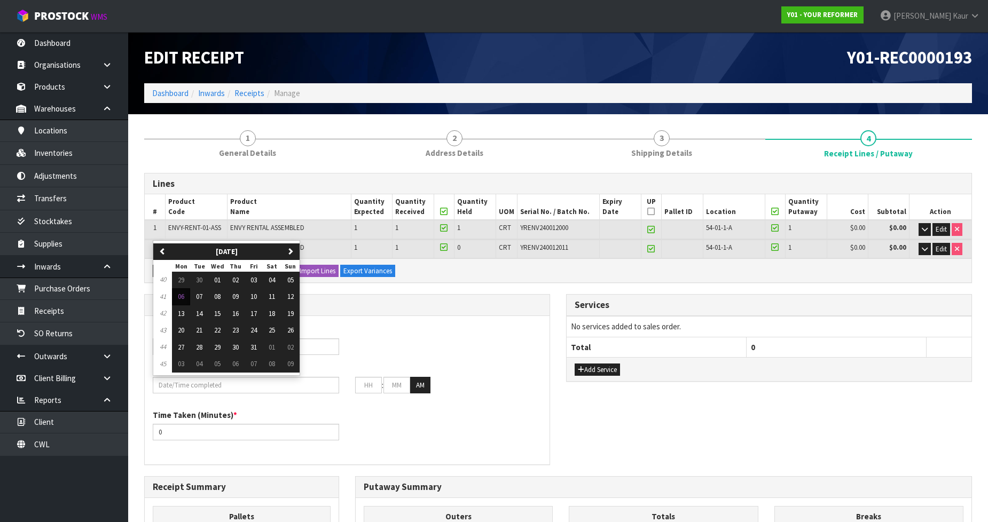
click at [371, 349] on div "Completed By * [PERSON_NAME] Date/Time Completed * previous [DATE] [DATE] Tue W…" at bounding box center [347, 362] width 405 height 77
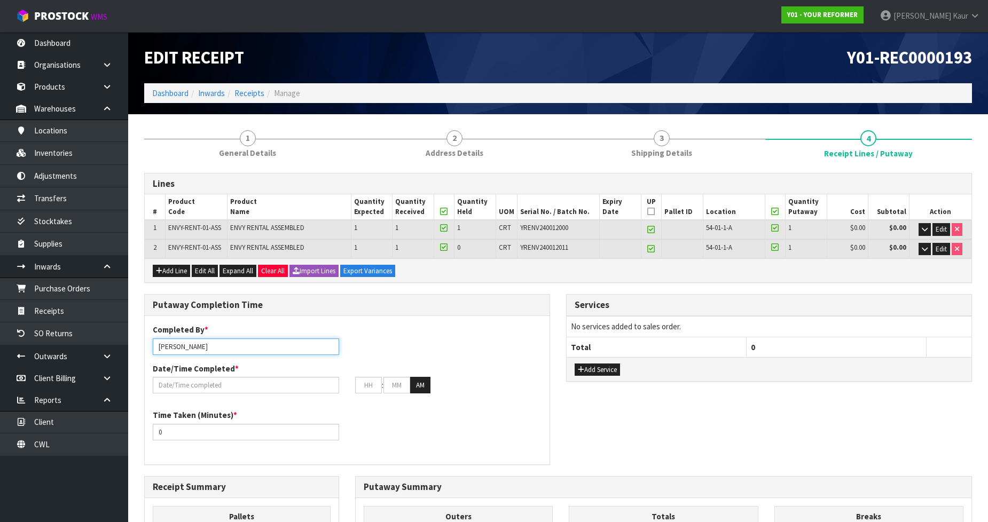
click at [204, 343] on input "[PERSON_NAME]" at bounding box center [246, 347] width 186 height 17
drag, startPoint x: 204, startPoint y: 346, endPoint x: 118, endPoint y: 350, distance: 86.1
click at [118, 350] on body "Toggle navigation ProStock WMS Y01 - YOUR REFORMER [PERSON_NAME] Logout Dashboa…" at bounding box center [494, 261] width 988 height 522
type input "[PERSON_NAME]"
click at [159, 386] on input "text" at bounding box center [246, 385] width 186 height 17
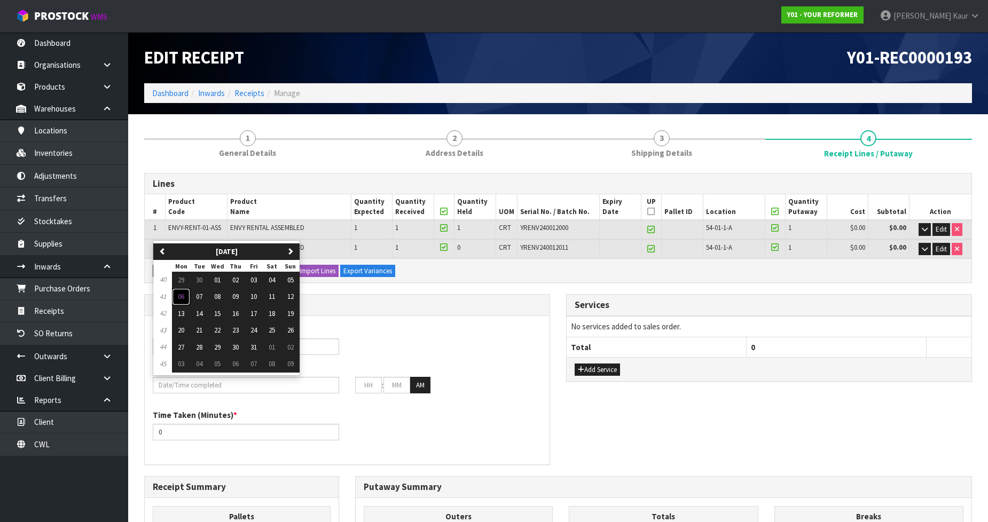
click at [183, 297] on span "06" at bounding box center [181, 296] width 6 height 9
type input "[DATE]"
type input "12"
type input "00"
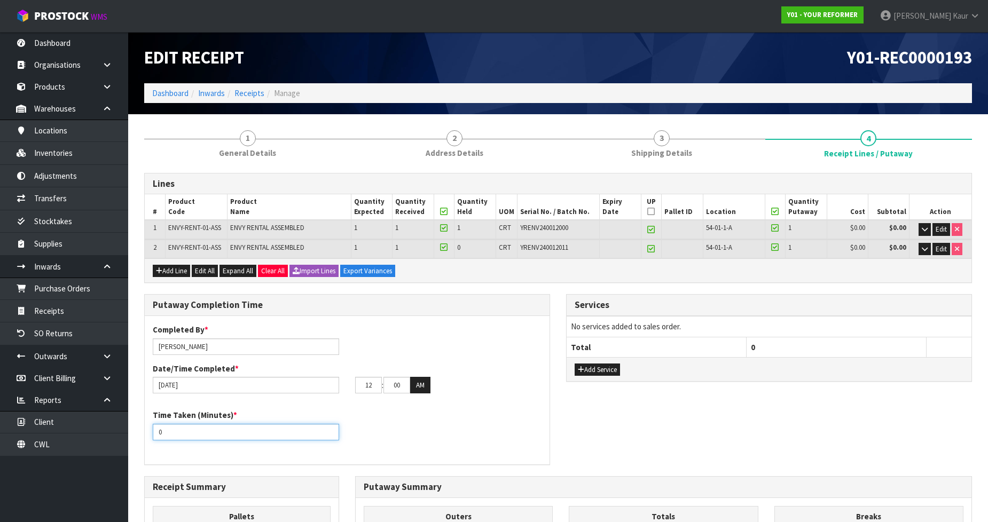
drag, startPoint x: 179, startPoint y: 430, endPoint x: 147, endPoint y: 433, distance: 31.7
click at [147, 433] on div "Time Taken (Minutes) * 0" at bounding box center [246, 425] width 202 height 30
type input "20"
drag, startPoint x: 373, startPoint y: 383, endPoint x: 340, endPoint y: 387, distance: 32.7
click at [340, 387] on div "[DATE] 12 : 00 : 00 AM" at bounding box center [347, 385] width 405 height 17
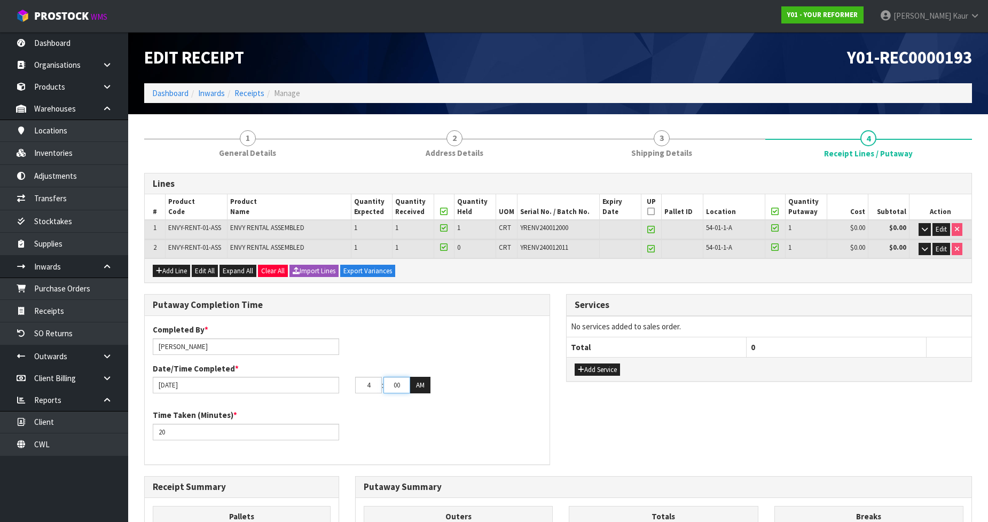
type input "04"
drag, startPoint x: 402, startPoint y: 383, endPoint x: 386, endPoint y: 383, distance: 16.0
click at [386, 383] on input "00" at bounding box center [396, 385] width 27 height 17
type input "11"
click at [425, 387] on button "AM" at bounding box center [420, 385] width 20 height 17
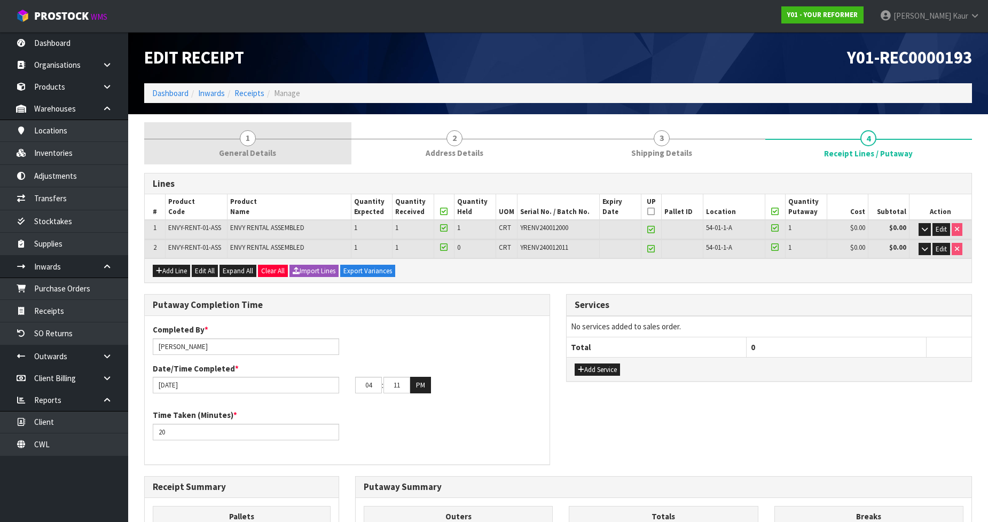
click at [258, 150] on span "General Details" at bounding box center [247, 152] width 57 height 11
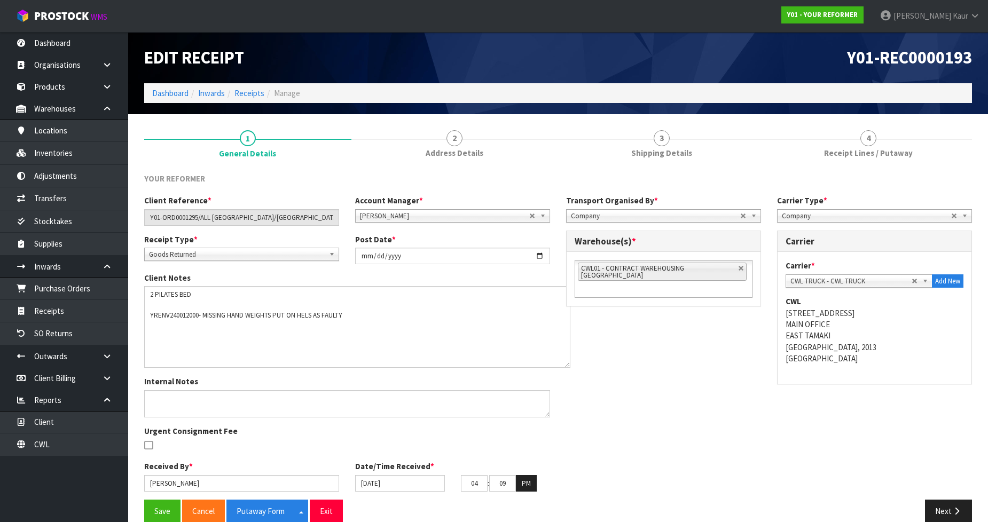
drag, startPoint x: 550, startPoint y: 309, endPoint x: 566, endPoint y: 364, distance: 57.3
click at [566, 364] on textarea at bounding box center [357, 327] width 426 height 82
click at [317, 315] on textarea at bounding box center [357, 327] width 426 height 82
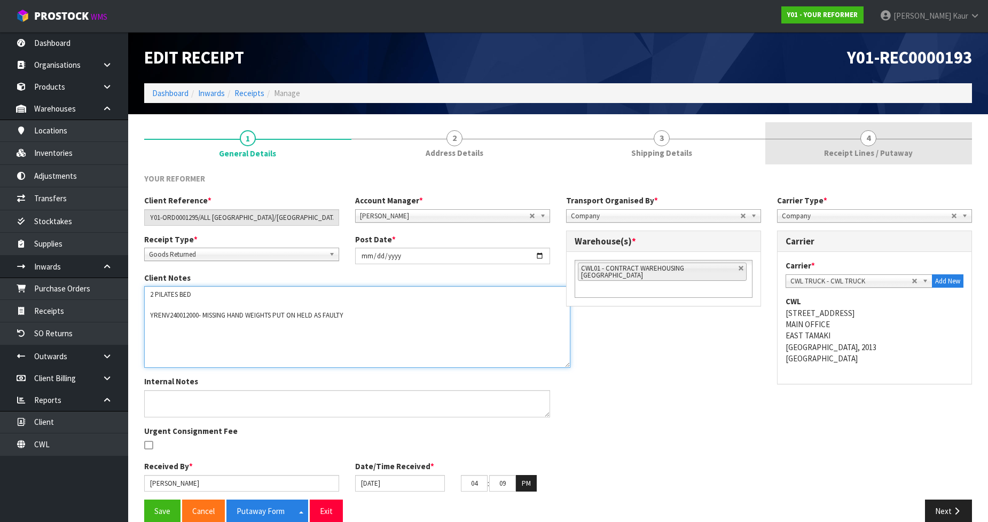
type textarea "2 PILATES BED YRENV240012000- MISSING HAND WEIGHTS PUT ON HELD AS FAULTY"
click at [861, 142] on span "4" at bounding box center [868, 138] width 16 height 16
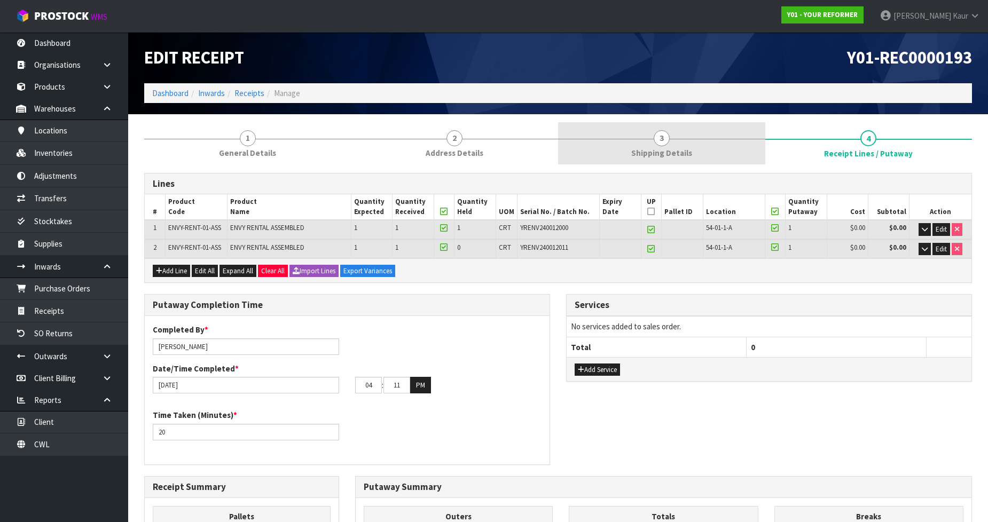
click at [635, 143] on link "3 Shipping Details" at bounding box center [661, 143] width 207 height 42
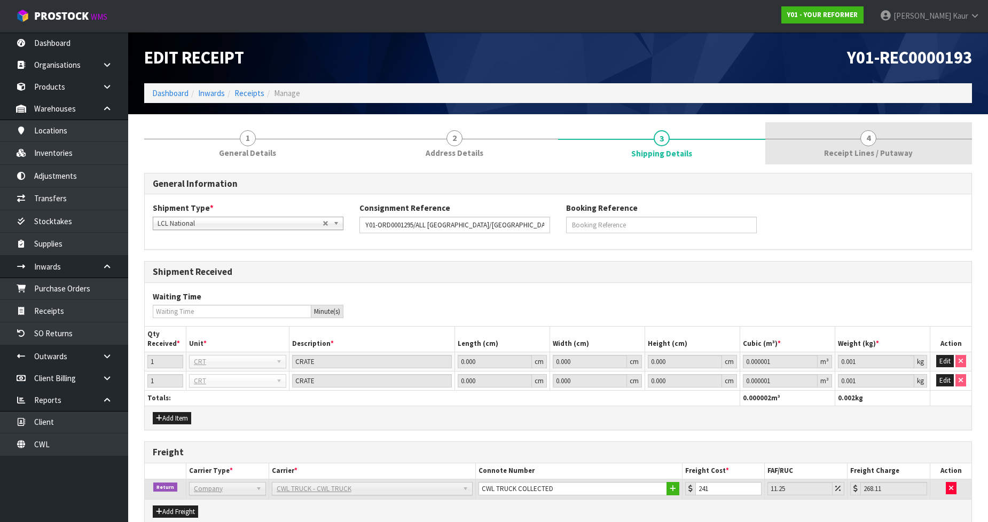
click at [894, 153] on span "Receipt Lines / Putaway" at bounding box center [868, 152] width 89 height 11
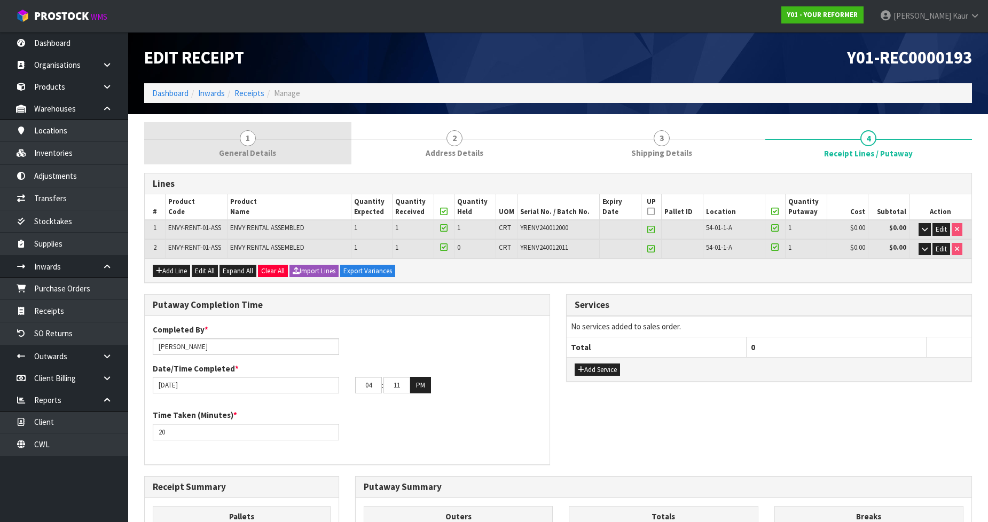
click at [258, 139] on link "1 General Details" at bounding box center [247, 143] width 207 height 42
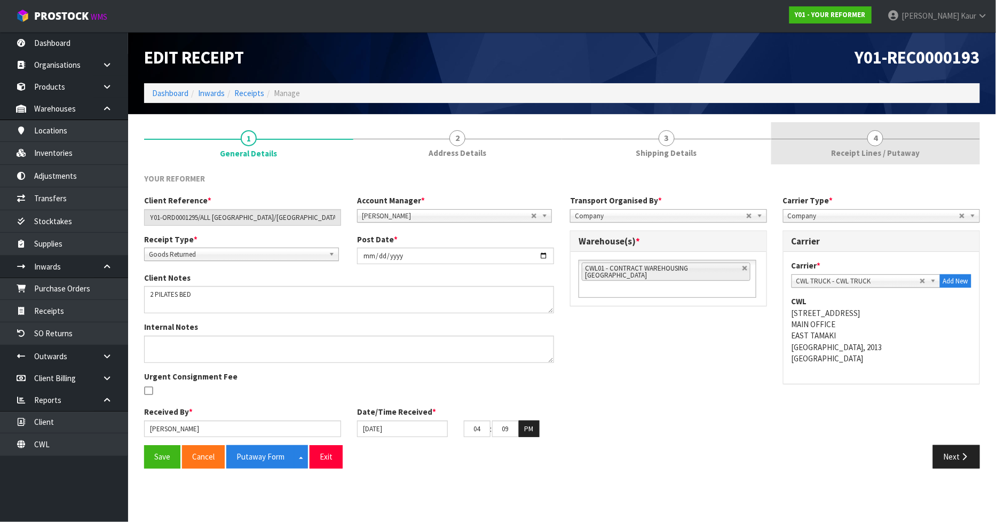
click at [862, 155] on span "Receipt Lines / Putaway" at bounding box center [875, 152] width 89 height 11
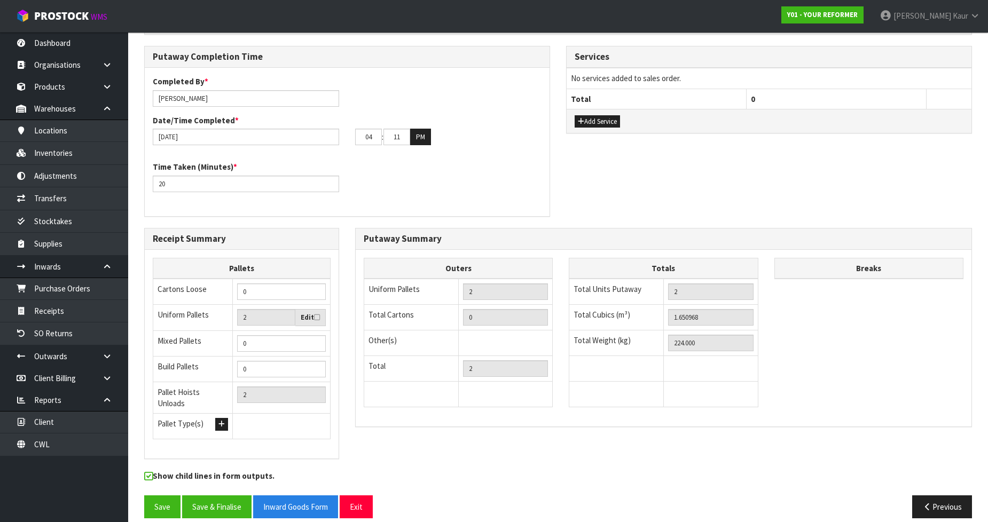
scroll to position [253, 0]
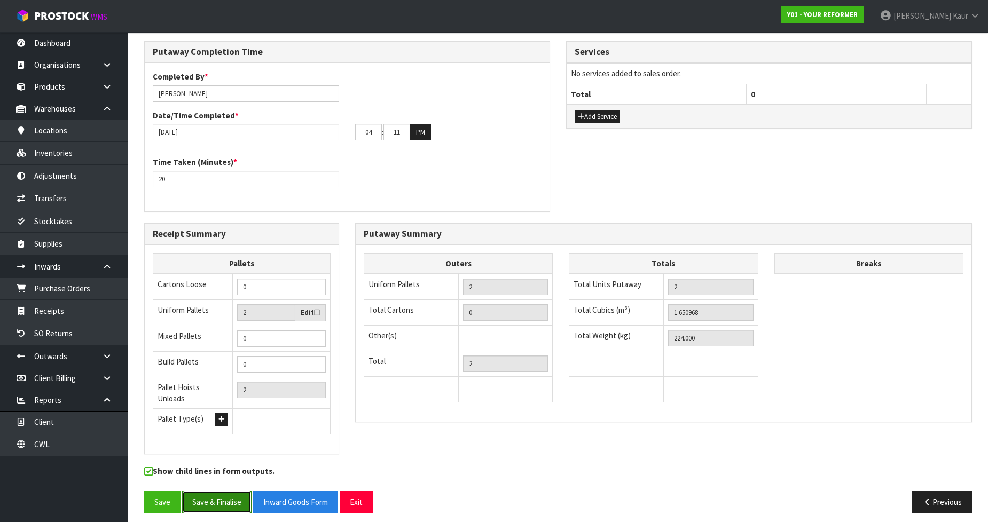
click at [230, 498] on button "Save & Finalise" at bounding box center [216, 502] width 69 height 23
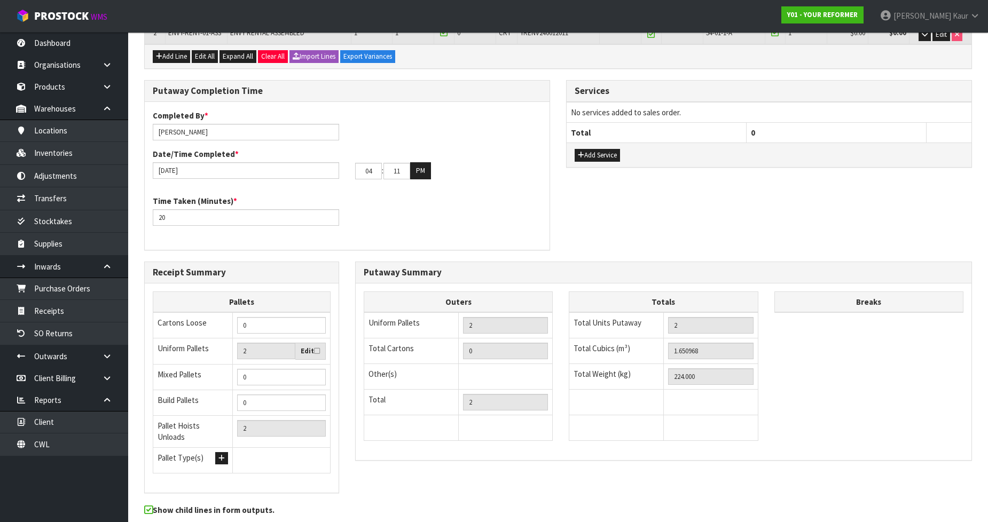
scroll to position [0, 0]
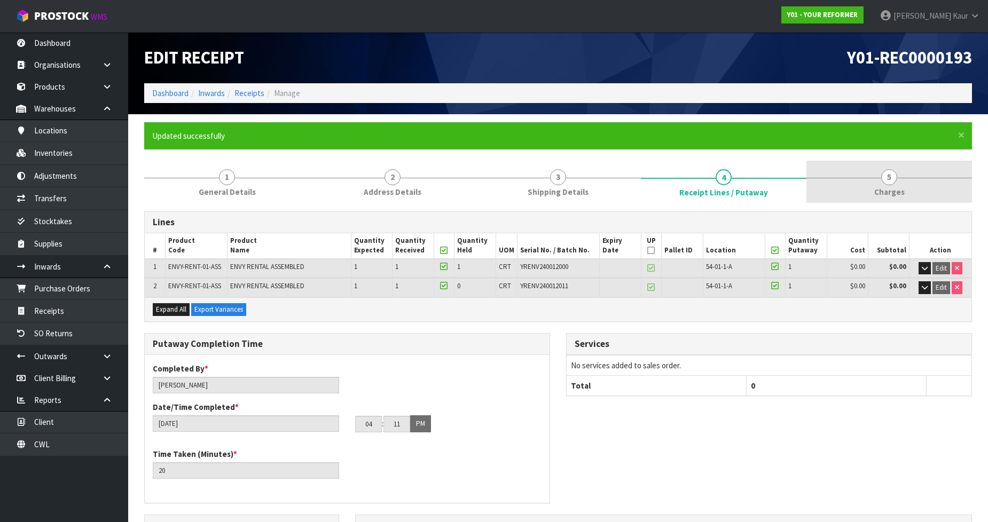
click at [885, 190] on span "Charges" at bounding box center [889, 191] width 30 height 11
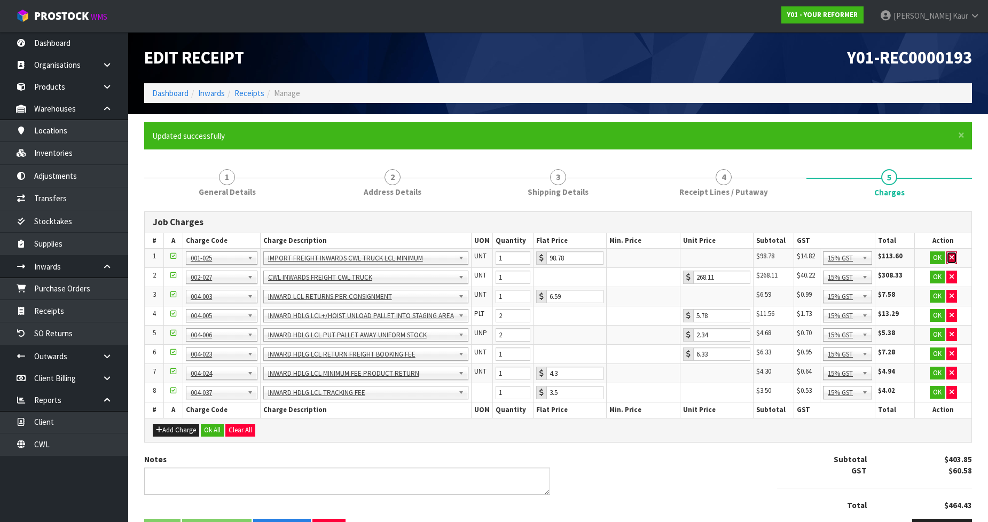
click at [953, 255] on icon "button" at bounding box center [951, 257] width 4 height 7
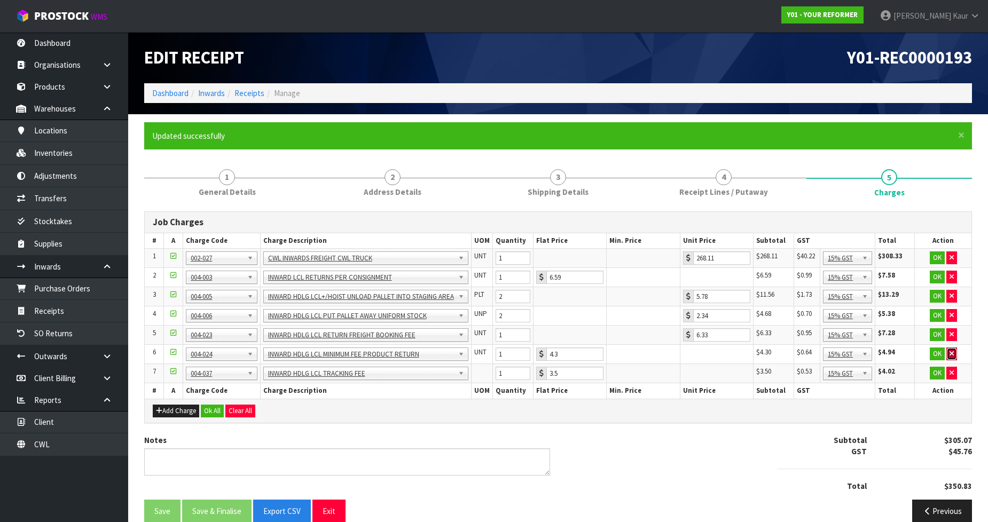
click at [948, 352] on button "button" at bounding box center [951, 354] width 11 height 13
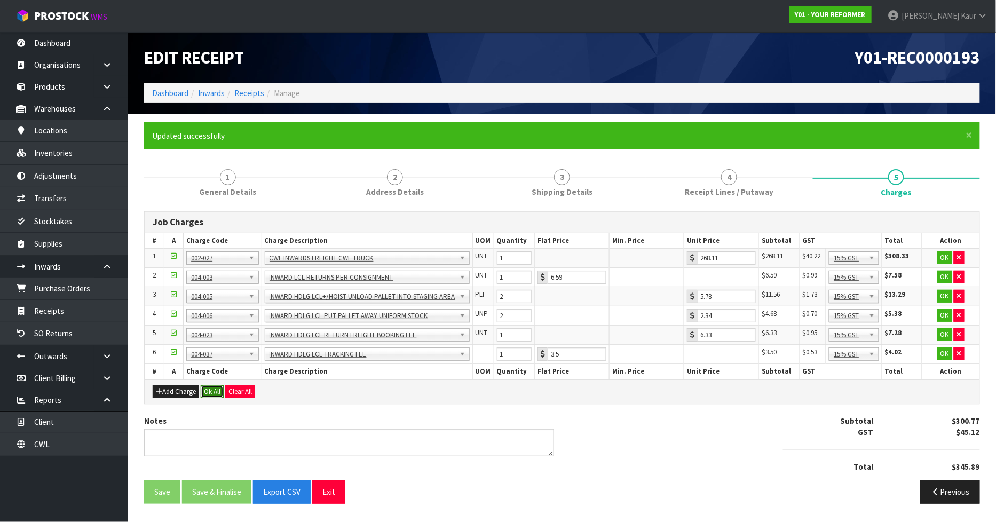
click at [212, 388] on button "Ok All" at bounding box center [212, 392] width 23 height 13
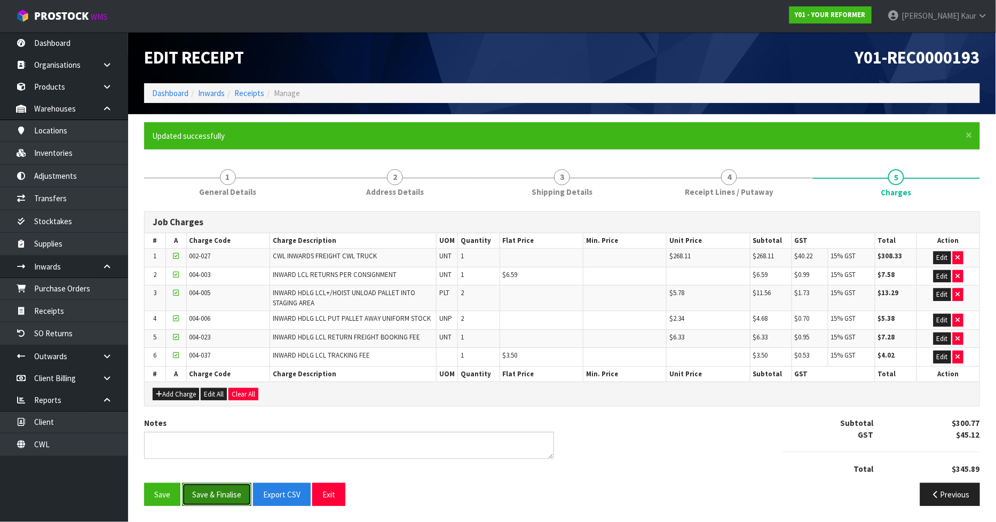
click at [206, 501] on button "Save & Finalise" at bounding box center [216, 494] width 69 height 23
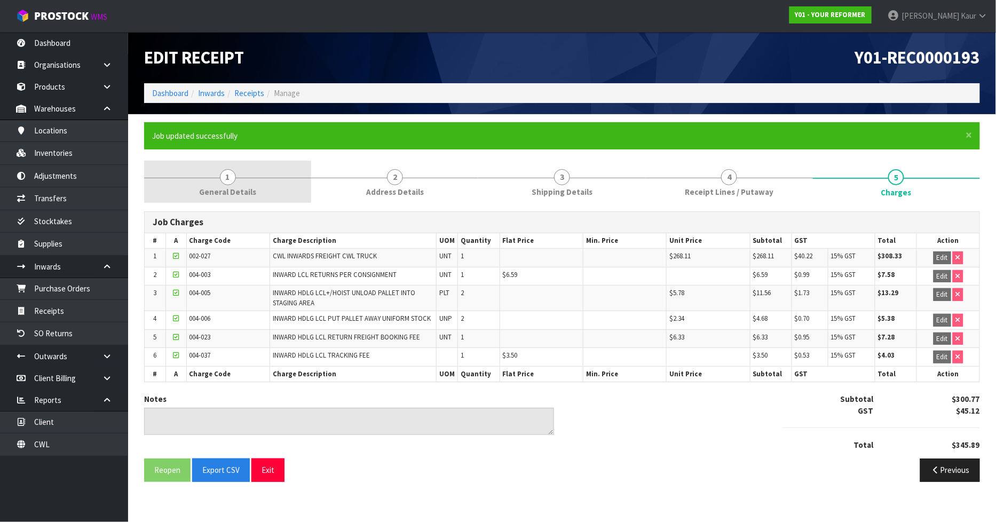
click at [228, 172] on span "1" at bounding box center [228, 177] width 16 height 16
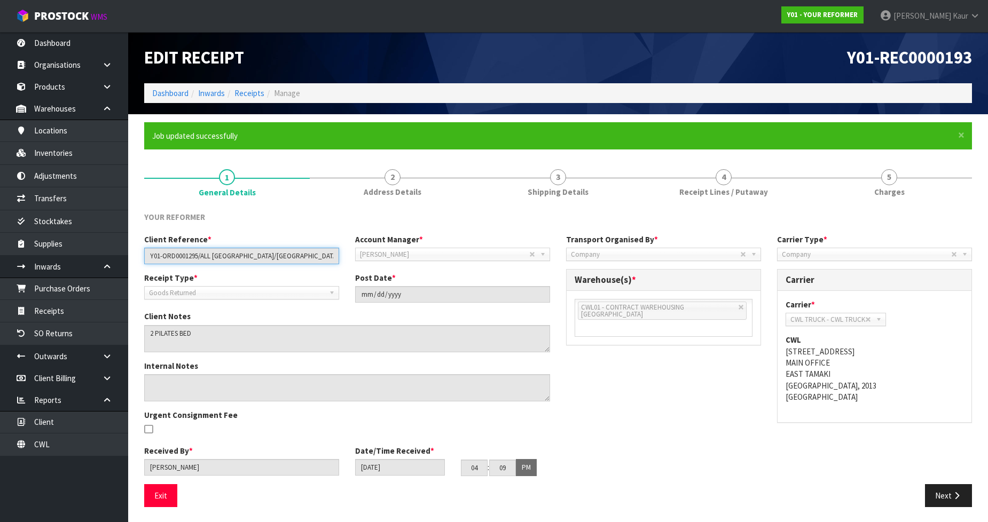
drag, startPoint x: 296, startPoint y: 257, endPoint x: 142, endPoint y: 278, distance: 155.8
click at [142, 278] on div "Client Reference * Y01-ORD0001295/ALL BLACKS PARK HYATT/[GEOGRAPHIC_DATA] Accou…" at bounding box center [347, 359] width 422 height 250
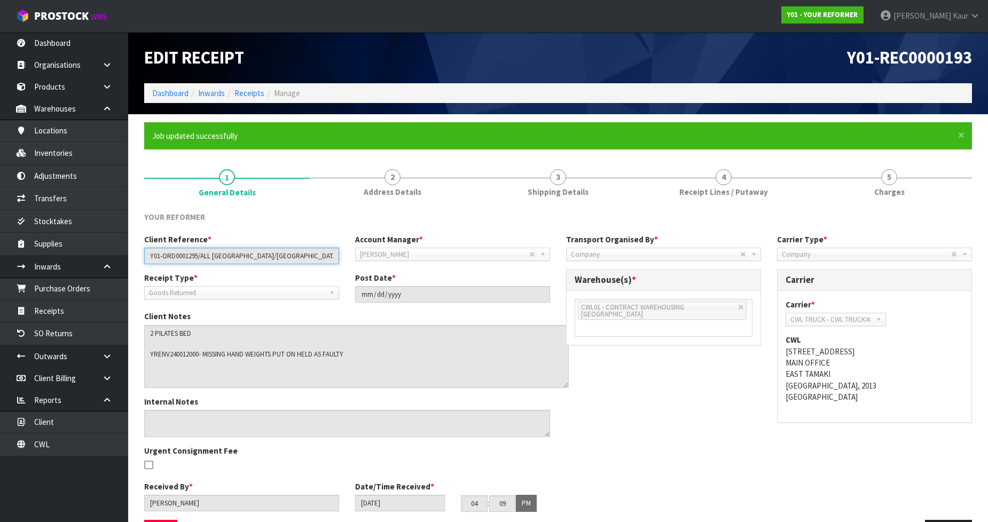
drag, startPoint x: 543, startPoint y: 348, endPoint x: 562, endPoint y: 384, distance: 41.1
click at [562, 384] on textarea at bounding box center [356, 356] width 425 height 63
drag, startPoint x: 367, startPoint y: 351, endPoint x: 143, endPoint y: 361, distance: 224.0
click at [143, 361] on div "Client Notes" at bounding box center [347, 349] width 422 height 77
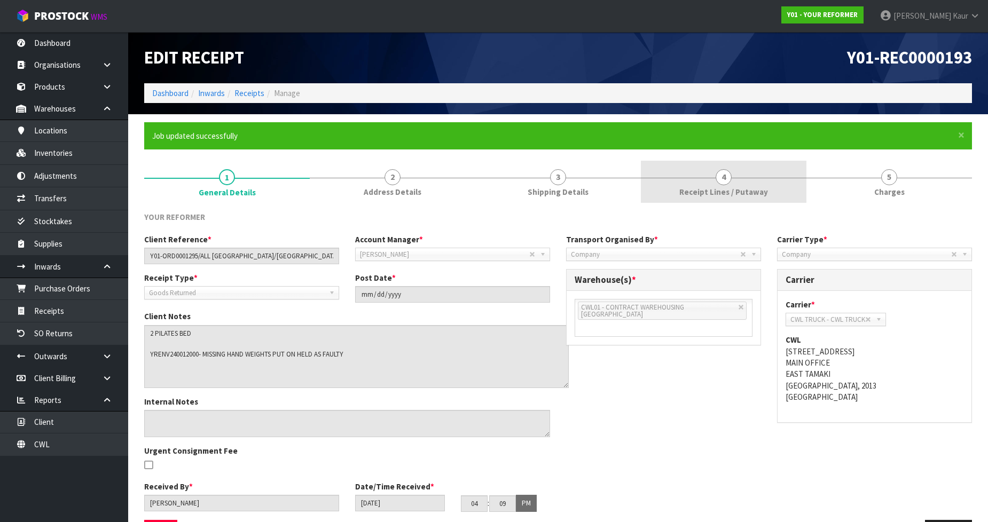
click at [735, 189] on span "Receipt Lines / Putaway" at bounding box center [723, 191] width 89 height 11
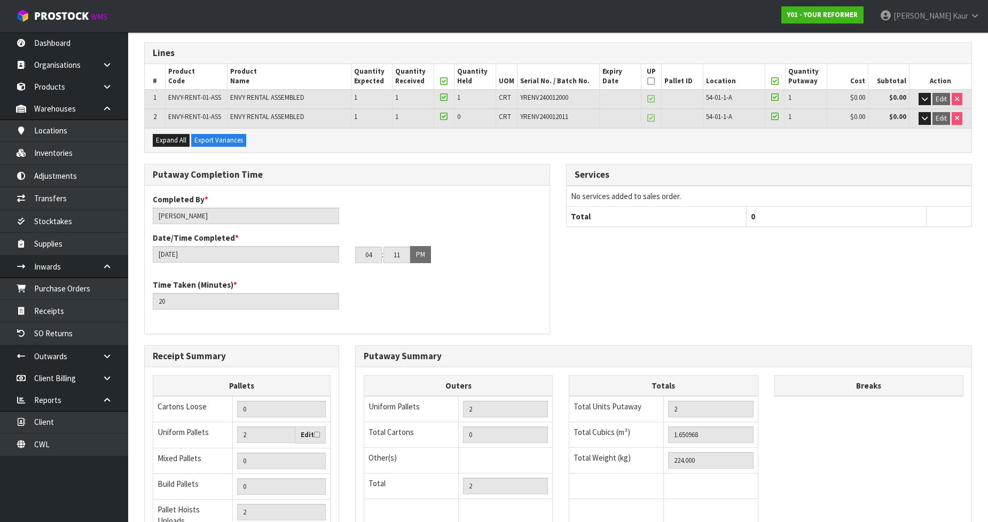
scroll to position [292, 0]
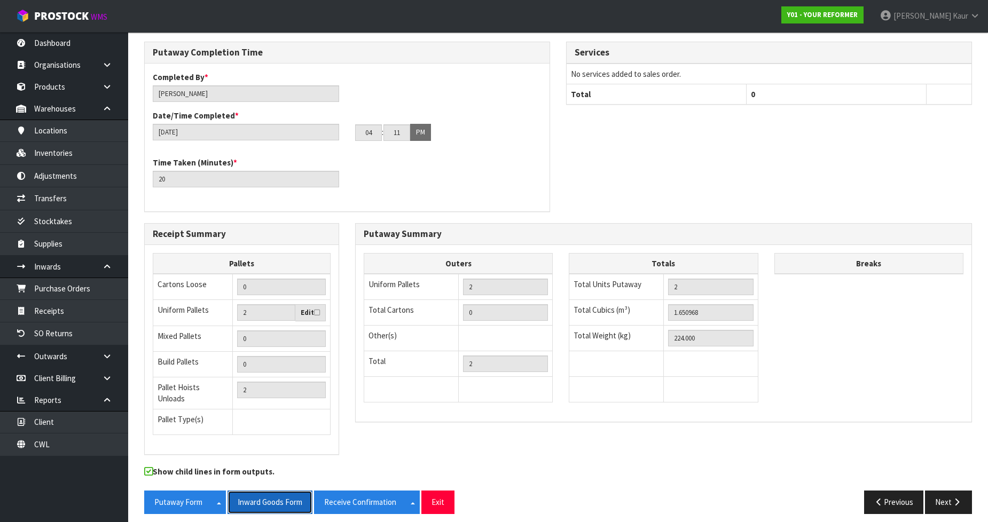
drag, startPoint x: 253, startPoint y: 494, endPoint x: 996, endPoint y: 2, distance: 891.9
click at [253, 495] on button "Inward Goods Form" at bounding box center [269, 502] width 85 height 23
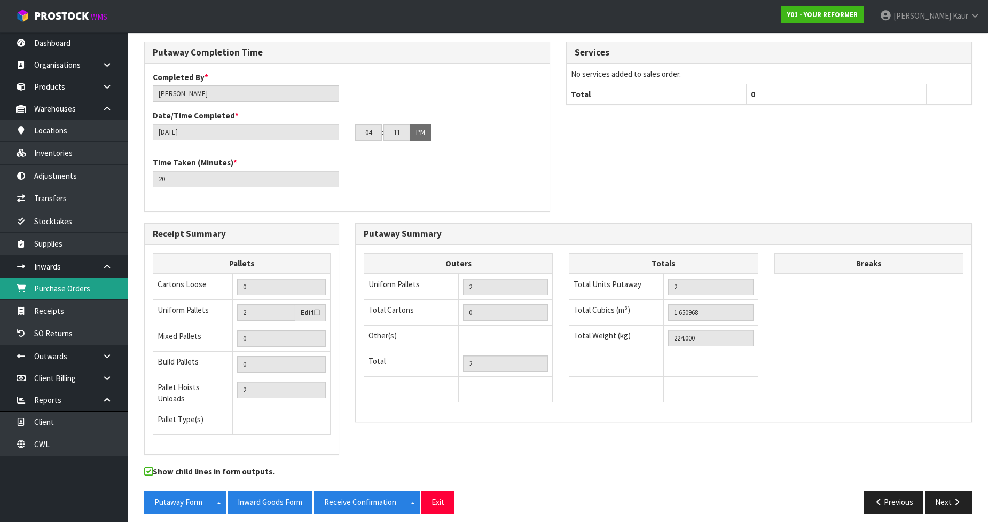
click at [84, 292] on link "Purchase Orders" at bounding box center [64, 289] width 128 height 22
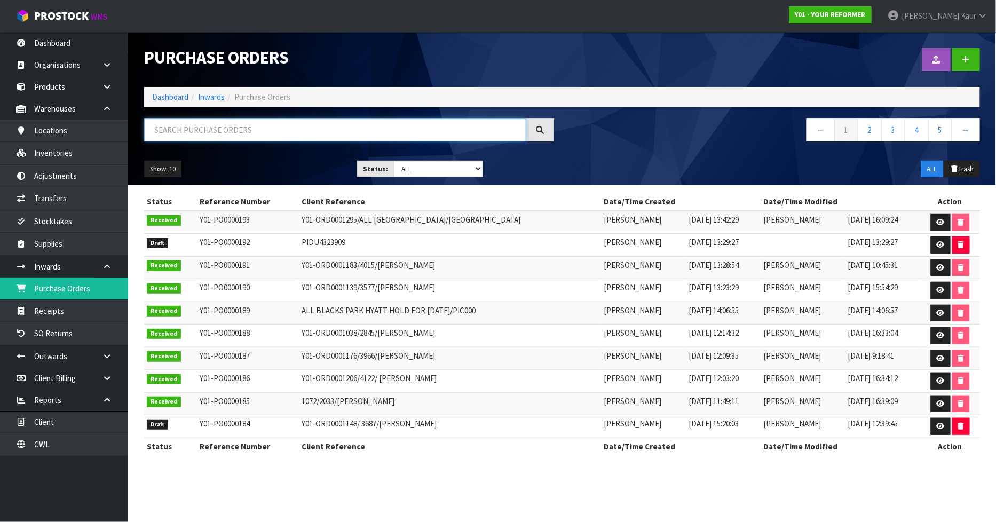
click at [244, 129] on input "text" at bounding box center [335, 130] width 382 height 23
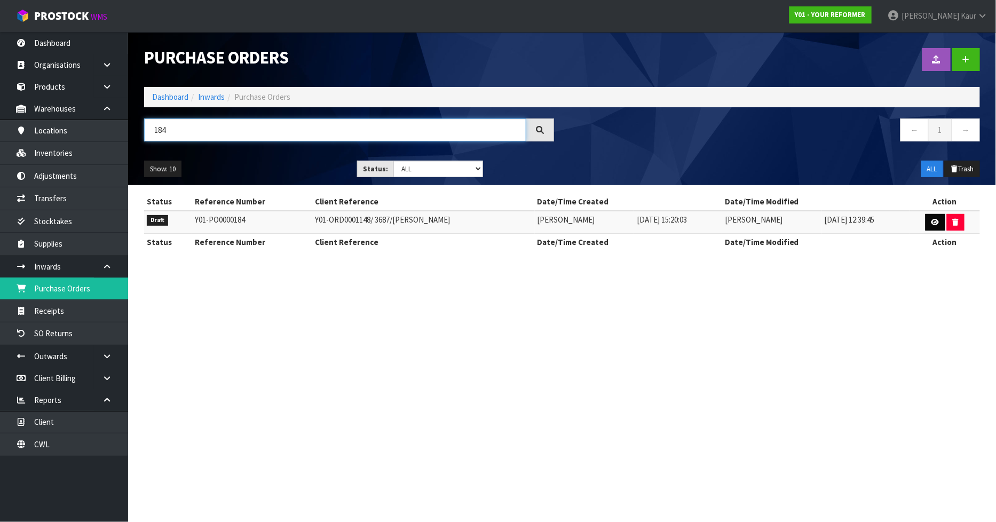
type input "184"
click at [937, 222] on icon at bounding box center [936, 222] width 8 height 7
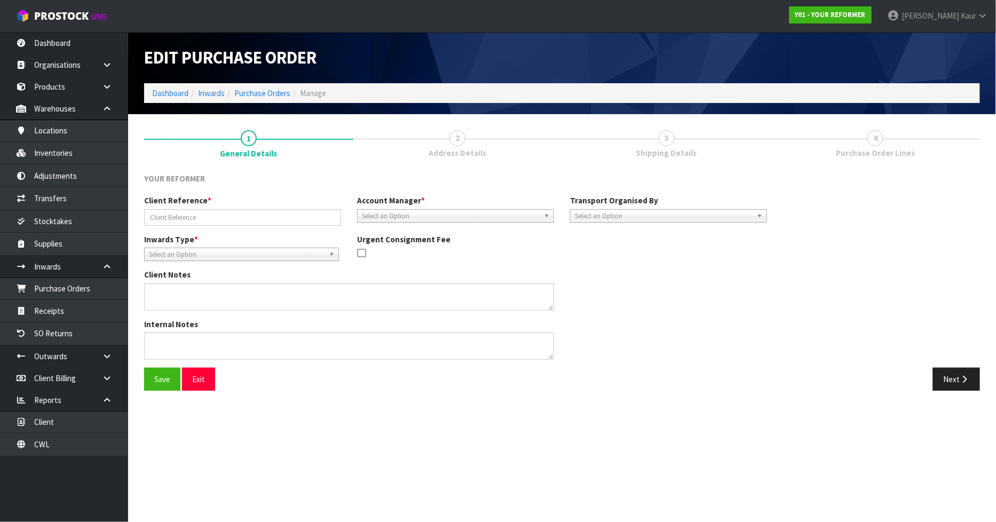
type input "Y01-ORD0001148/ 3687/[PERSON_NAME]"
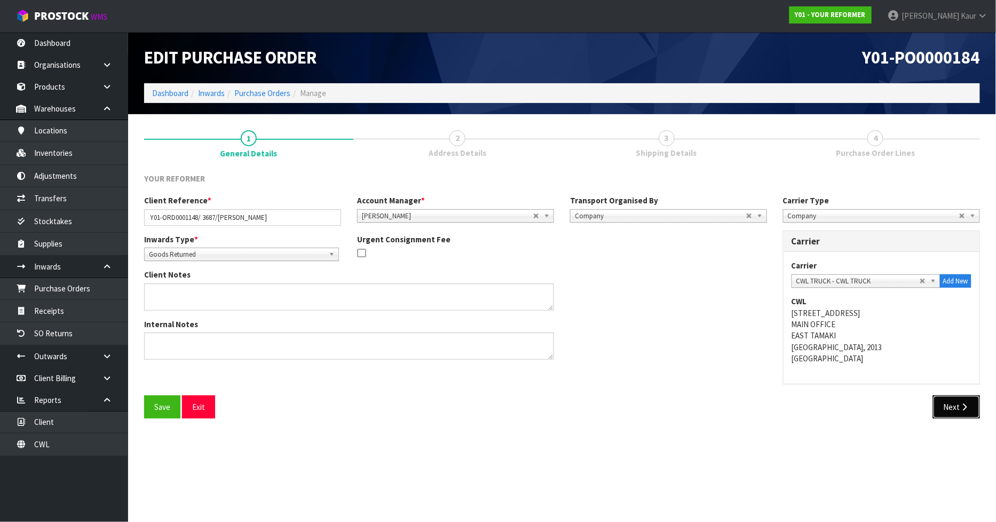
click at [962, 404] on icon "button" at bounding box center [965, 407] width 10 height 8
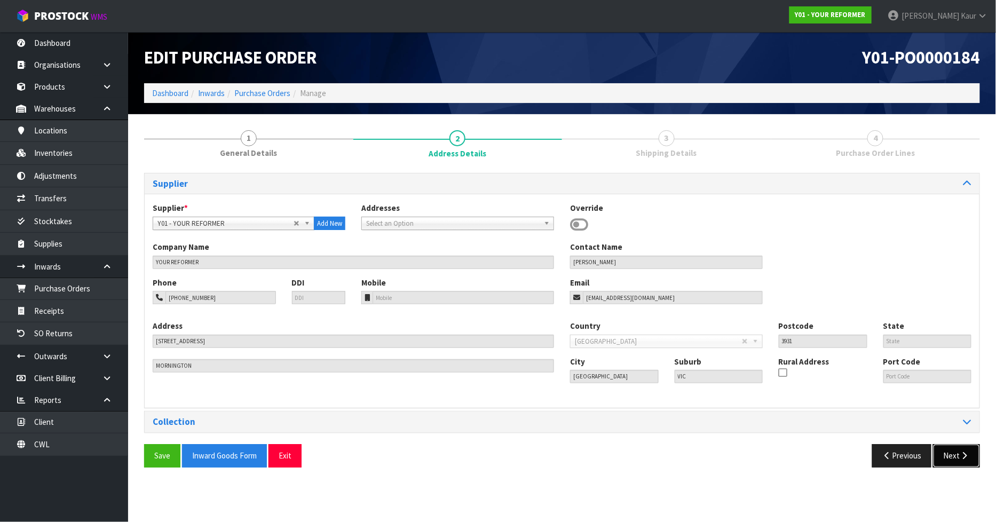
click at [953, 455] on button "Next" at bounding box center [956, 455] width 47 height 23
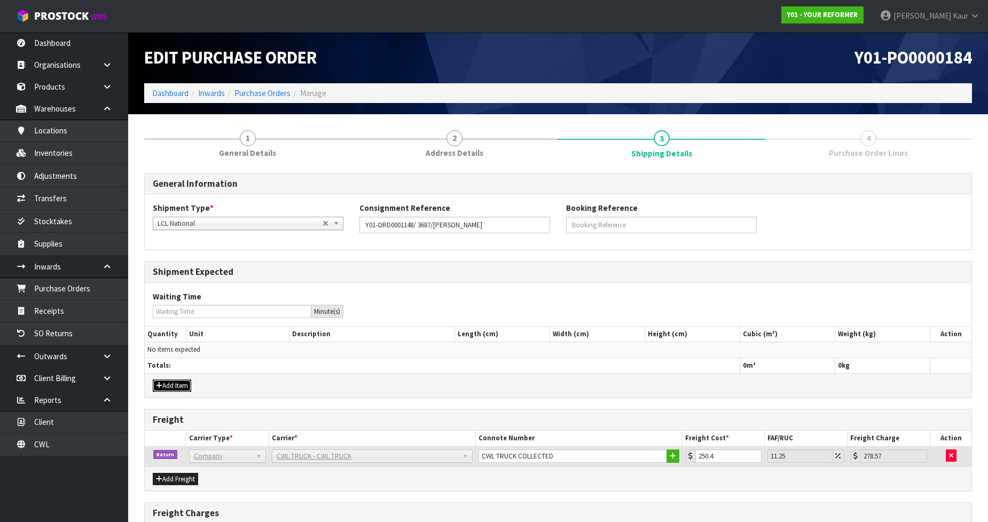
click at [167, 385] on button "Add Item" at bounding box center [172, 386] width 38 height 13
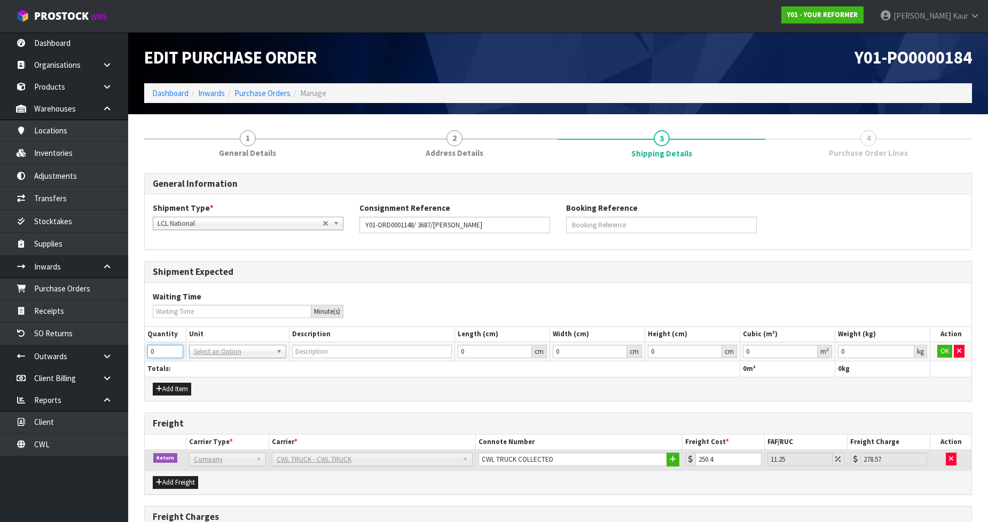
click at [179, 346] on input "0" at bounding box center [165, 351] width 36 height 13
type input "1"
click at [173, 347] on input "1" at bounding box center [165, 351] width 36 height 13
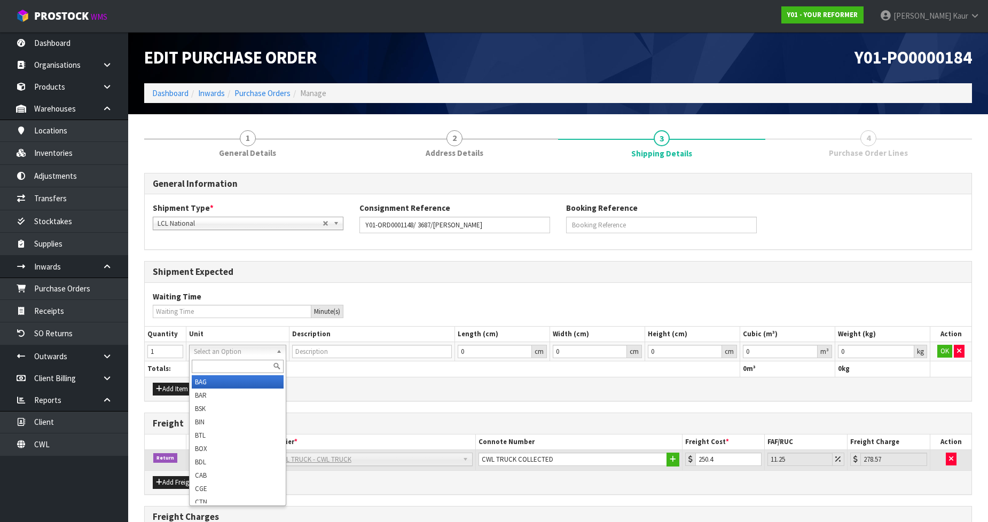
click at [200, 370] on input "text" at bounding box center [238, 366] width 92 height 13
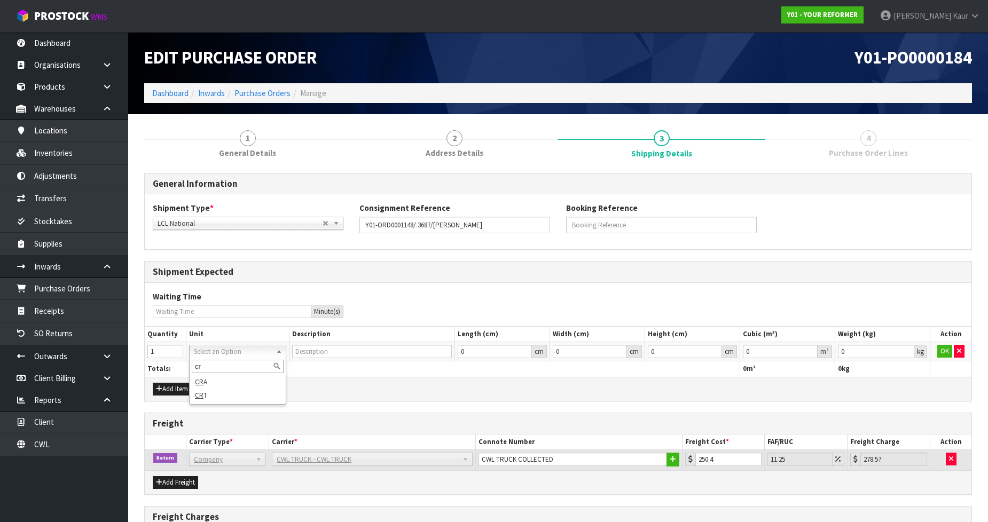
type input "cr"
click at [207, 402] on div "cr CR A CR T" at bounding box center [237, 381] width 97 height 47
type input "CRATE"
type input "0.000001"
click at [809, 349] on input "0.000001" at bounding box center [780, 351] width 75 height 13
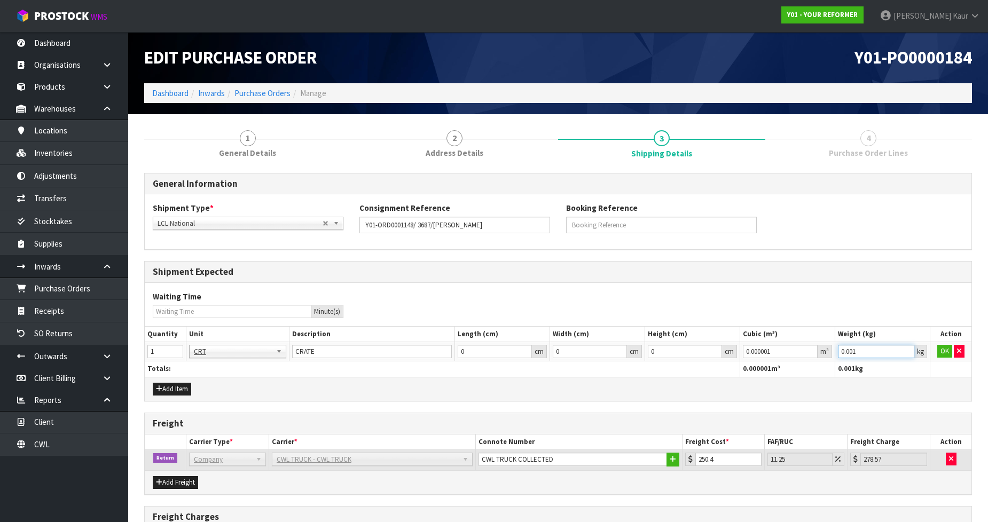
type input "0.001"
click at [906, 347] on input "0.001" at bounding box center [876, 351] width 76 height 13
click at [940, 348] on button "OK" at bounding box center [944, 351] width 15 height 13
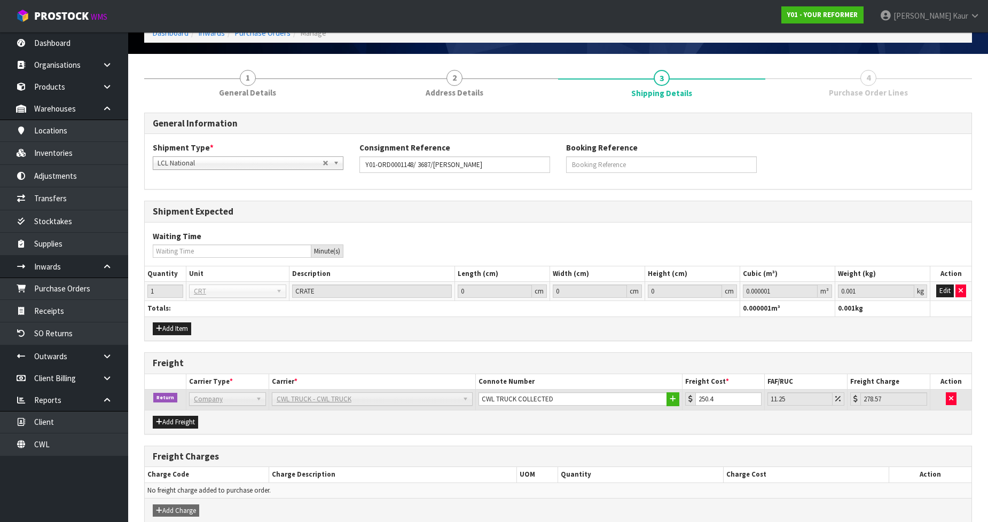
scroll to position [111, 0]
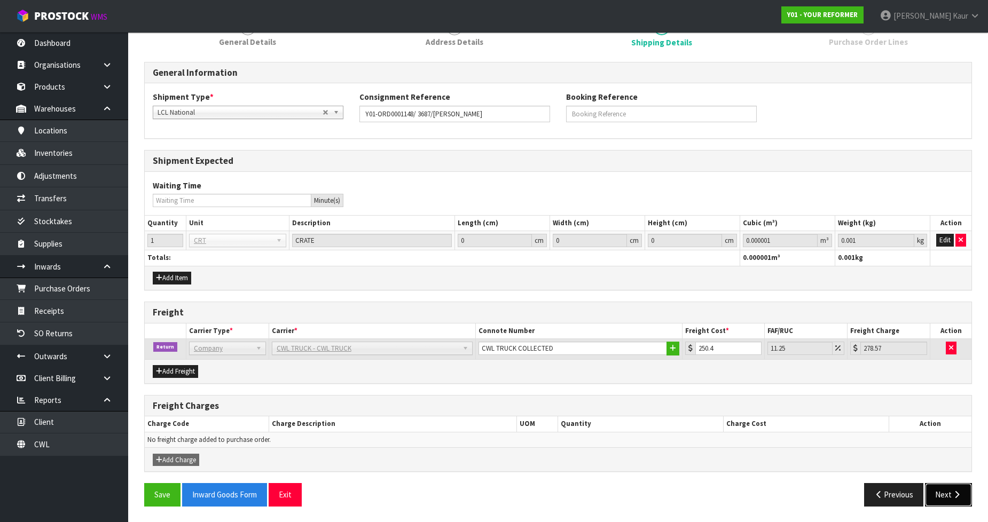
click at [960, 492] on icon "button" at bounding box center [957, 495] width 10 height 8
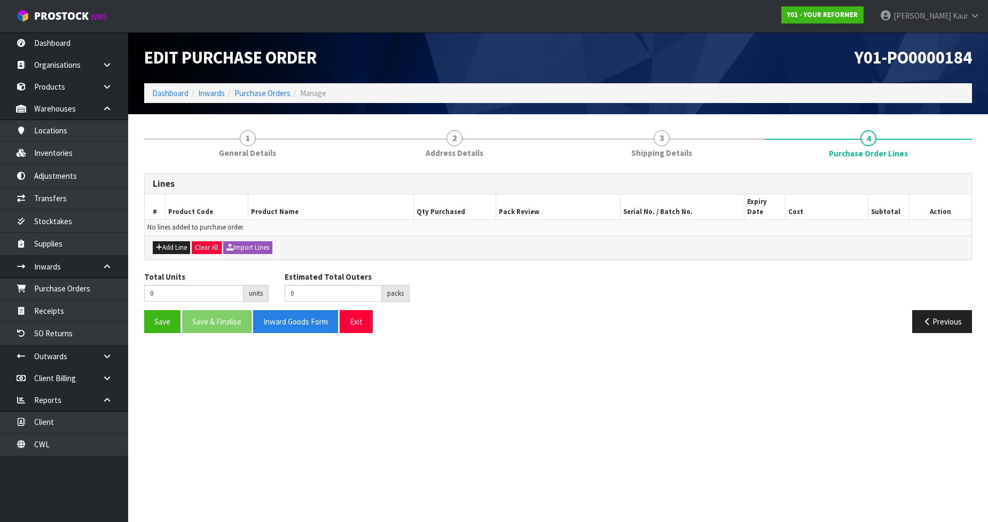
scroll to position [0, 0]
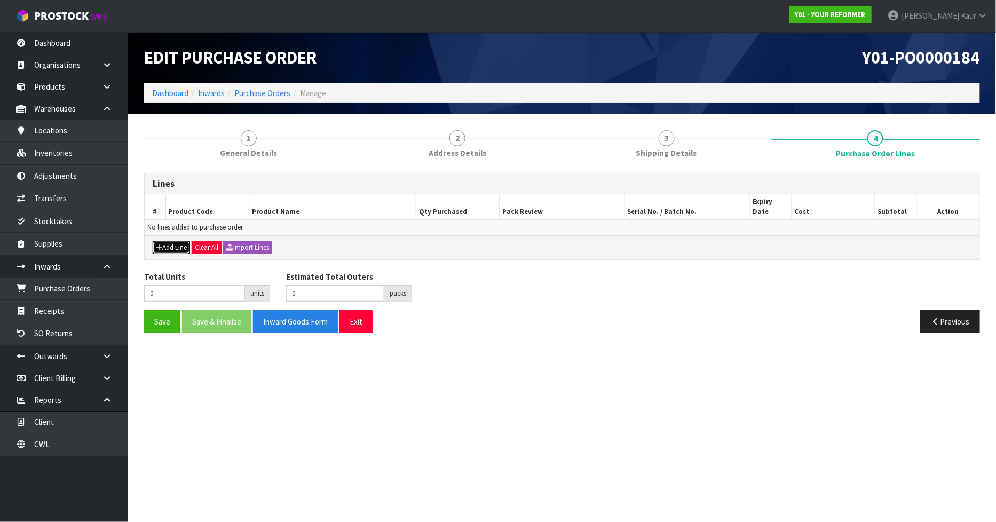
click at [179, 241] on button "Add Line" at bounding box center [171, 247] width 37 height 13
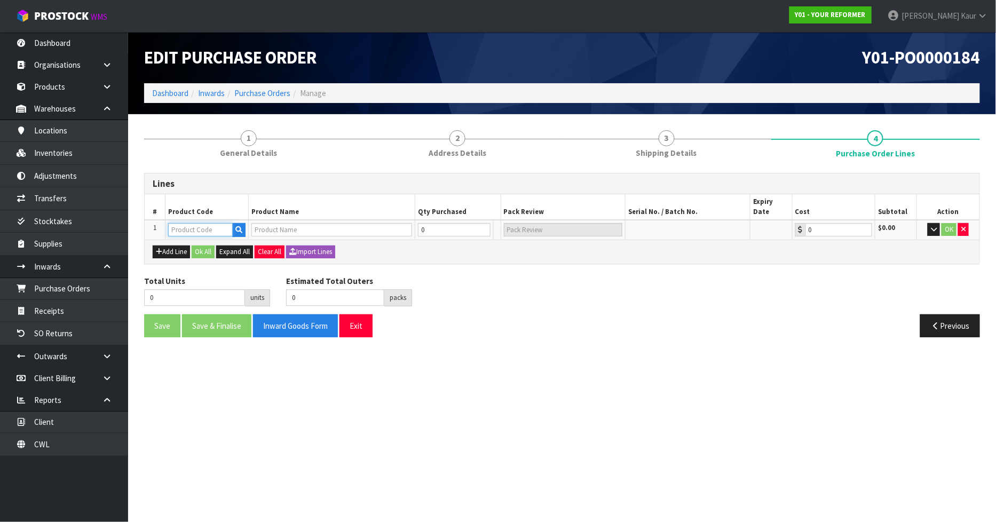
click at [187, 223] on input "text" at bounding box center [200, 229] width 65 height 13
type input "ENVY"
click at [204, 270] on link "ENVY -RENT-01-ASS" at bounding box center [212, 267] width 87 height 14
type input "ENVY-RENT-01-ASS"
type input "ENVY RENTAL ASSEMBLED"
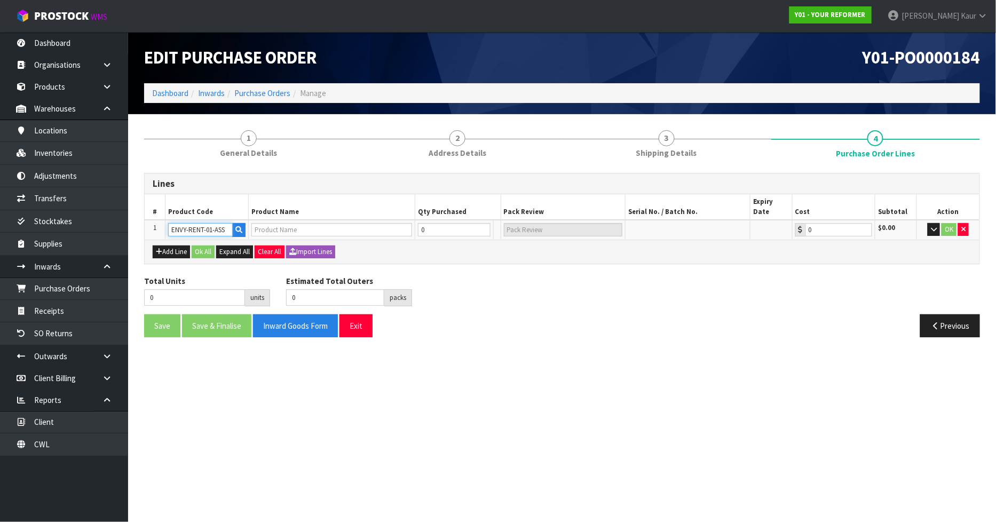
type input "0.00"
click at [434, 223] on input "0" at bounding box center [448, 229] width 64 height 13
type input "1"
type input "1 PLT"
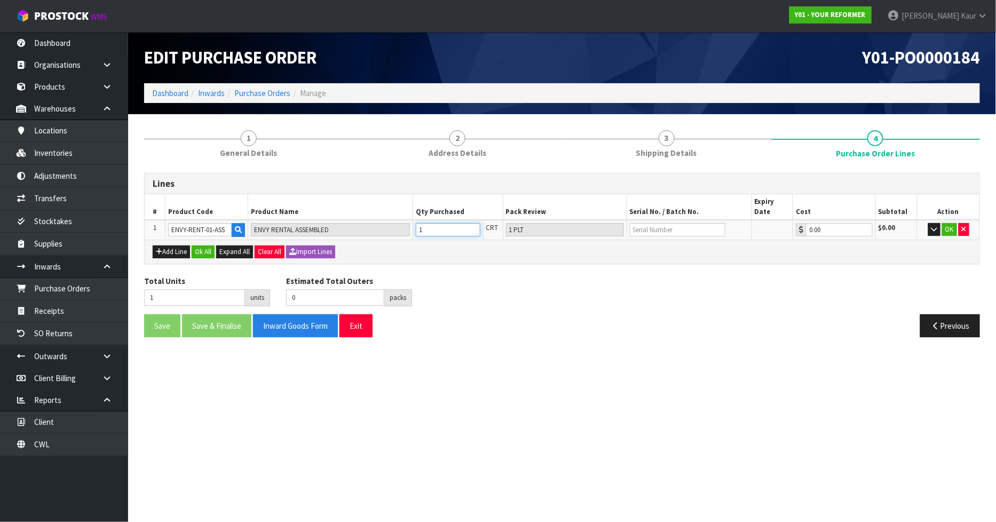
type input "1"
click at [648, 223] on input "text" at bounding box center [678, 229] width 96 height 13
type input "YRENV240011441"
click at [954, 223] on button "OK" at bounding box center [950, 229] width 15 height 13
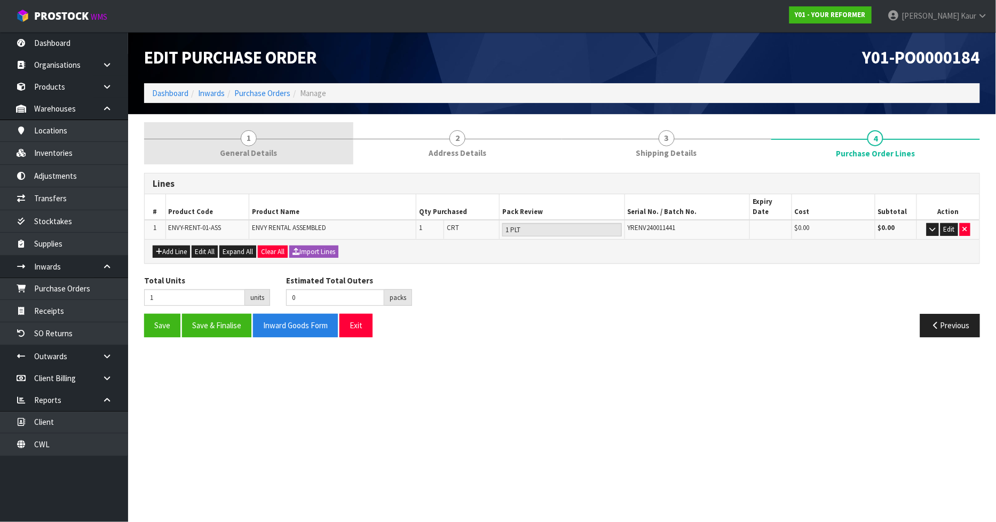
click at [265, 142] on link "1 General Details" at bounding box center [248, 143] width 209 height 42
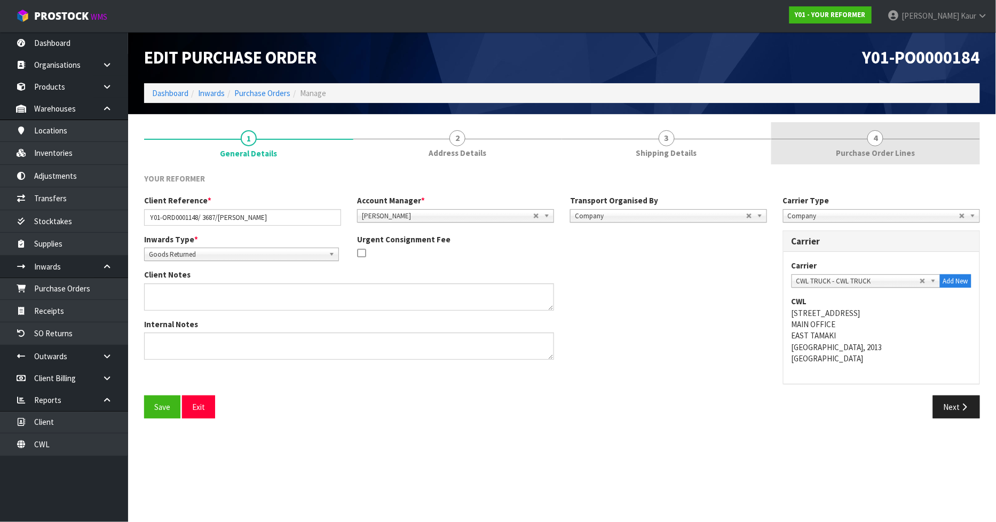
click at [914, 144] on link "4 Purchase Order Lines" at bounding box center [876, 143] width 209 height 42
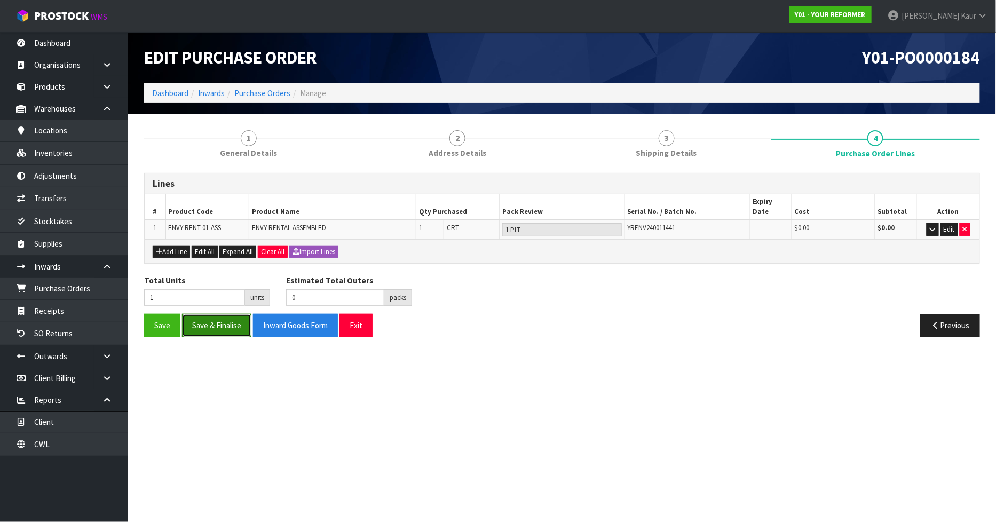
click at [240, 318] on button "Save & Finalise" at bounding box center [216, 325] width 69 height 23
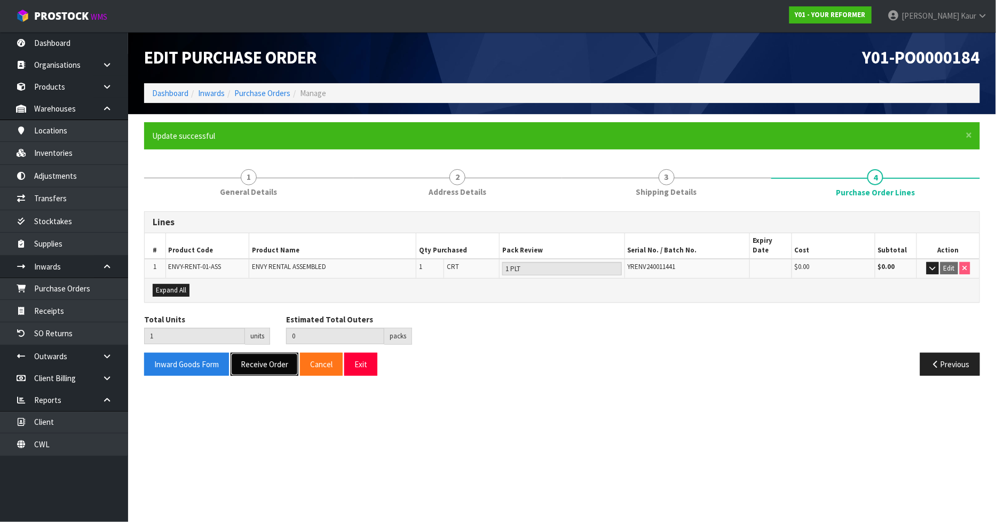
click at [250, 353] on button "Receive Order" at bounding box center [265, 364] width 68 height 23
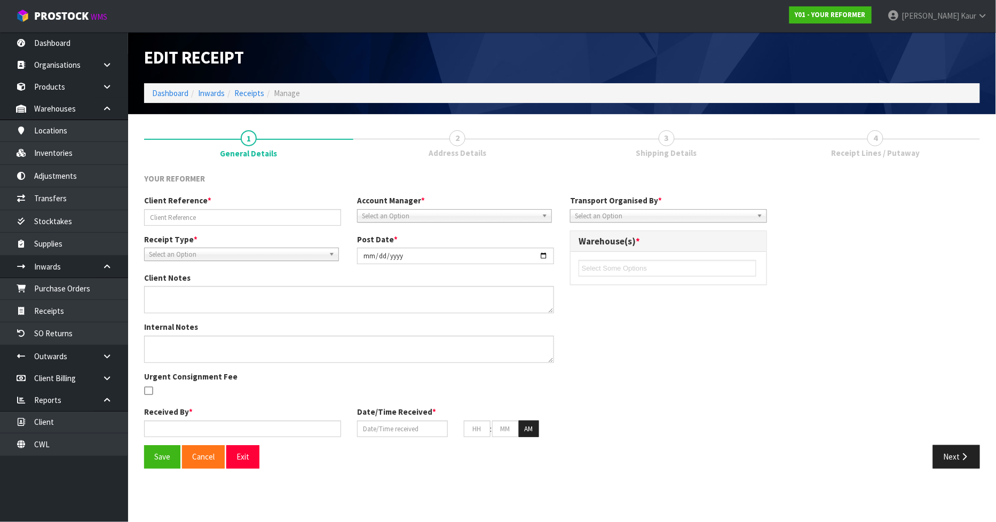
type input "Y01-ORD0001148/ 3687/[PERSON_NAME]"
type input "[DATE]"
type input "[PERSON_NAME]"
type input "[DATE]"
type input "04"
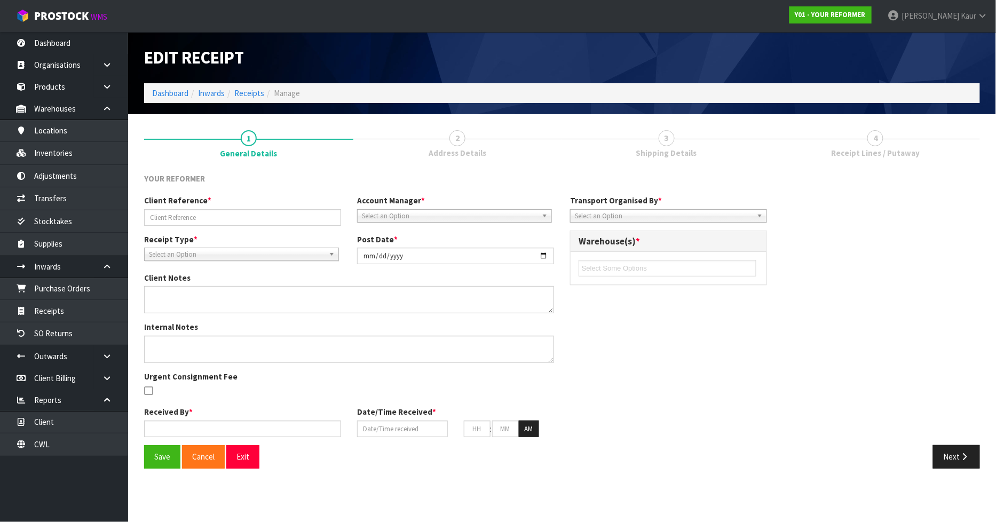
type input "15"
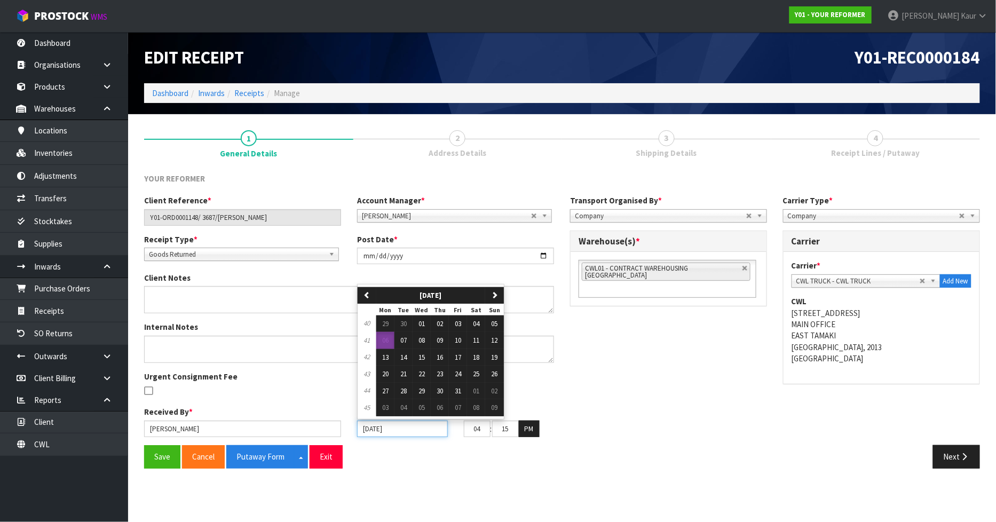
click at [371, 430] on input "[DATE]" at bounding box center [402, 429] width 91 height 17
click at [455, 322] on button "03" at bounding box center [458, 324] width 18 height 17
type input "[DATE]"
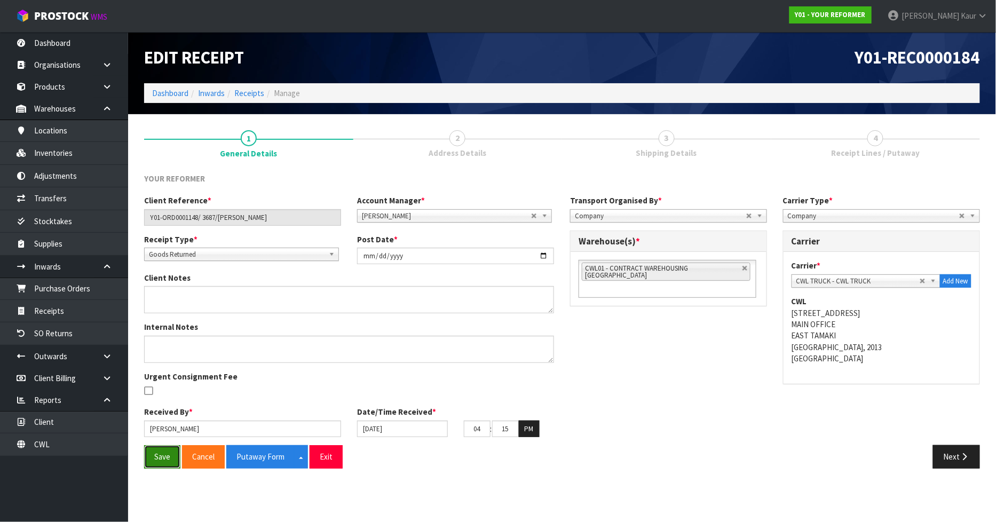
click at [159, 457] on button "Save" at bounding box center [162, 456] width 36 height 23
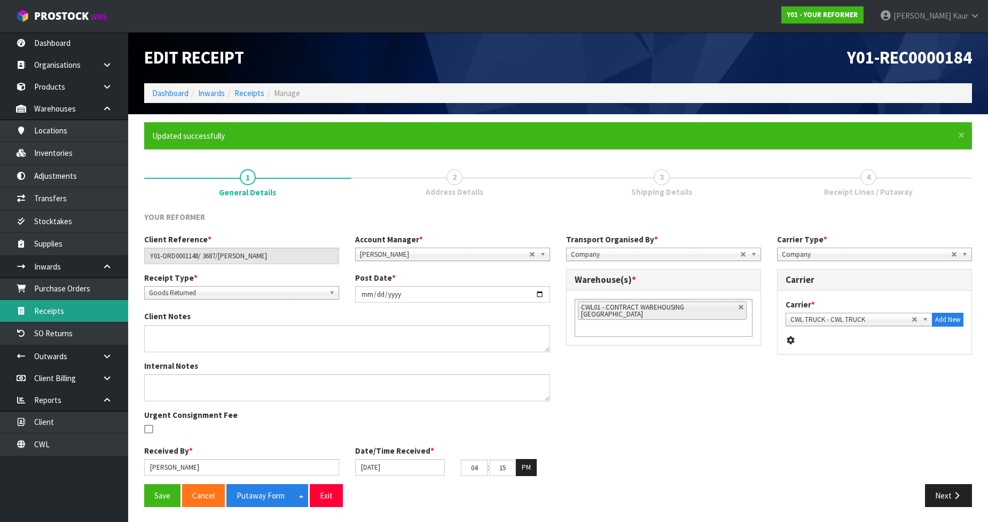
click at [78, 313] on link "Receipts" at bounding box center [64, 311] width 128 height 22
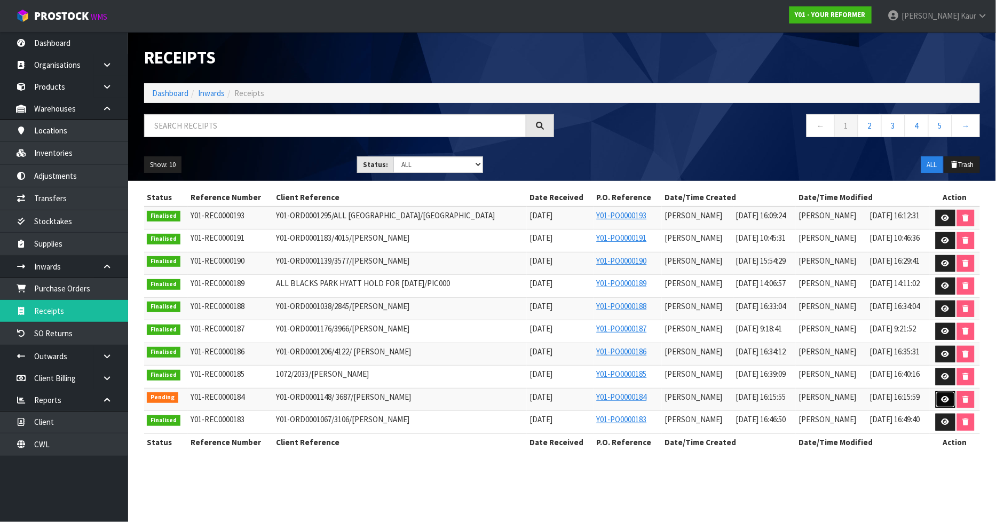
click at [949, 401] on link at bounding box center [946, 399] width 20 height 17
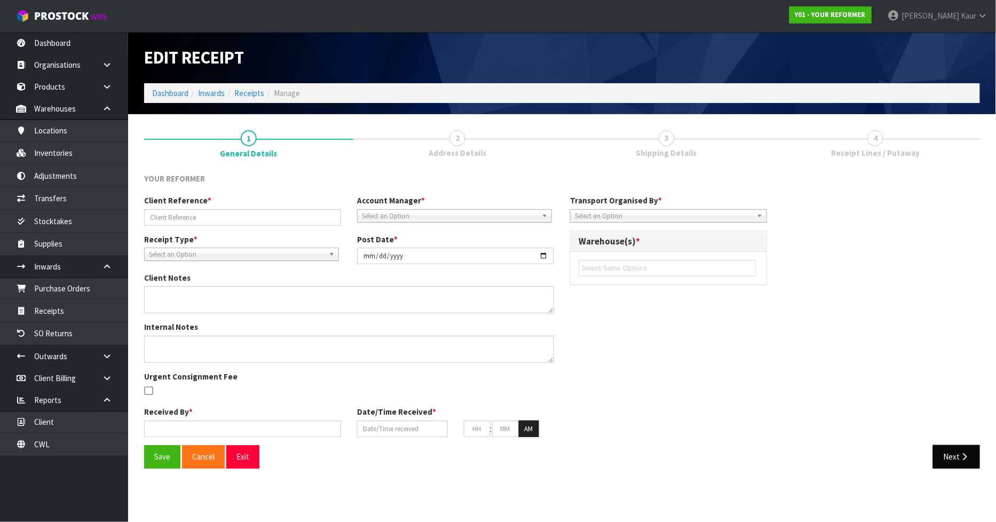
type input "Y01-ORD0001148/ 3687/[PERSON_NAME]"
type input "[DATE]"
type input "[PERSON_NAME]"
type input "[DATE]"
type input "04"
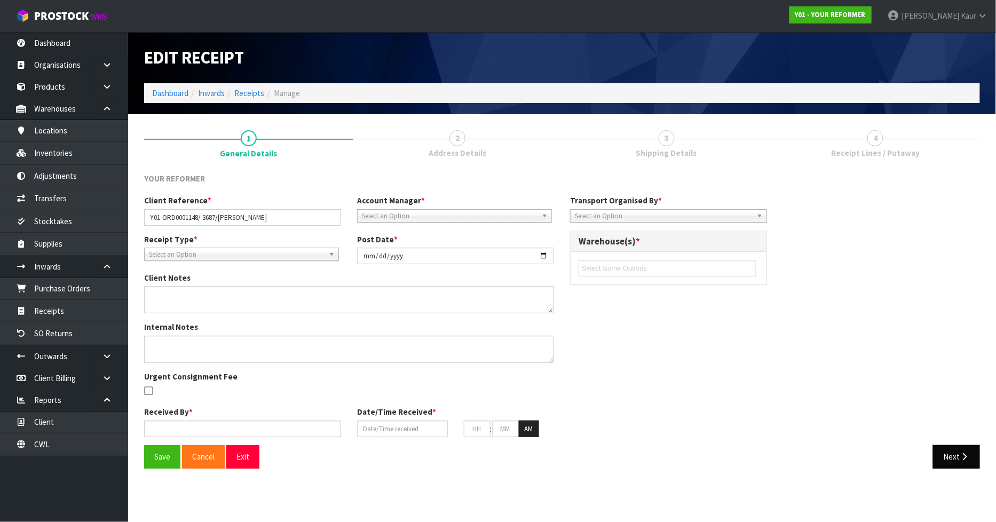
type input "15"
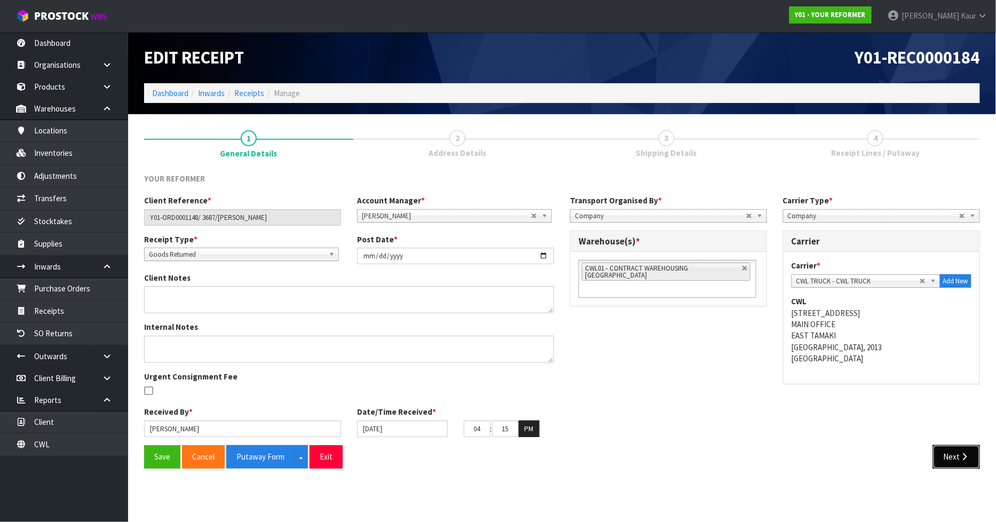
click at [954, 449] on button "Next" at bounding box center [956, 456] width 47 height 23
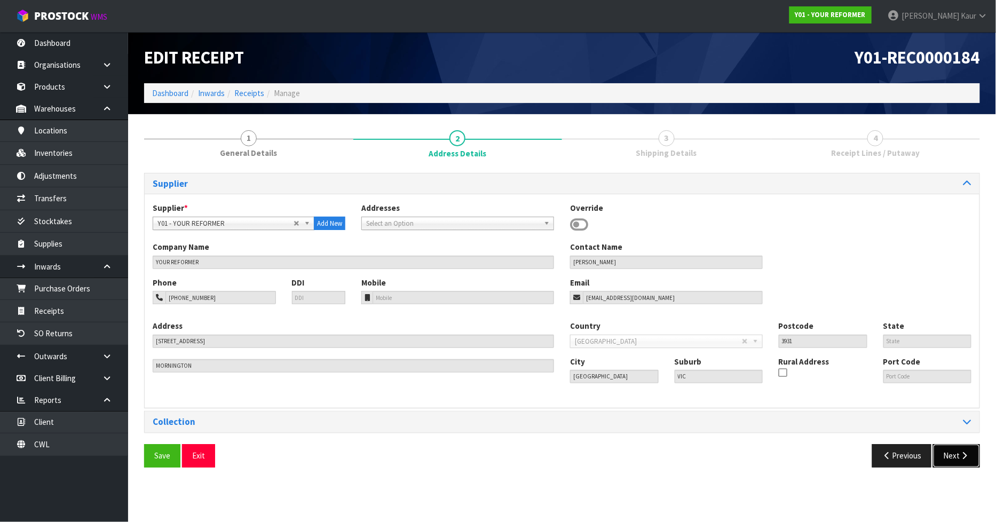
click at [954, 449] on button "Next" at bounding box center [956, 455] width 47 height 23
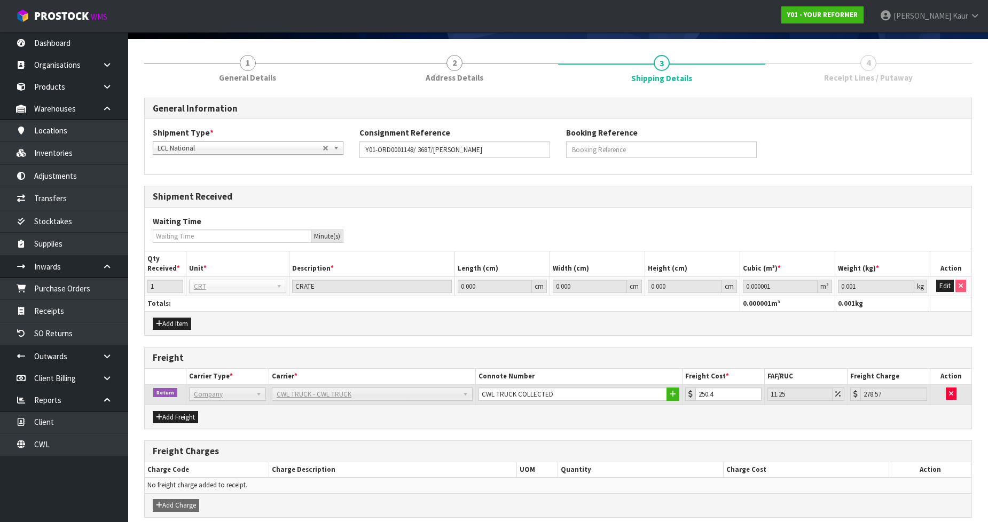
scroll to position [121, 0]
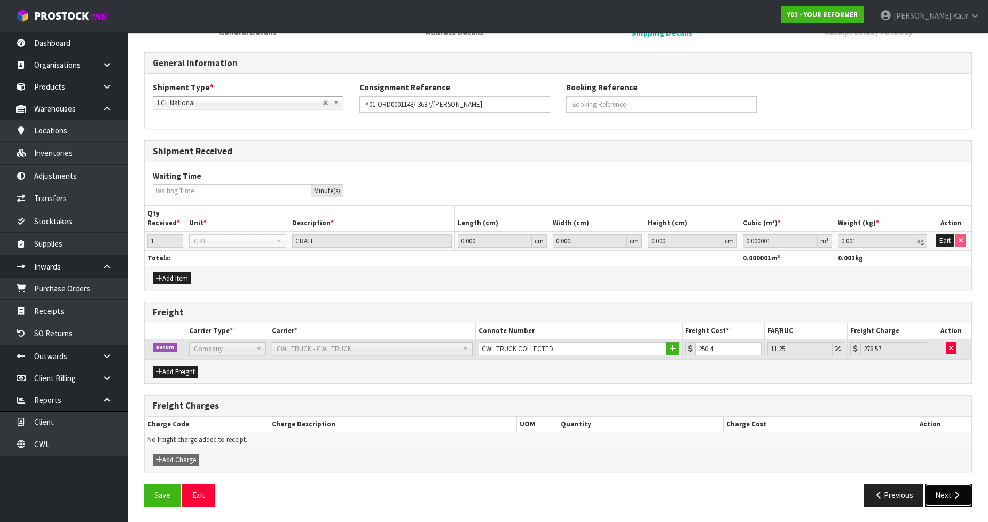
click at [960, 492] on icon "button" at bounding box center [957, 495] width 10 height 8
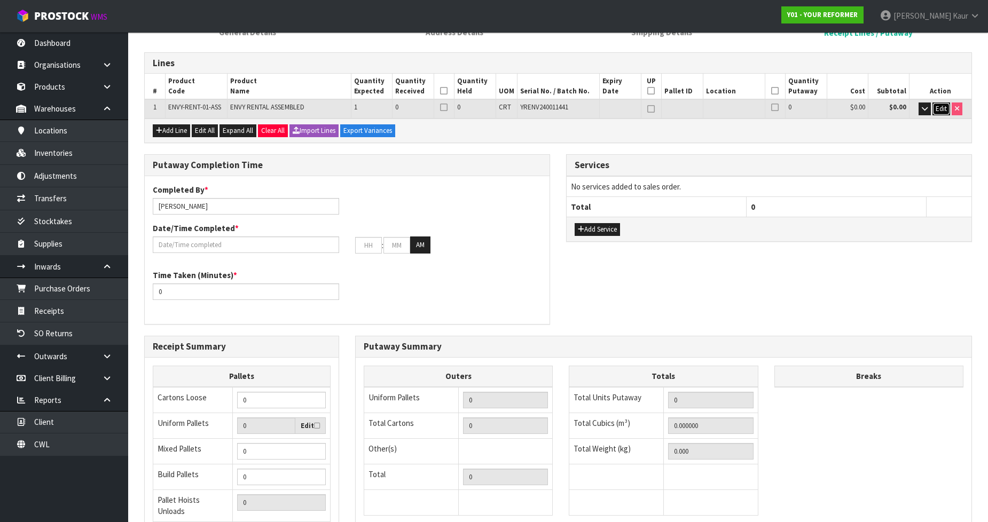
click at [946, 105] on span "Edit" at bounding box center [941, 108] width 11 height 9
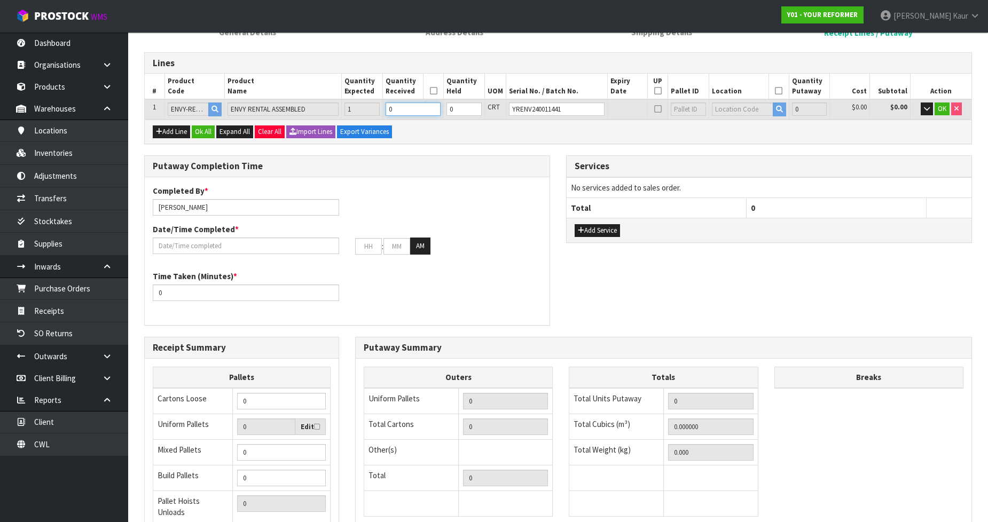
click at [414, 111] on input "0" at bounding box center [413, 109] width 55 height 13
type input "1"
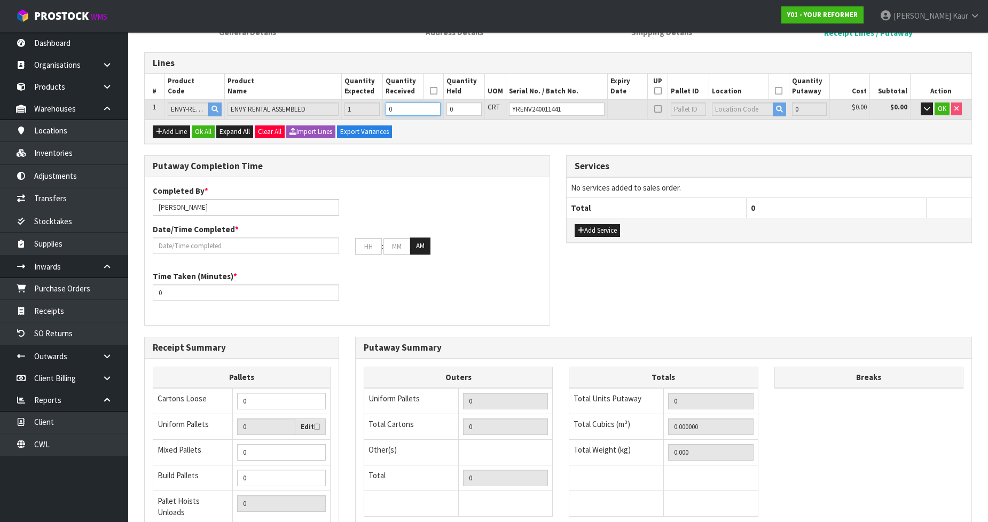
type input "0.825484"
type input "112"
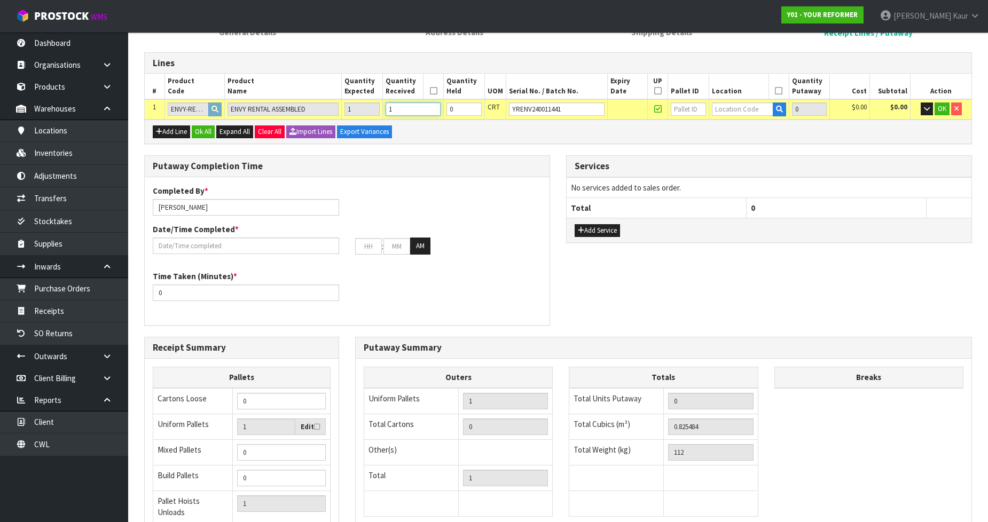
type input "1"
click at [721, 103] on input "text" at bounding box center [742, 109] width 61 height 13
type input "4"
type input "54"
drag, startPoint x: 729, startPoint y: 127, endPoint x: 740, endPoint y: 123, distance: 11.8
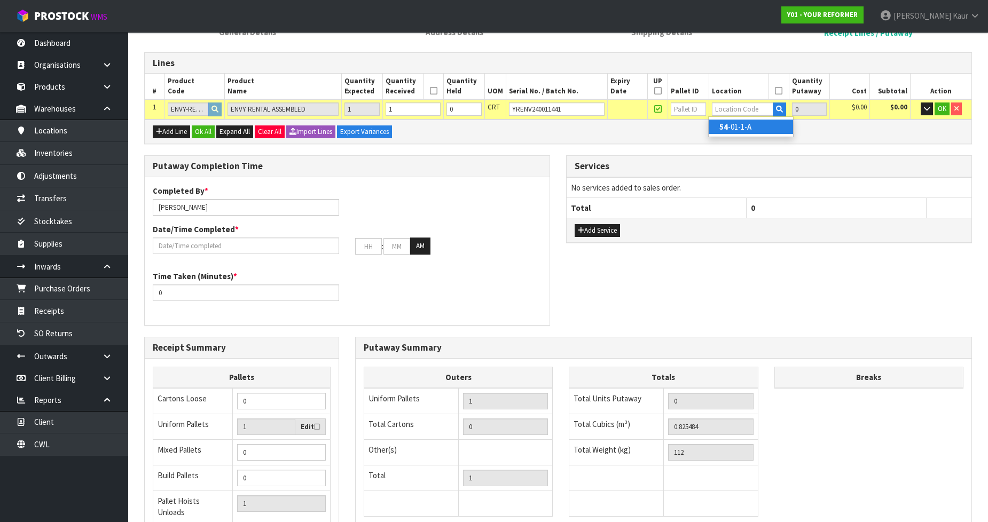
click at [729, 127] on link "54 -01-1-A" at bounding box center [751, 127] width 84 height 14
type input "1"
type input "54-01-1-A"
type input "1"
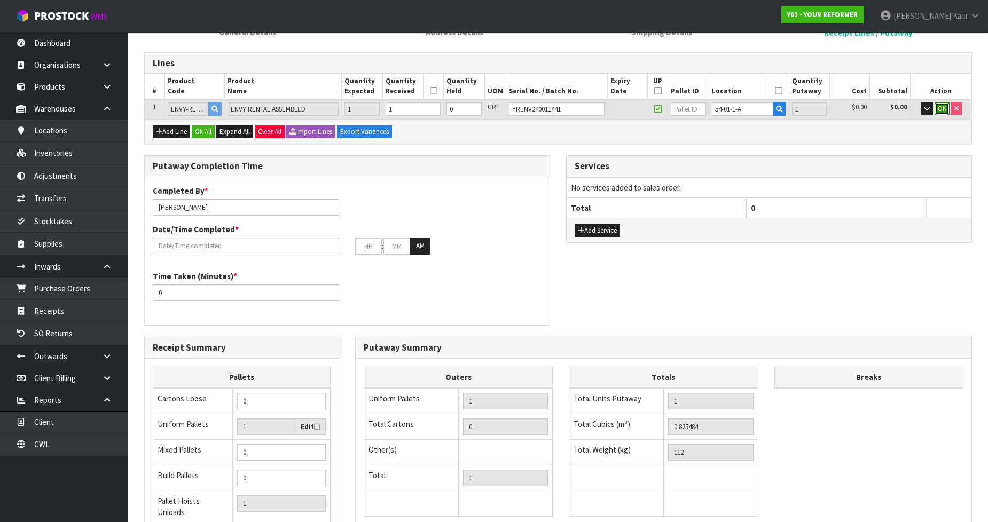
click at [940, 104] on span "OK" at bounding box center [942, 108] width 9 height 9
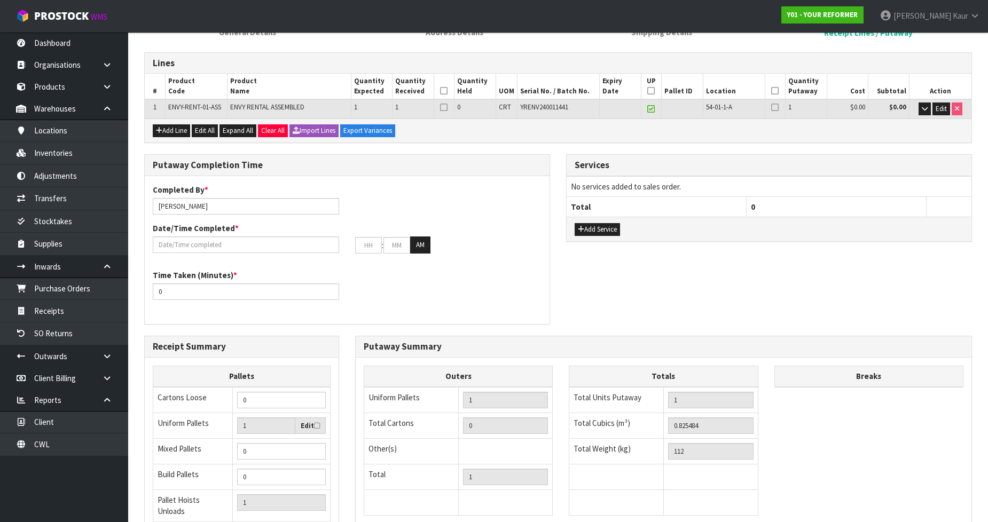
click at [449, 87] on th at bounding box center [444, 87] width 21 height 26
click at [441, 91] on icon at bounding box center [443, 91] width 7 height 1
click at [650, 91] on icon at bounding box center [650, 91] width 7 height 1
drag, startPoint x: 775, startPoint y: 91, endPoint x: 733, endPoint y: 121, distance: 51.4
click at [774, 91] on icon at bounding box center [774, 91] width 7 height 1
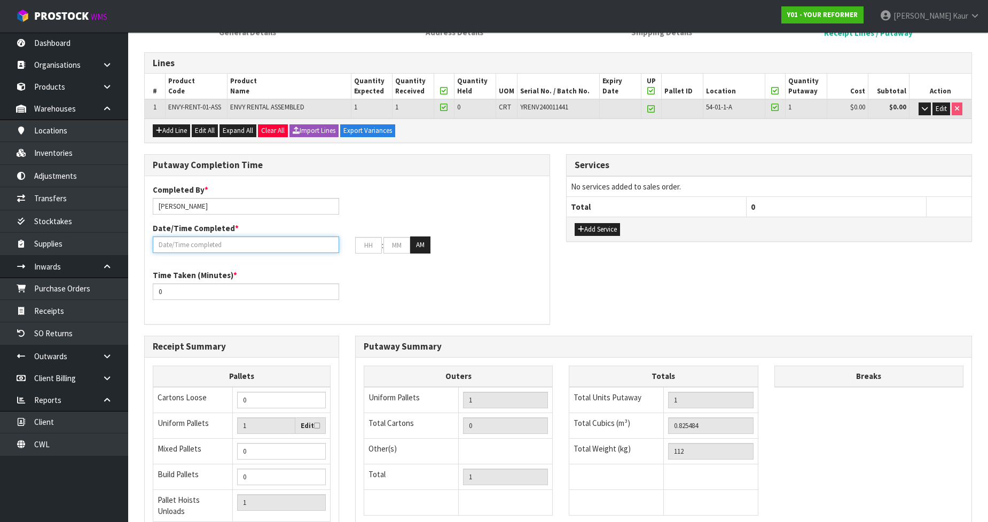
click at [242, 248] on input "text" at bounding box center [246, 245] width 186 height 17
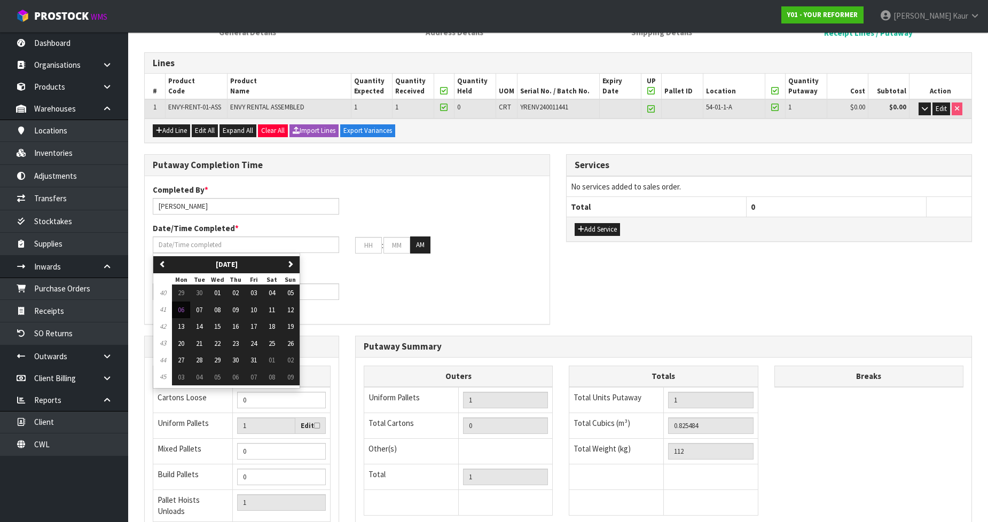
click at [232, 195] on div "Completed By * [PERSON_NAME]" at bounding box center [246, 199] width 202 height 30
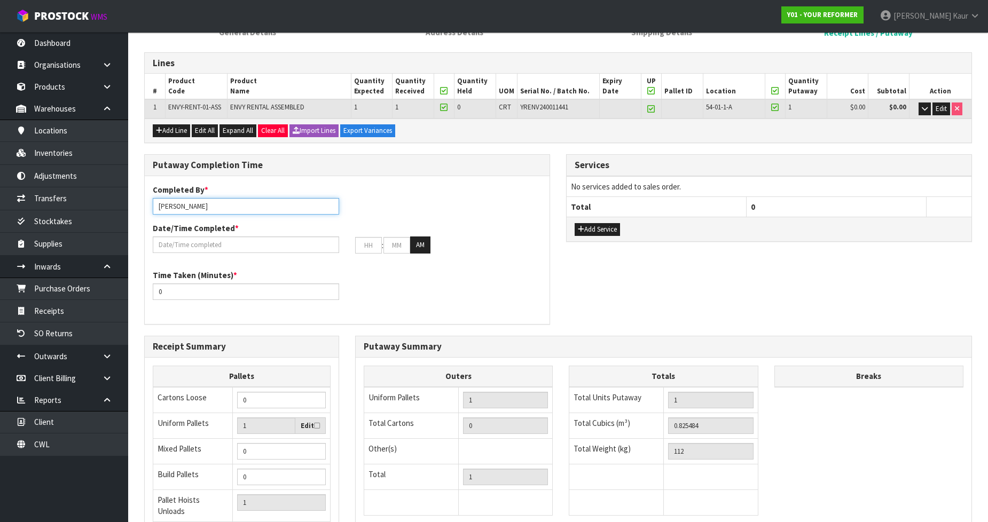
click at [219, 205] on input "[PERSON_NAME]" at bounding box center [246, 206] width 186 height 17
drag, startPoint x: 207, startPoint y: 205, endPoint x: 146, endPoint y: 203, distance: 60.4
click at [146, 203] on div "Completed By * [PERSON_NAME]" at bounding box center [246, 199] width 202 height 30
type input "[PERSON_NAME]"
click at [169, 238] on input "text" at bounding box center [246, 245] width 186 height 17
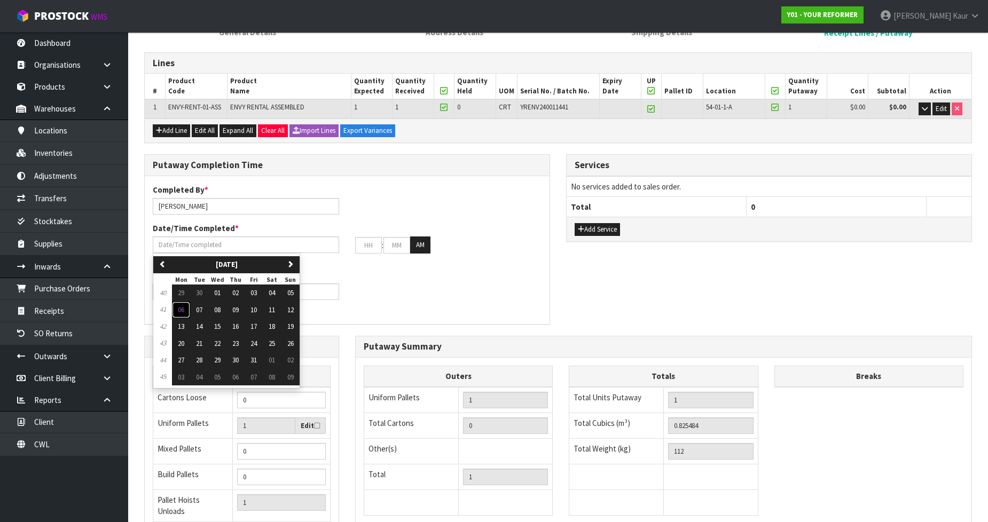
drag, startPoint x: 187, startPoint y: 310, endPoint x: 146, endPoint y: 278, distance: 51.7
click at [186, 309] on button "06" at bounding box center [181, 310] width 18 height 17
type input "[DATE]"
type input "12"
type input "00"
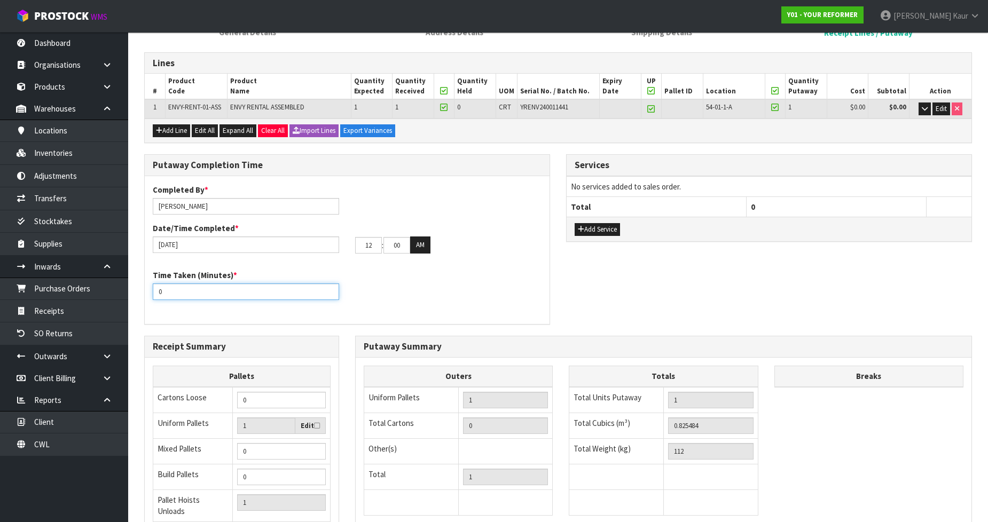
drag, startPoint x: 162, startPoint y: 292, endPoint x: 136, endPoint y: 295, distance: 25.8
click at [136, 295] on div "Putaway Completion Time Completed By * [PERSON_NAME] Date/Time Completed * [DAT…" at bounding box center [347, 245] width 422 height 182
type input "15"
drag, startPoint x: 363, startPoint y: 248, endPoint x: 333, endPoint y: 247, distance: 29.9
click at [333, 247] on div "[DATE] 12 : 00 : 00 AM" at bounding box center [347, 245] width 405 height 17
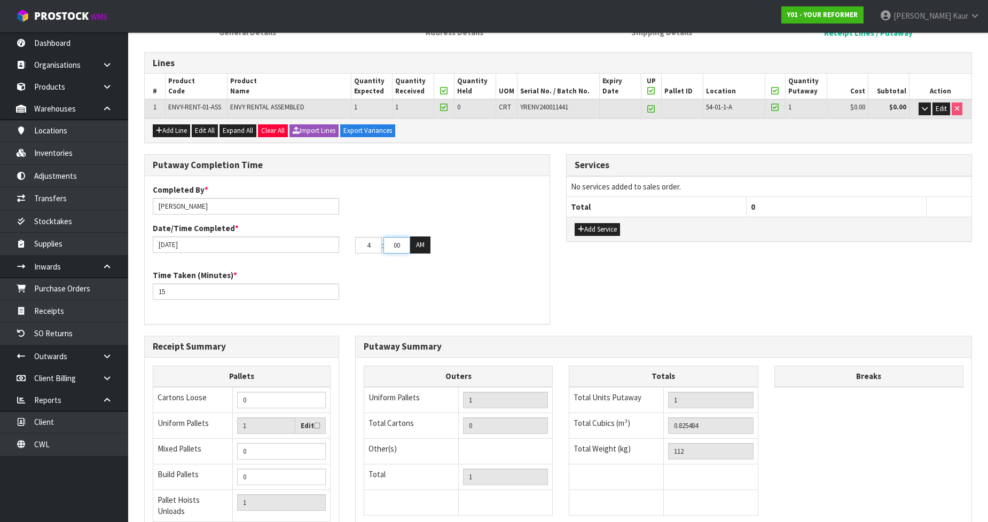
type input "04"
drag, startPoint x: 377, startPoint y: 249, endPoint x: 372, endPoint y: 248, distance: 5.4
click at [372, 248] on tr "04 : 00 : 00 AM" at bounding box center [392, 245] width 75 height 17
type input "16"
click at [421, 253] on div "Completed By * [PERSON_NAME] Date/Time Completed * [DATE] 04 : 16 : 00 AM" at bounding box center [347, 222] width 405 height 77
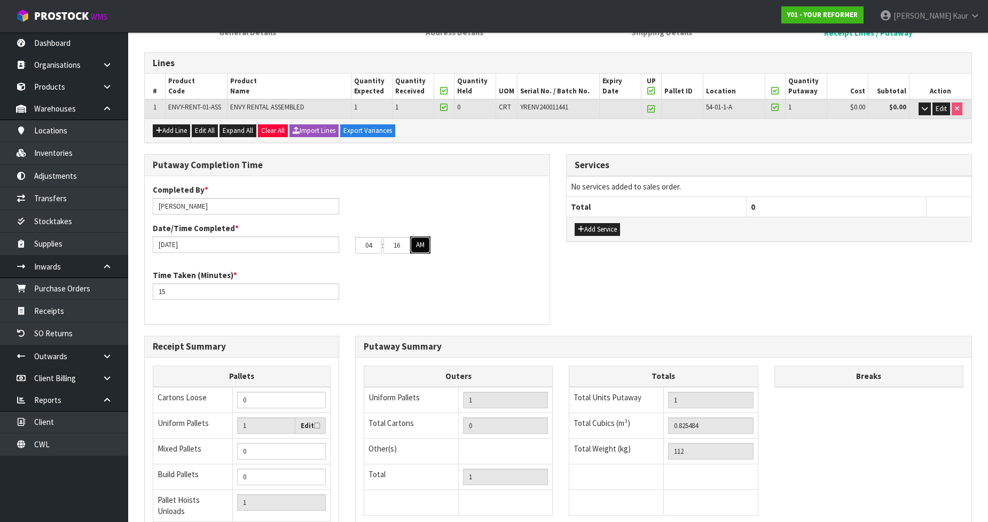
click at [428, 244] on button "AM" at bounding box center [420, 245] width 20 height 17
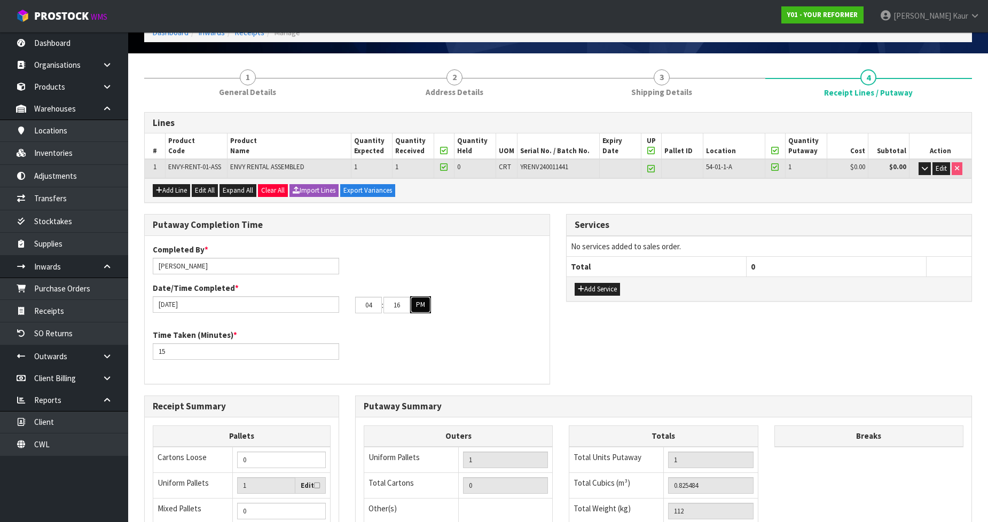
scroll to position [0, 0]
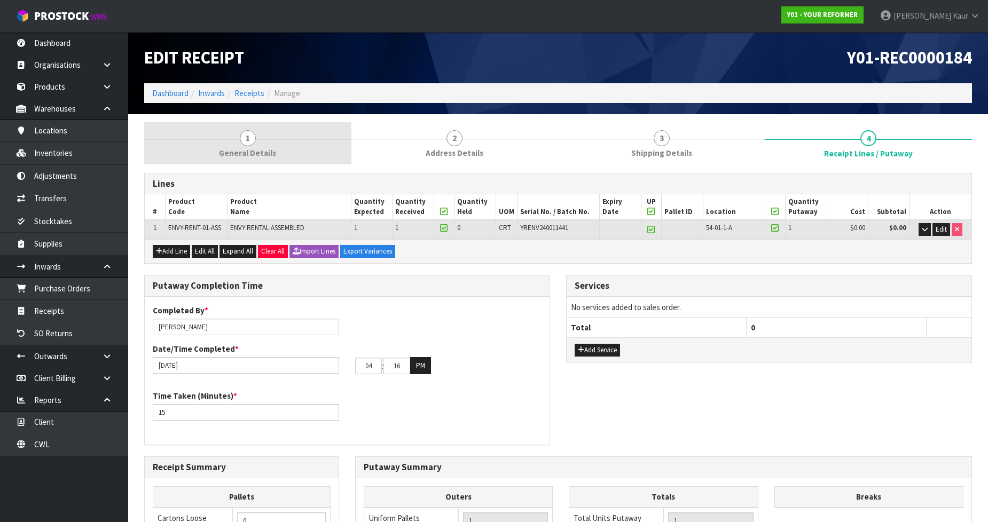
click at [260, 145] on link "1 General Details" at bounding box center [247, 143] width 207 height 42
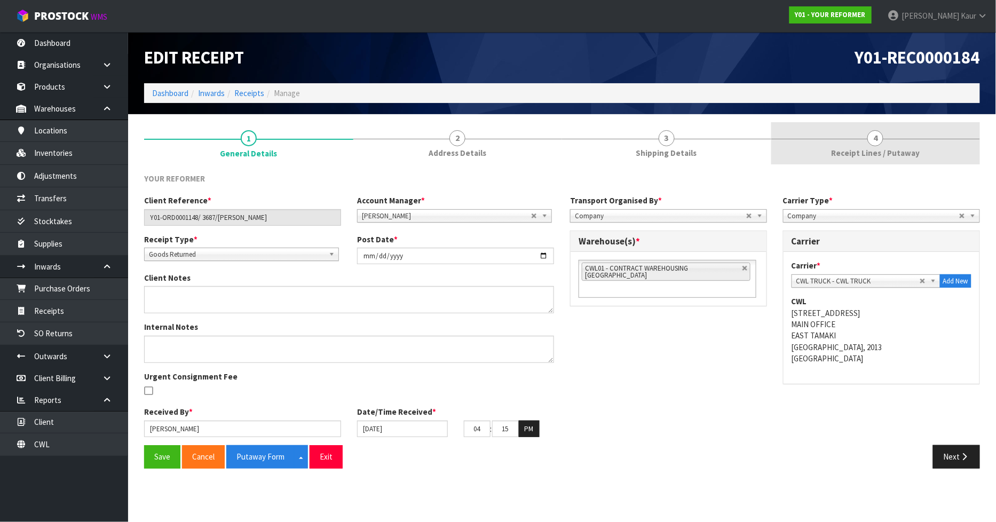
click at [877, 153] on span "Receipt Lines / Putaway" at bounding box center [875, 152] width 89 height 11
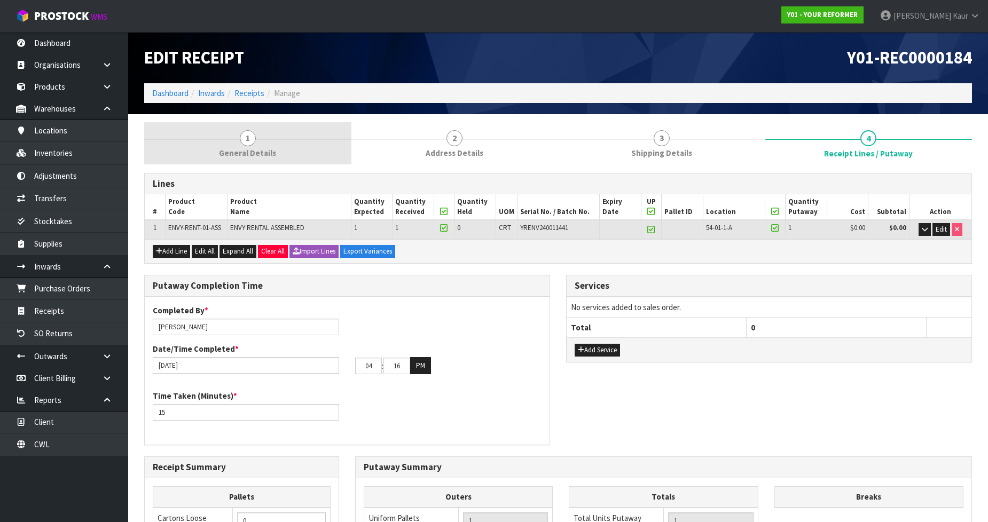
click at [229, 139] on div at bounding box center [247, 139] width 207 height 1
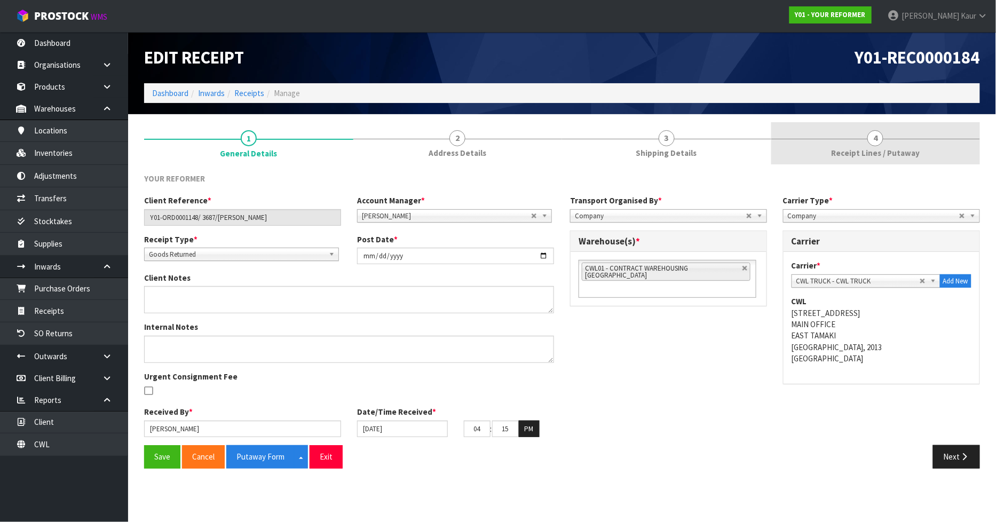
click at [862, 147] on span "Receipt Lines / Putaway" at bounding box center [875, 152] width 89 height 11
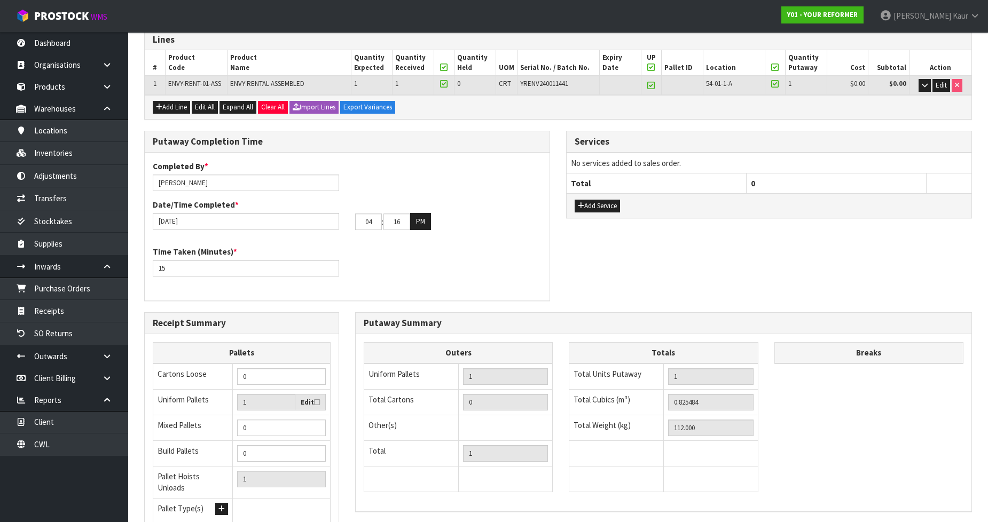
scroll to position [234, 0]
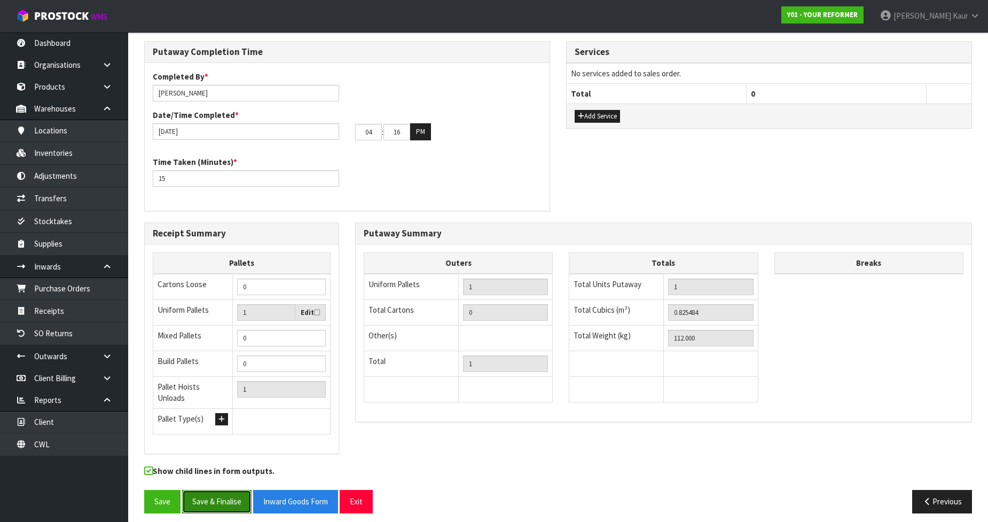
click at [219, 497] on button "Save & Finalise" at bounding box center [216, 501] width 69 height 23
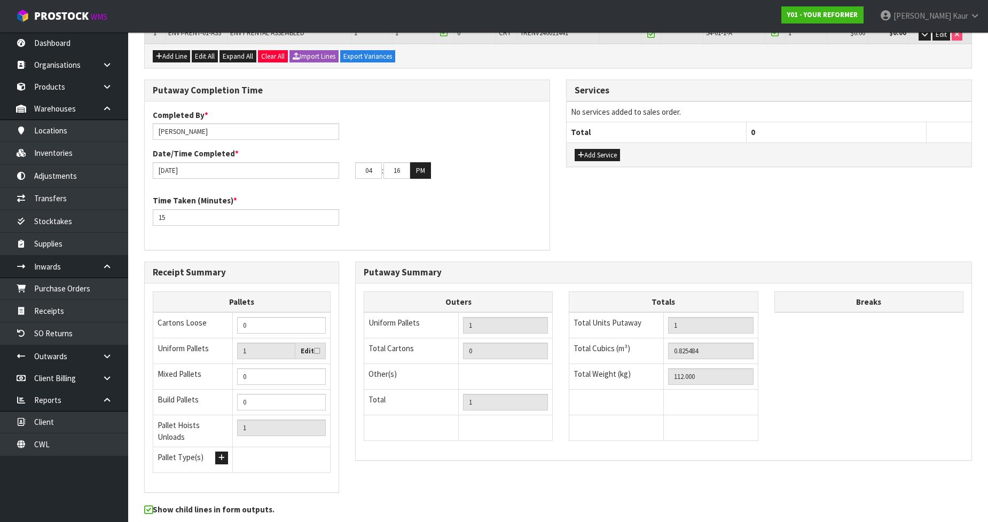
scroll to position [0, 0]
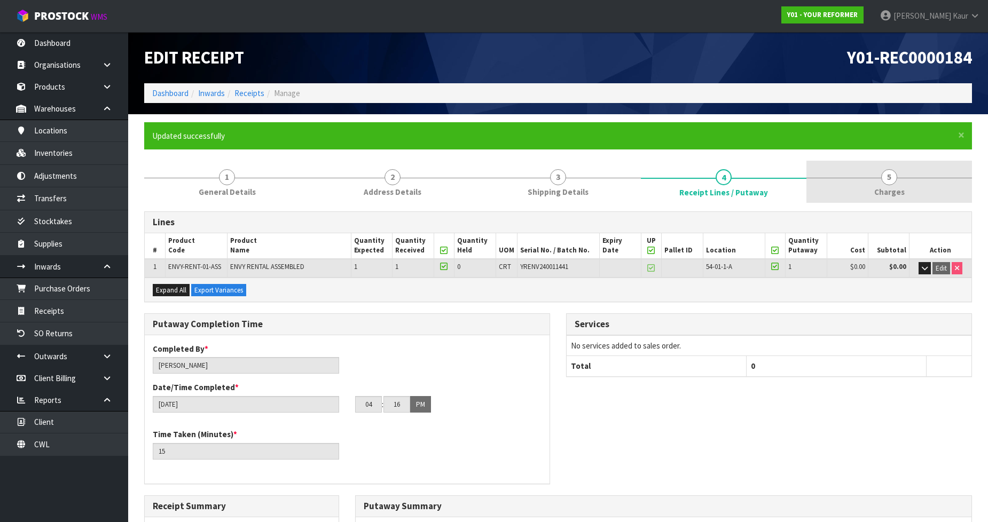
click at [899, 186] on span "Charges" at bounding box center [889, 191] width 30 height 11
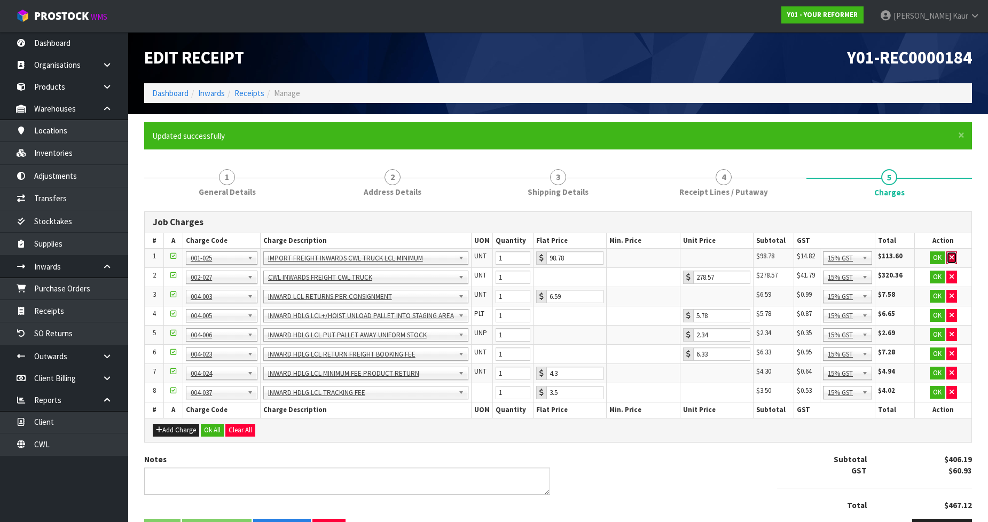
click at [952, 258] on icon "button" at bounding box center [951, 257] width 4 height 7
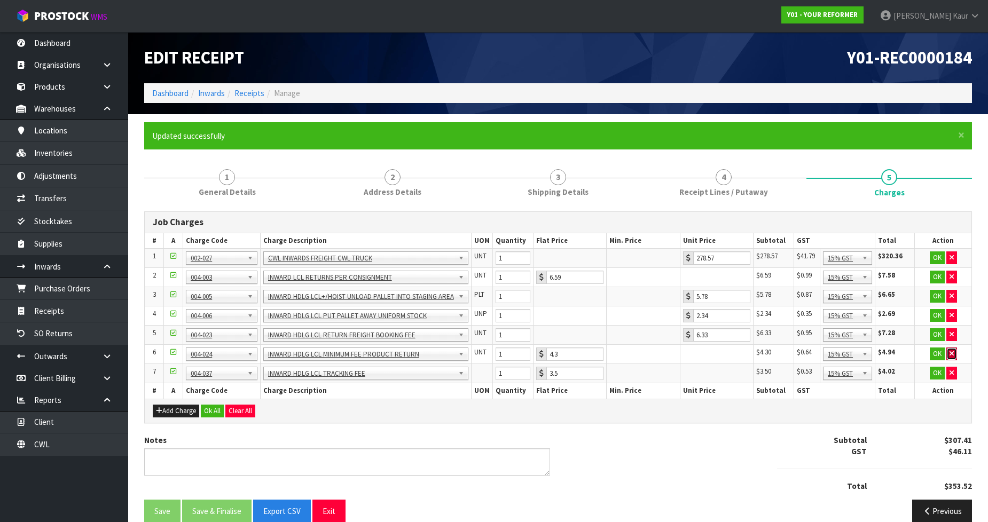
click at [951, 352] on icon "button" at bounding box center [951, 353] width 4 height 7
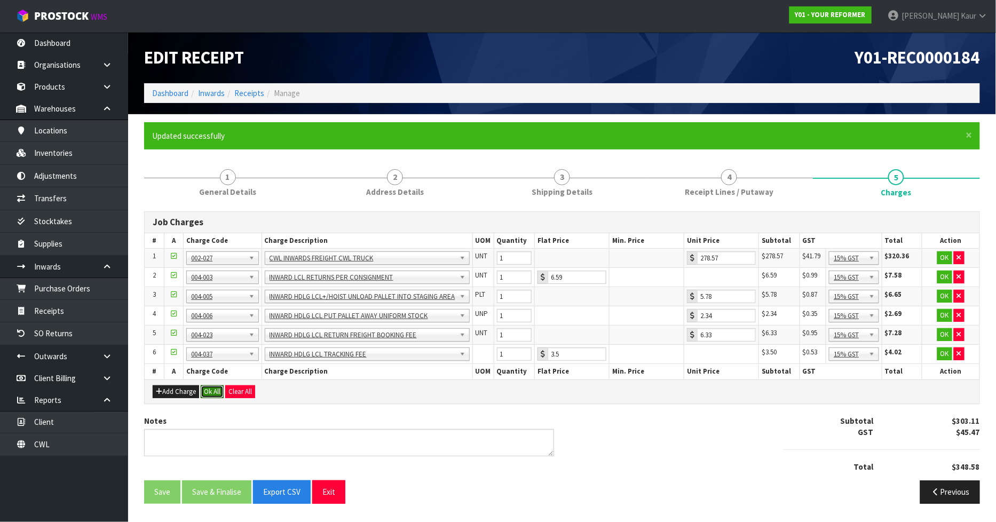
drag, startPoint x: 209, startPoint y: 387, endPoint x: 206, endPoint y: 395, distance: 8.6
click at [209, 387] on button "Ok All" at bounding box center [212, 392] width 23 height 13
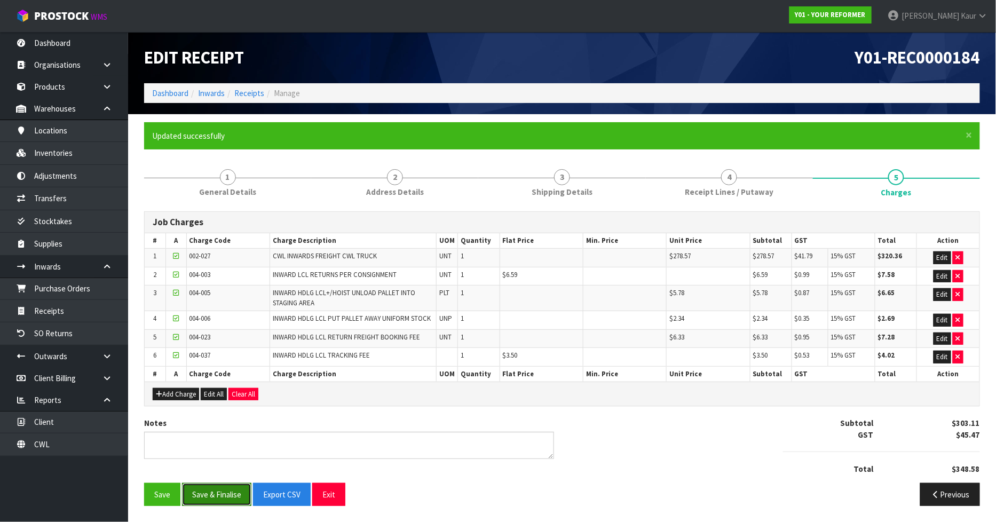
click at [200, 492] on button "Save & Finalise" at bounding box center [216, 494] width 69 height 23
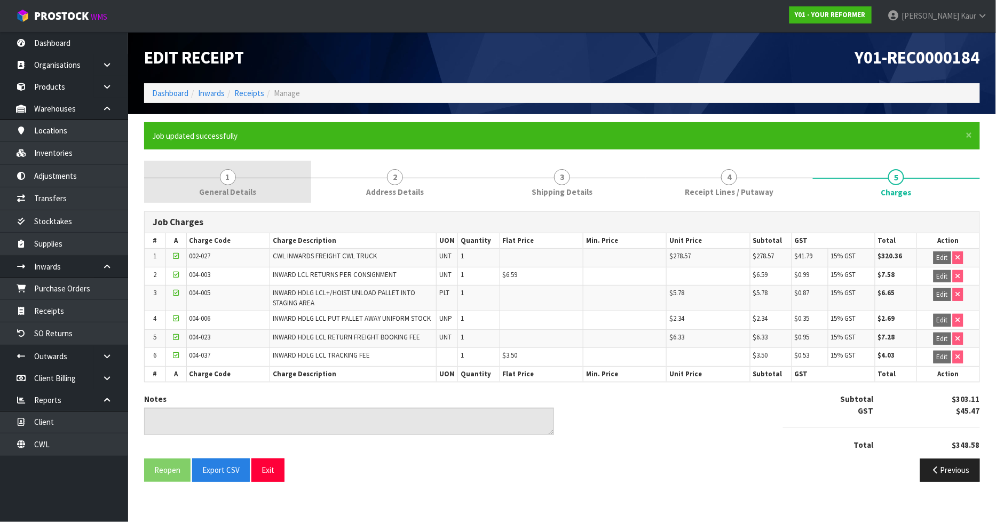
click at [255, 193] on link "1 General Details" at bounding box center [227, 182] width 167 height 42
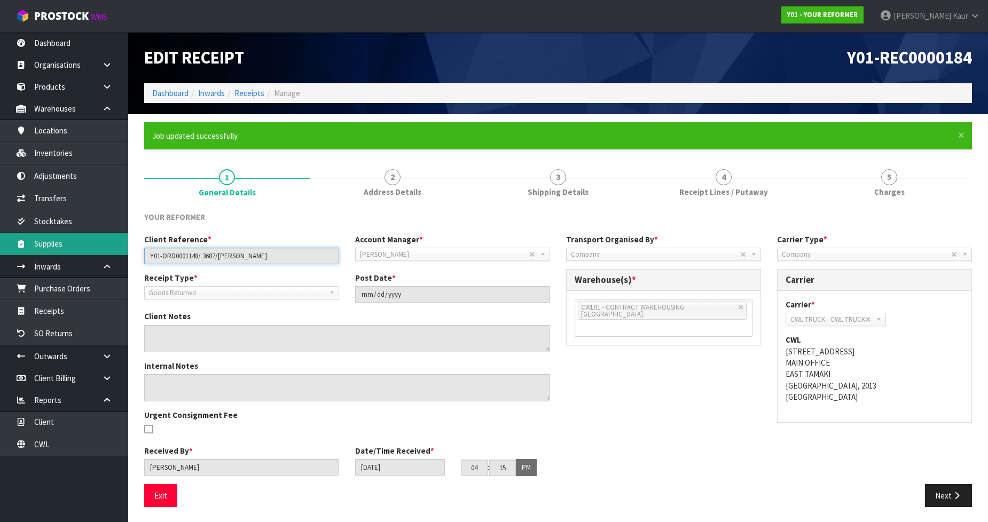
drag, startPoint x: 292, startPoint y: 255, endPoint x: 52, endPoint y: 254, distance: 239.2
click at [52, 254] on body "Toggle navigation ProStock WMS Y01 - YOUR REFORMER [PERSON_NAME] Logout Dashboa…" at bounding box center [494, 261] width 988 height 522
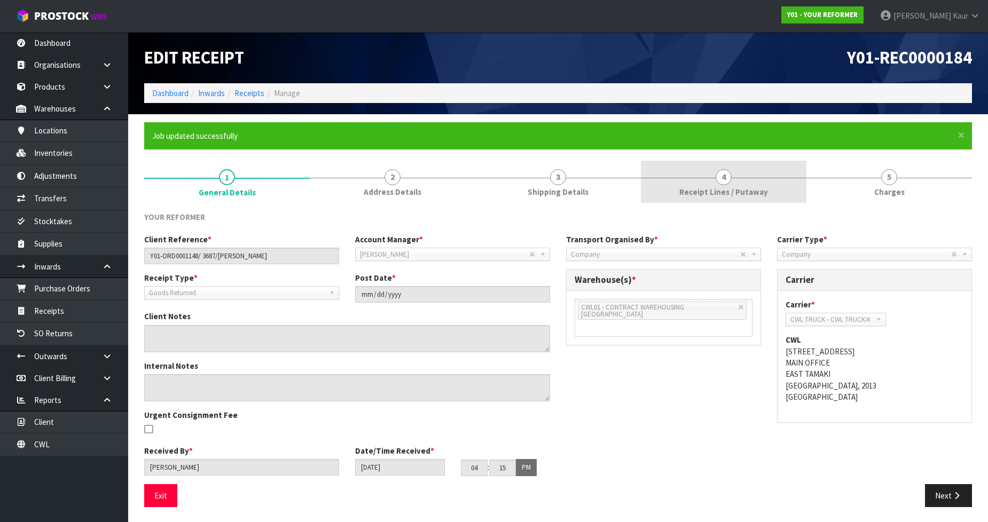
drag, startPoint x: 687, startPoint y: 187, endPoint x: 686, endPoint y: 197, distance: 9.6
click at [687, 187] on span "Receipt Lines / Putaway" at bounding box center [723, 191] width 89 height 11
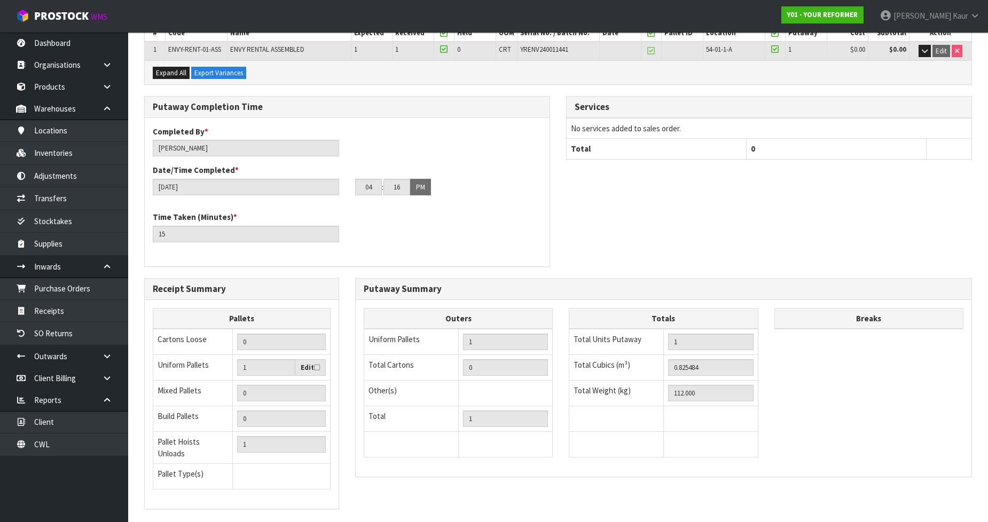
scroll to position [273, 0]
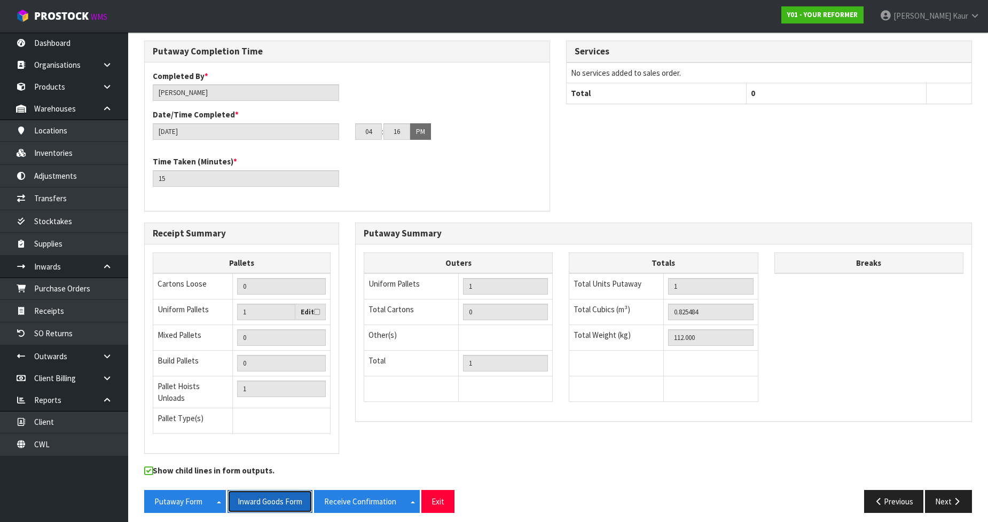
click at [290, 491] on button "Inward Goods Form" at bounding box center [269, 501] width 85 height 23
click at [85, 438] on link "CWL" at bounding box center [64, 445] width 128 height 22
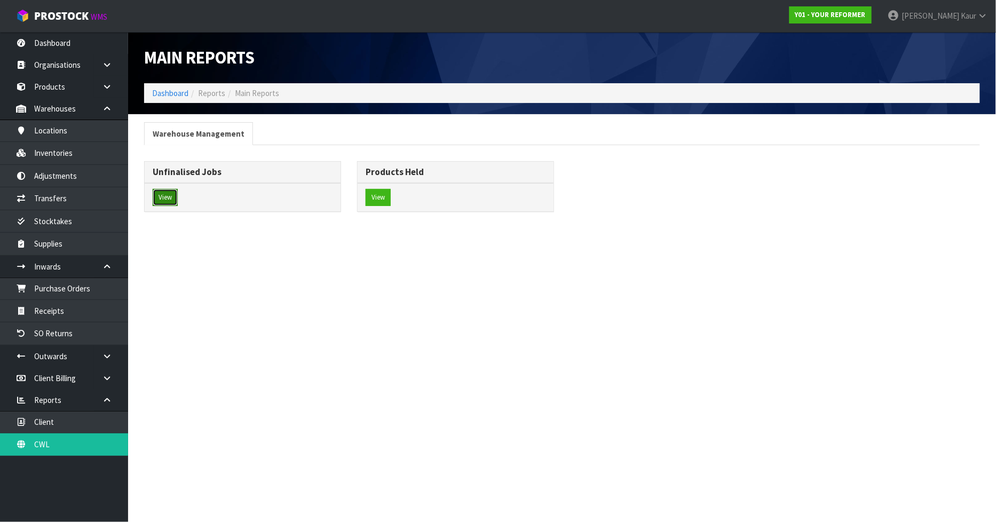
click at [172, 193] on button "View" at bounding box center [165, 197] width 25 height 17
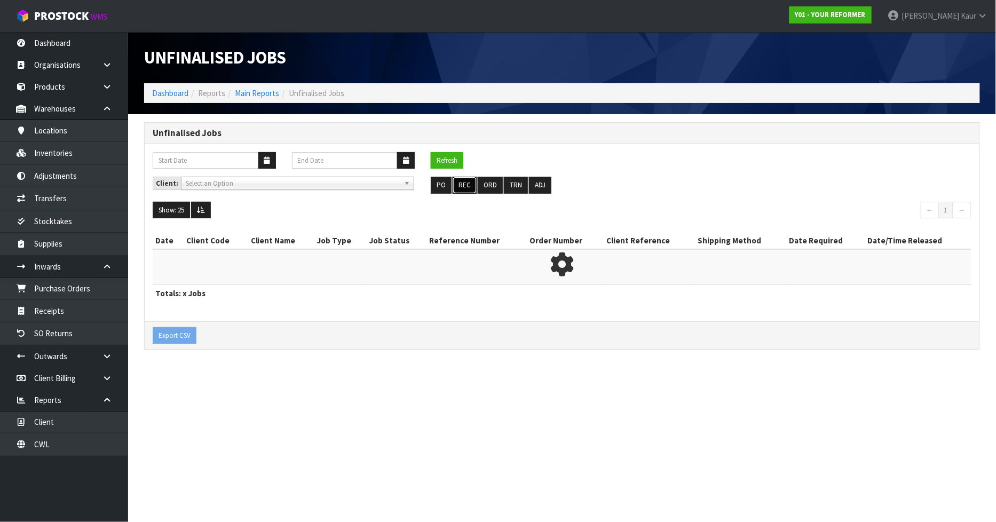
click at [467, 183] on button "REC" at bounding box center [465, 185] width 24 height 17
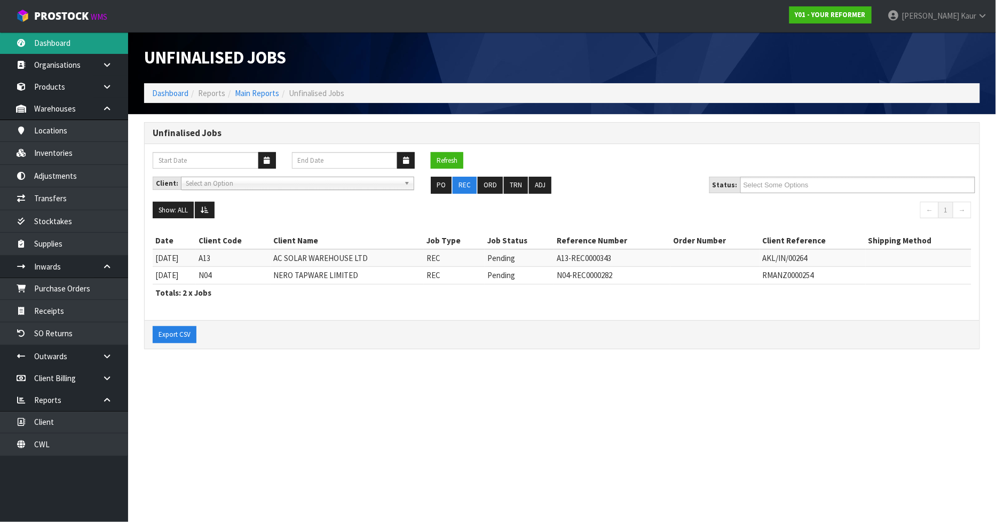
click at [82, 38] on link "Dashboard" at bounding box center [64, 43] width 128 height 22
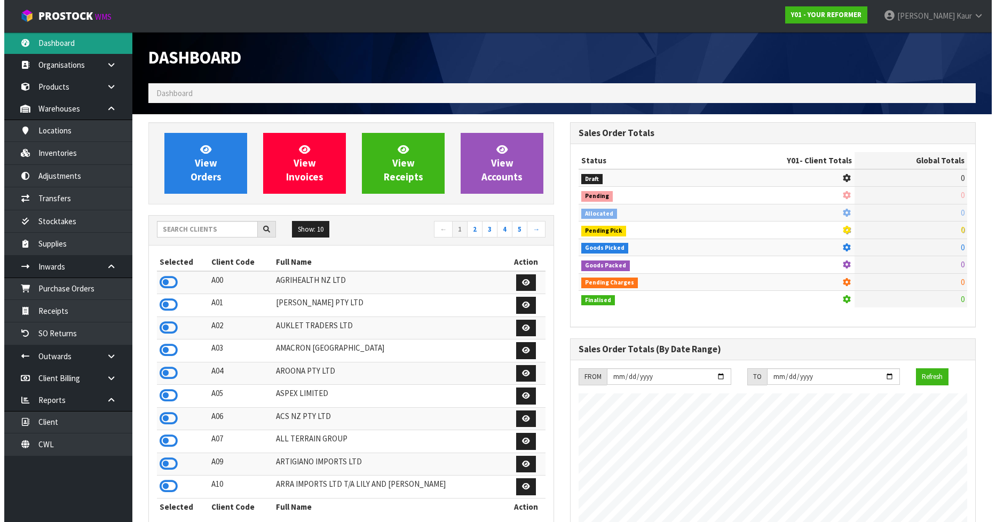
scroll to position [809, 422]
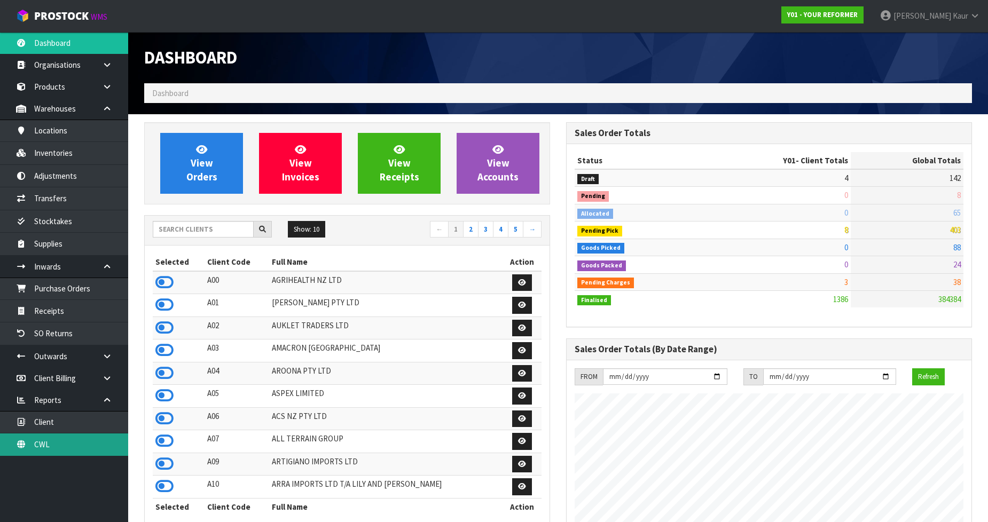
click at [108, 441] on link "CWL" at bounding box center [64, 445] width 128 height 22
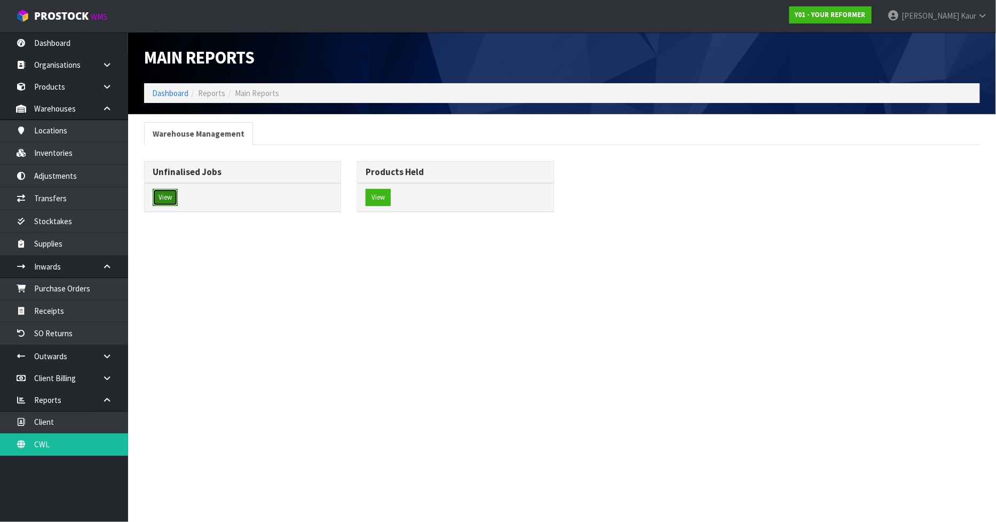
click at [166, 205] on button "View" at bounding box center [165, 197] width 25 height 17
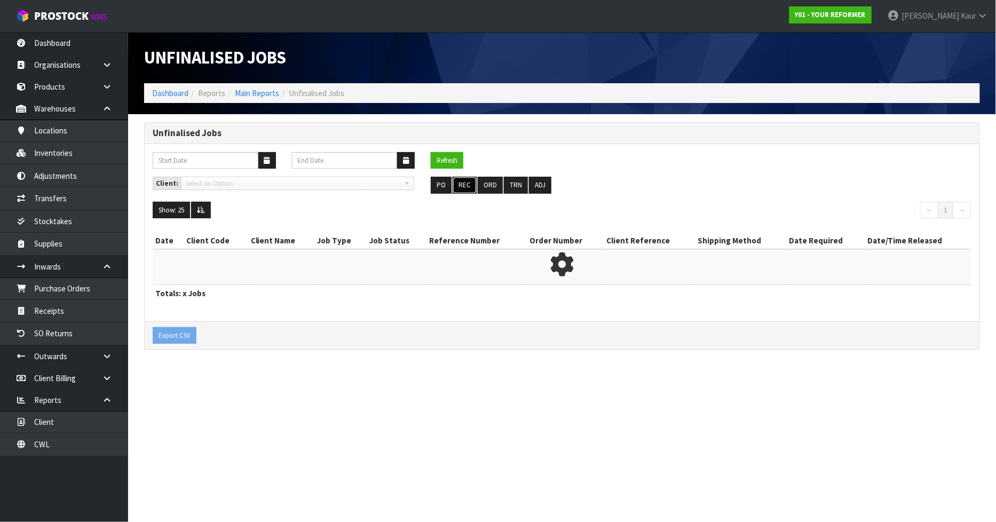
click at [462, 177] on button "REC" at bounding box center [465, 185] width 24 height 17
